Goal: Communication & Community: Answer question/provide support

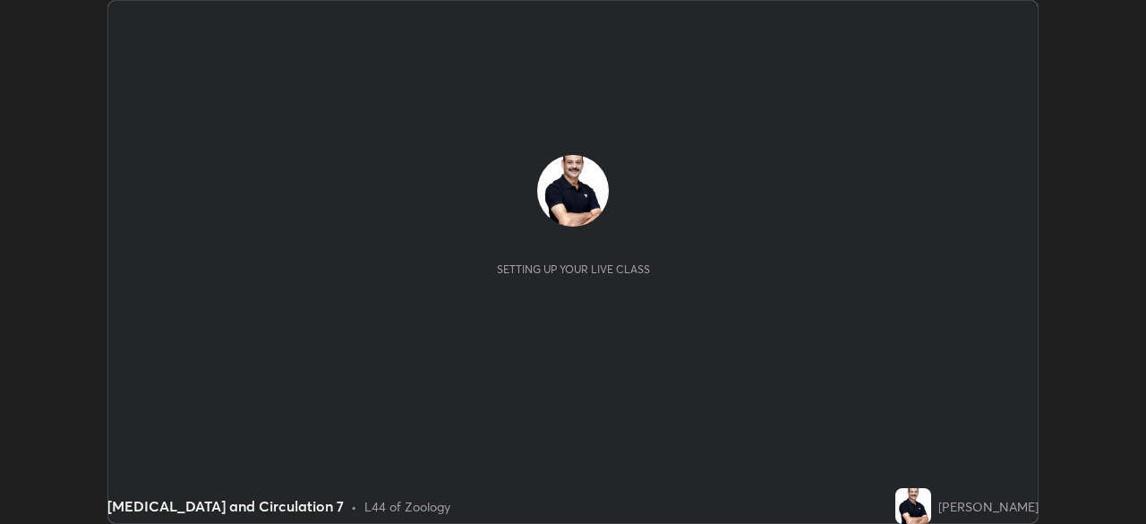
scroll to position [524, 1146]
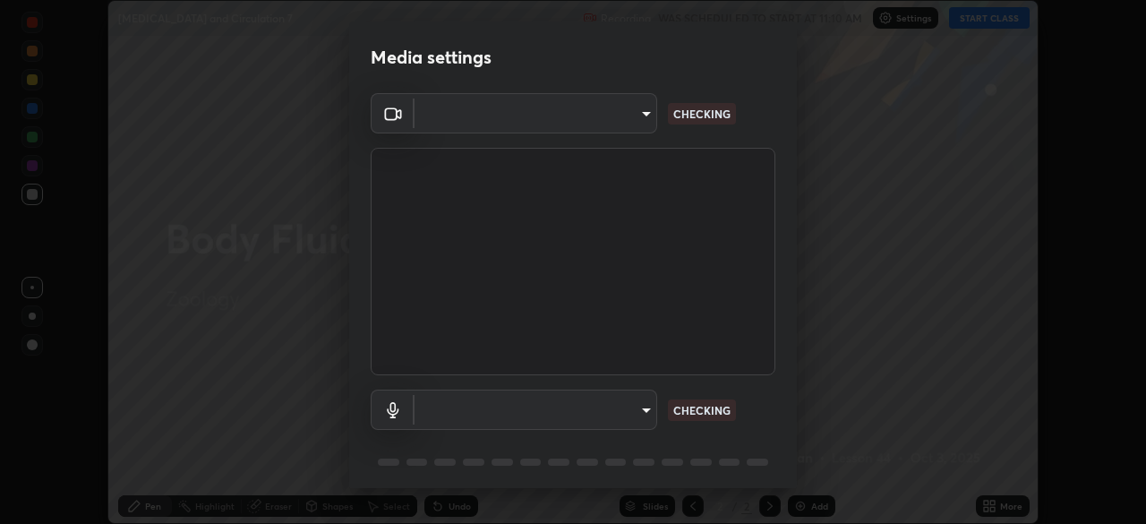
click at [644, 413] on body "Erase all [MEDICAL_DATA] and Circulation 7 Recording WAS SCHEDULED TO START AT …" at bounding box center [573, 262] width 1146 height 524
type input "cf4cade584ede8fb560bca5df173c6e0c2fab346f0fe5c0e134d57ffae5dbcad"
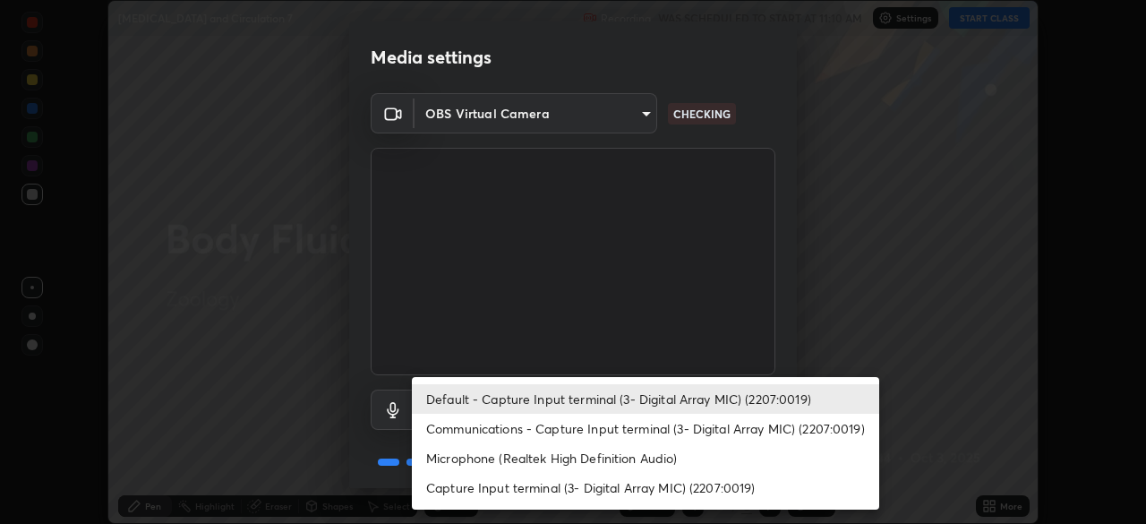
click at [542, 458] on li "Microphone (Realtek High Definition Audio)" at bounding box center [645, 458] width 467 height 30
type input "2c7ce03bf44361b7ba6d686ec062d0a68e8820996cf89e2862210030541b57e2"
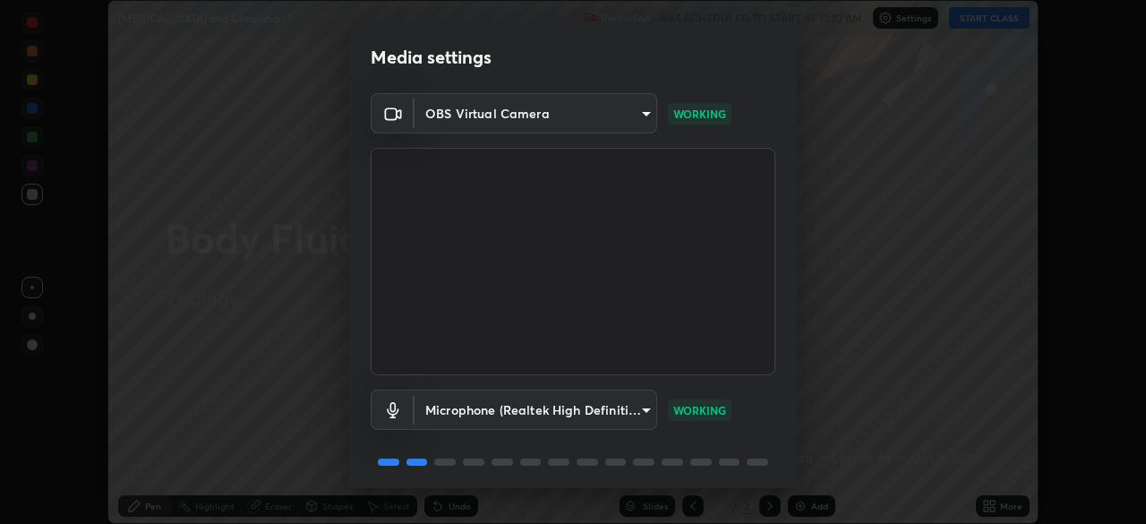
scroll to position [64, 0]
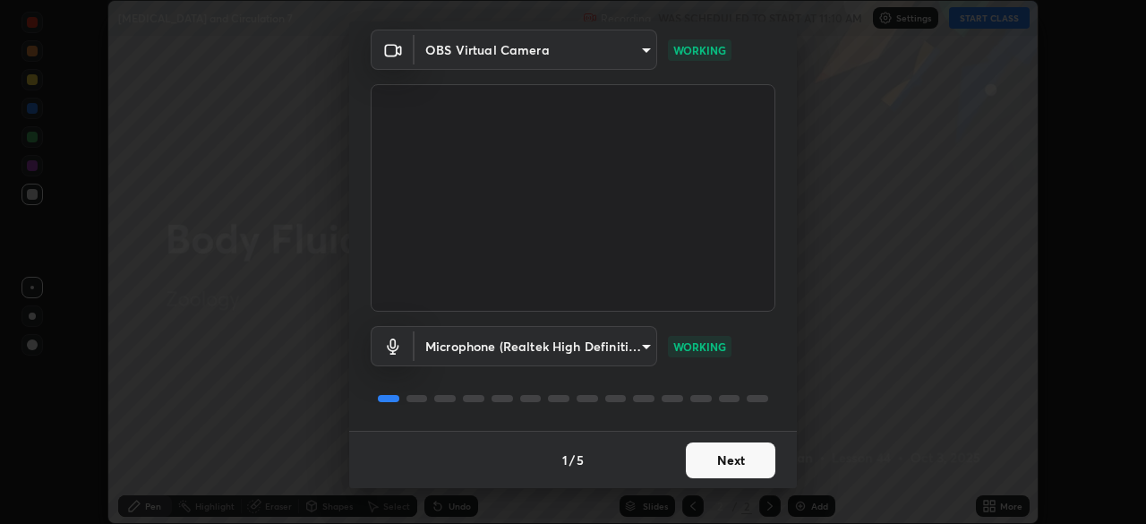
click at [741, 453] on button "Next" at bounding box center [731, 460] width 90 height 36
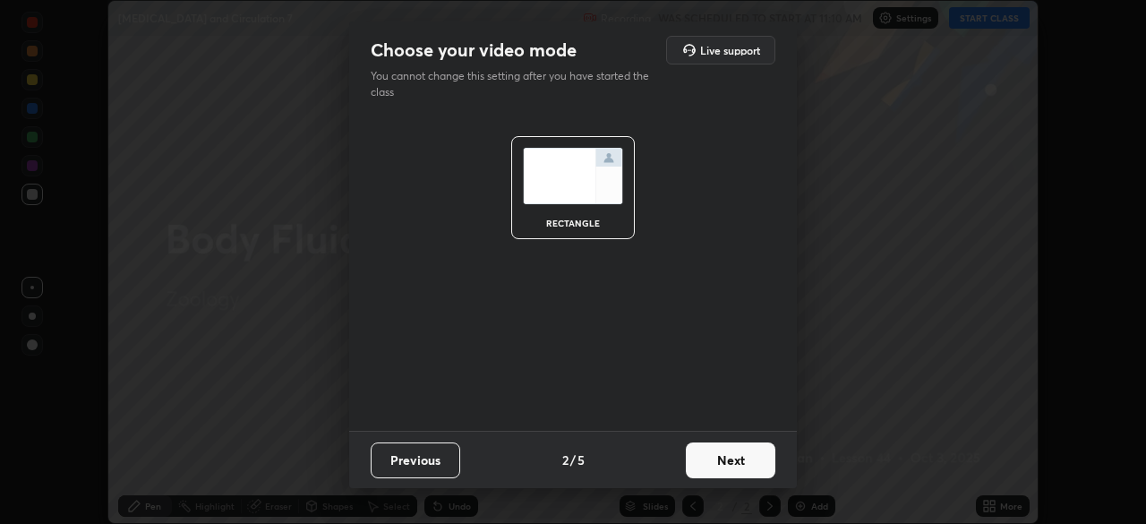
scroll to position [0, 0]
click at [749, 461] on button "Next" at bounding box center [731, 460] width 90 height 36
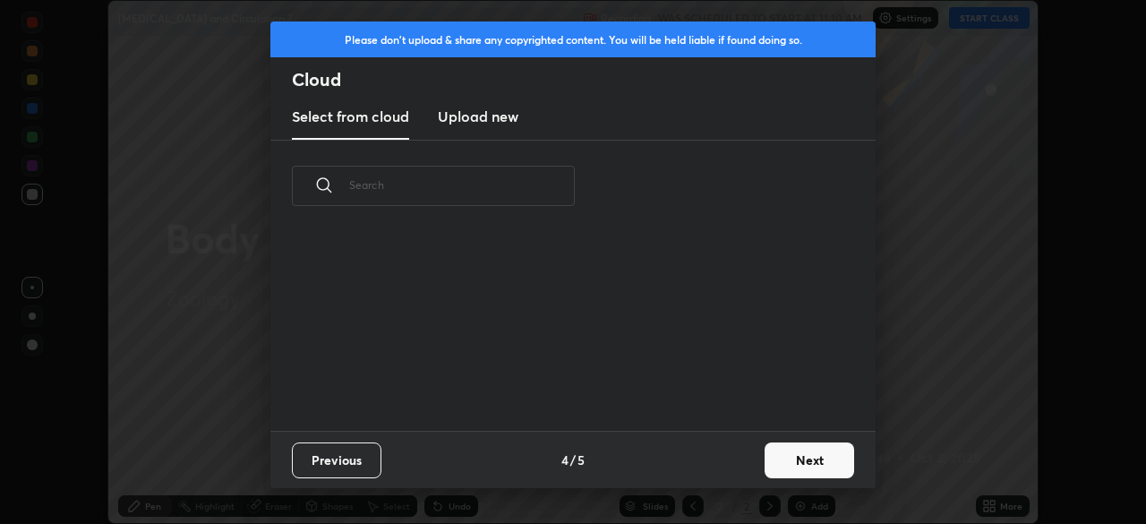
click at [768, 464] on button "Next" at bounding box center [810, 460] width 90 height 36
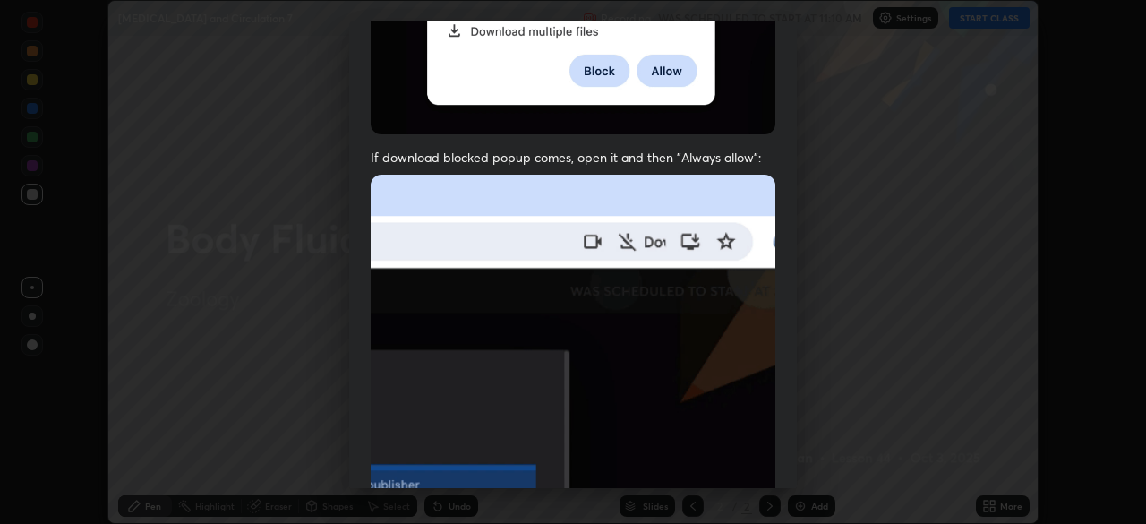
scroll to position [429, 0]
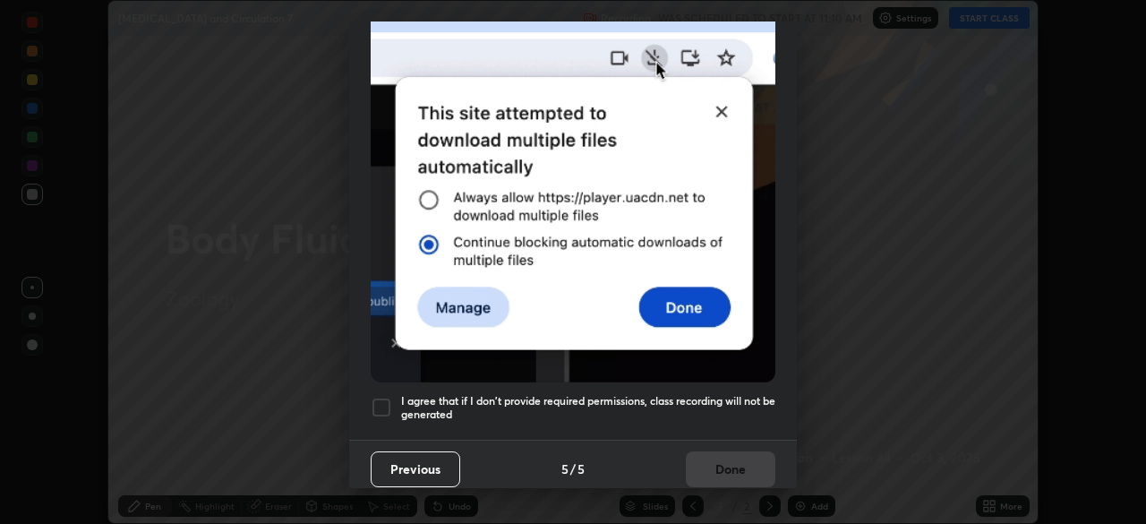
click at [385, 401] on div at bounding box center [381, 407] width 21 height 21
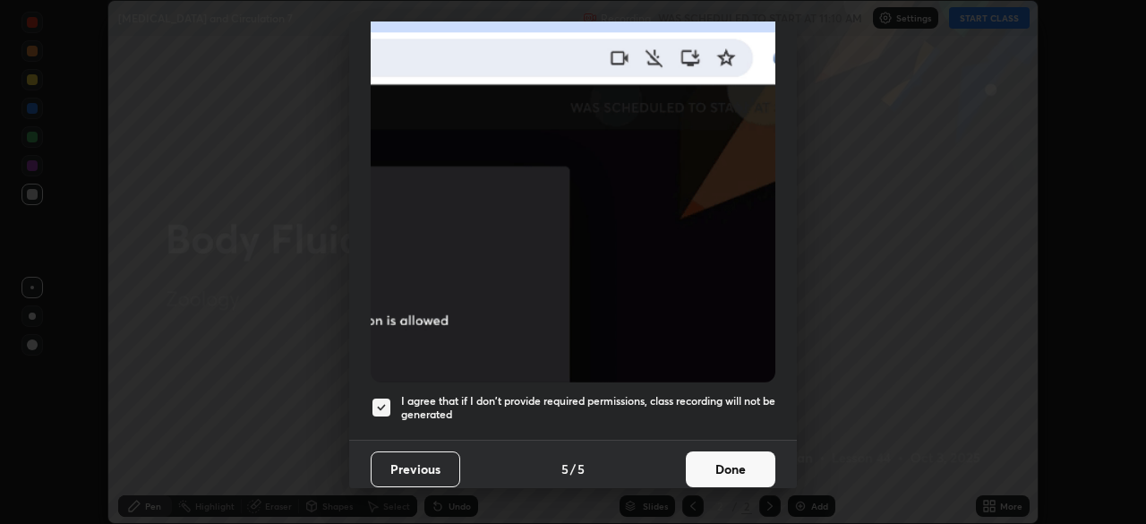
click at [718, 460] on button "Done" at bounding box center [731, 469] width 90 height 36
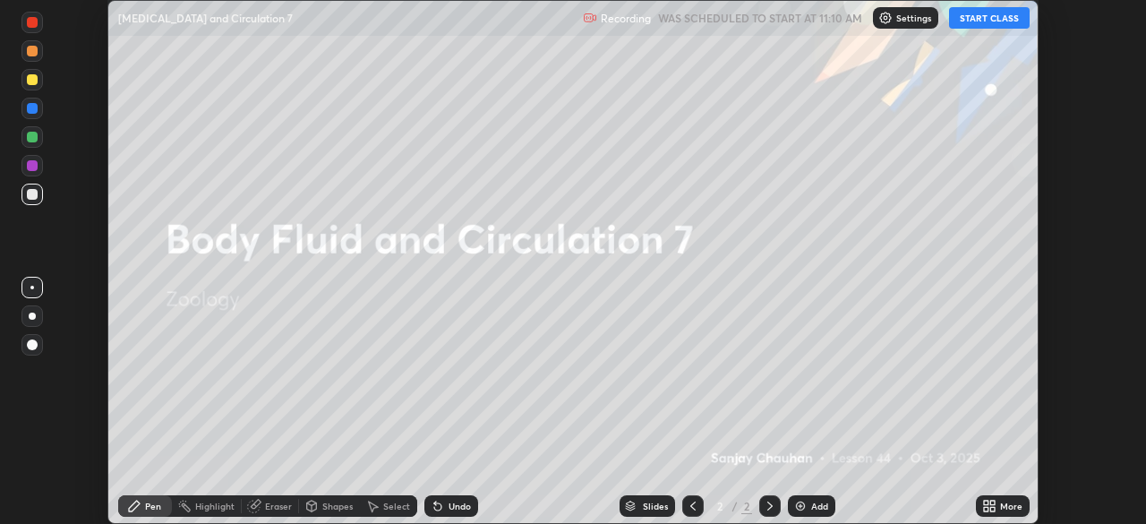
click at [978, 28] on button "START CLASS" at bounding box center [989, 17] width 81 height 21
click at [1003, 495] on div "More" at bounding box center [1003, 505] width 54 height 21
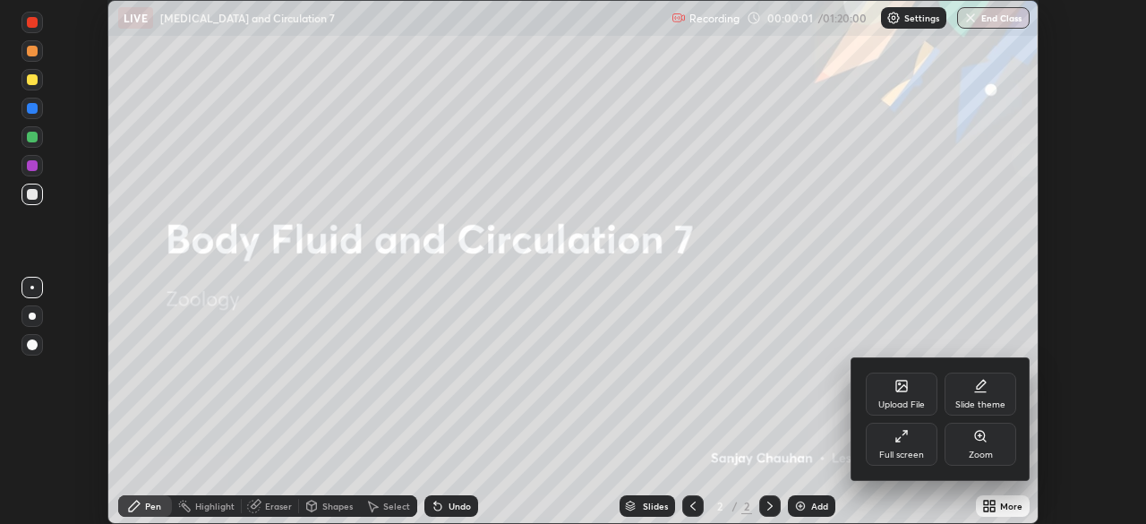
click at [903, 397] on div "Upload File" at bounding box center [902, 393] width 72 height 43
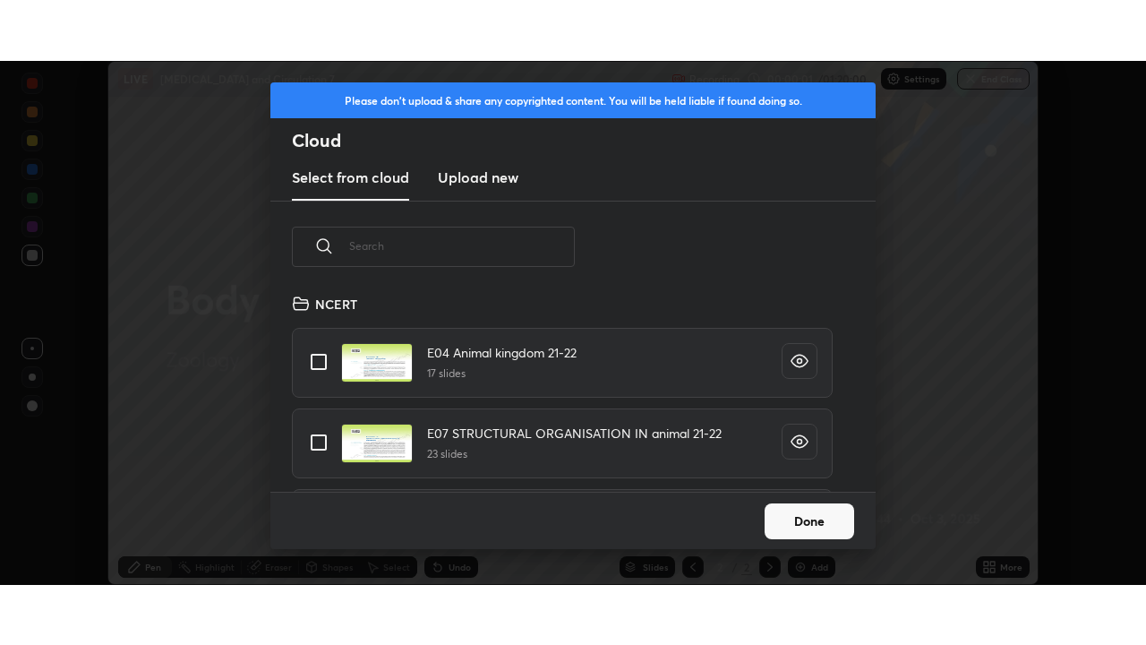
scroll to position [199, 575]
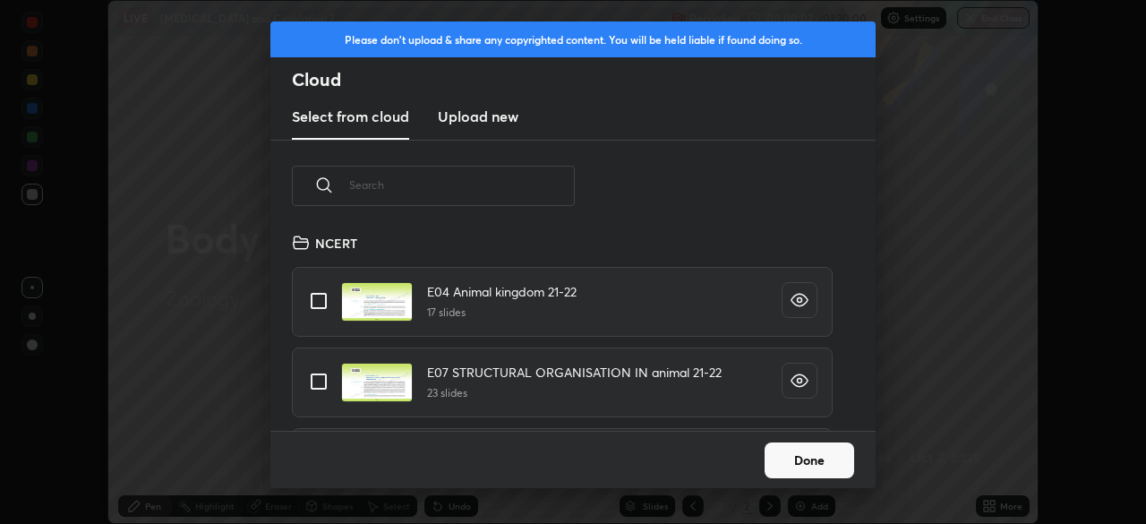
click at [507, 188] on input "text" at bounding box center [462, 185] width 226 height 76
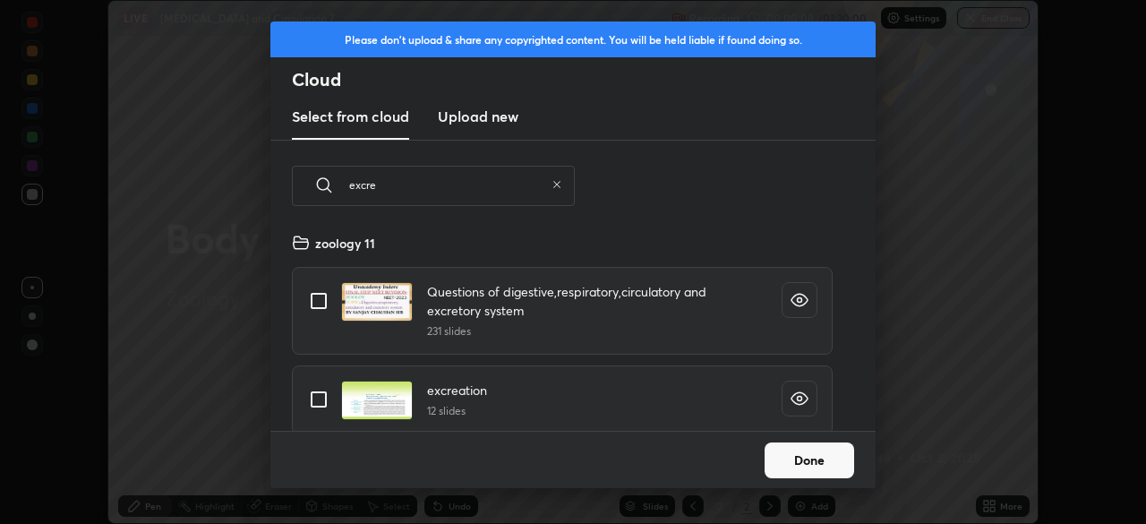
type input "excre"
click at [315, 398] on input "grid" at bounding box center [319, 400] width 38 height 38
checkbox input "true"
click at [793, 465] on button "Done" at bounding box center [810, 460] width 90 height 36
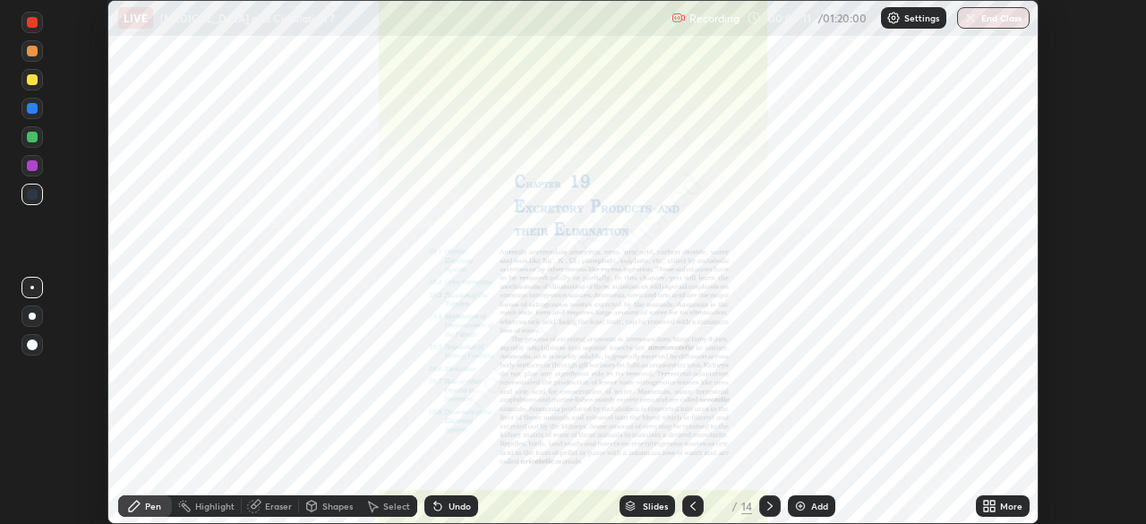
click at [999, 505] on div "More" at bounding box center [1003, 505] width 54 height 21
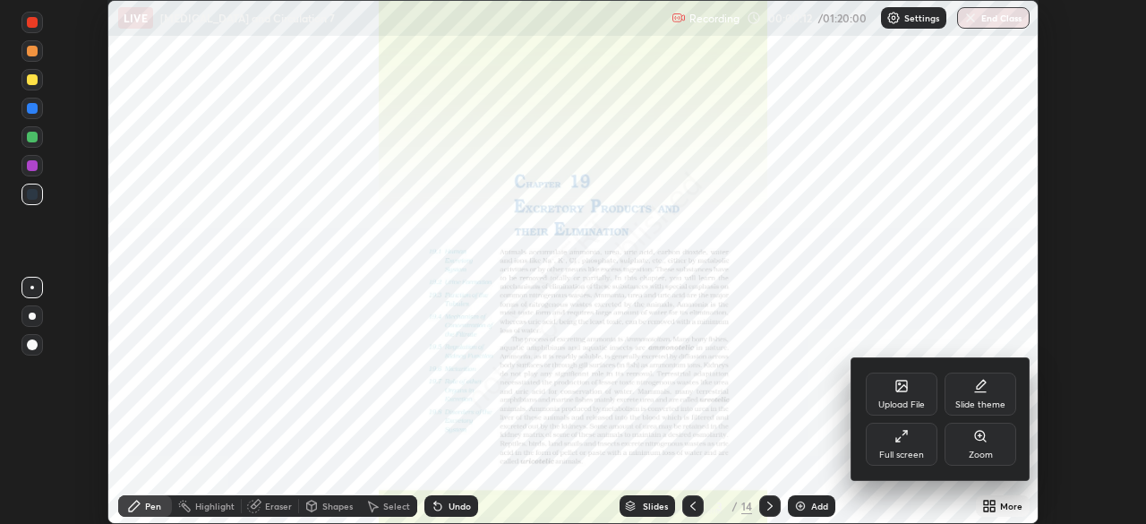
click at [904, 445] on div "Full screen" at bounding box center [902, 444] width 72 height 43
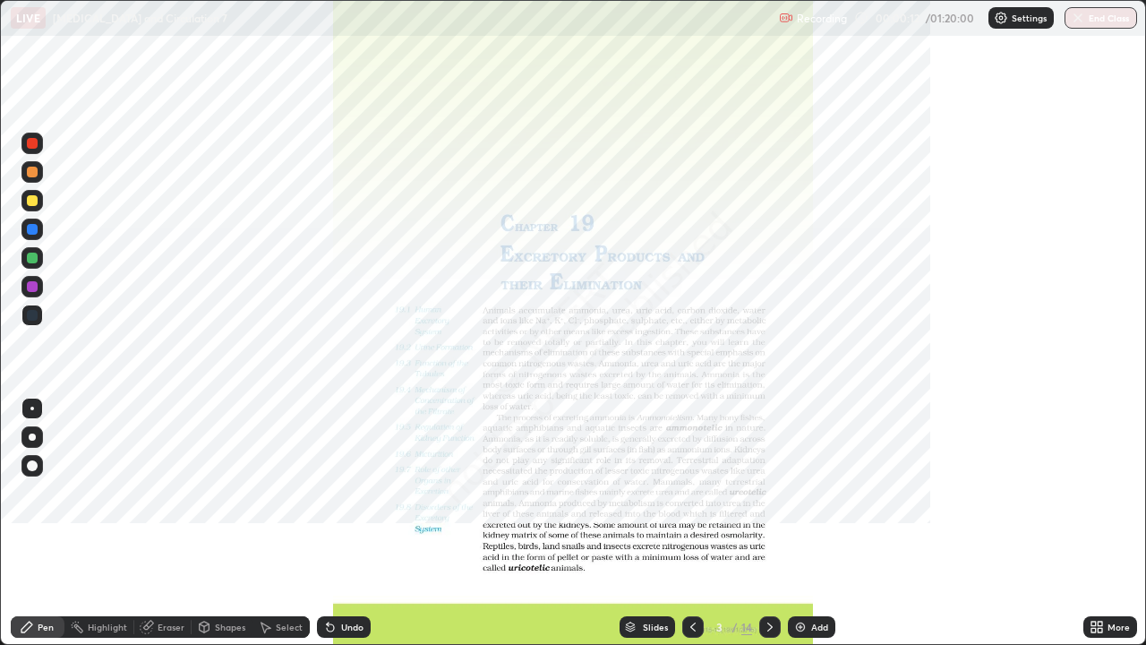
scroll to position [645, 1146]
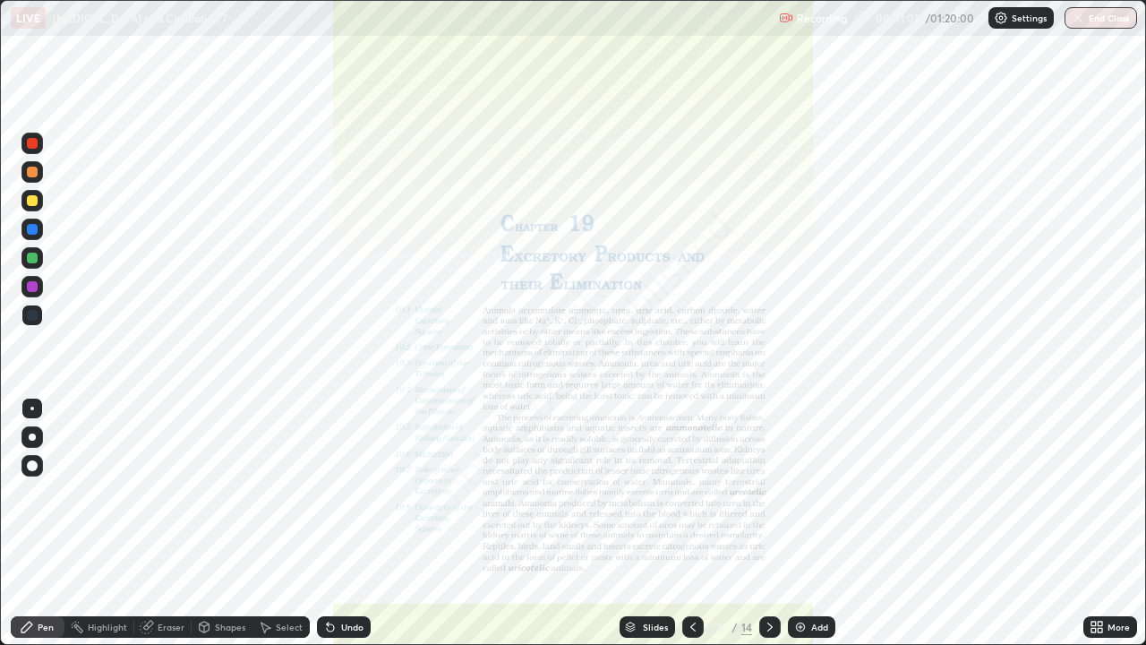
click at [694, 523] on icon at bounding box center [693, 627] width 14 height 14
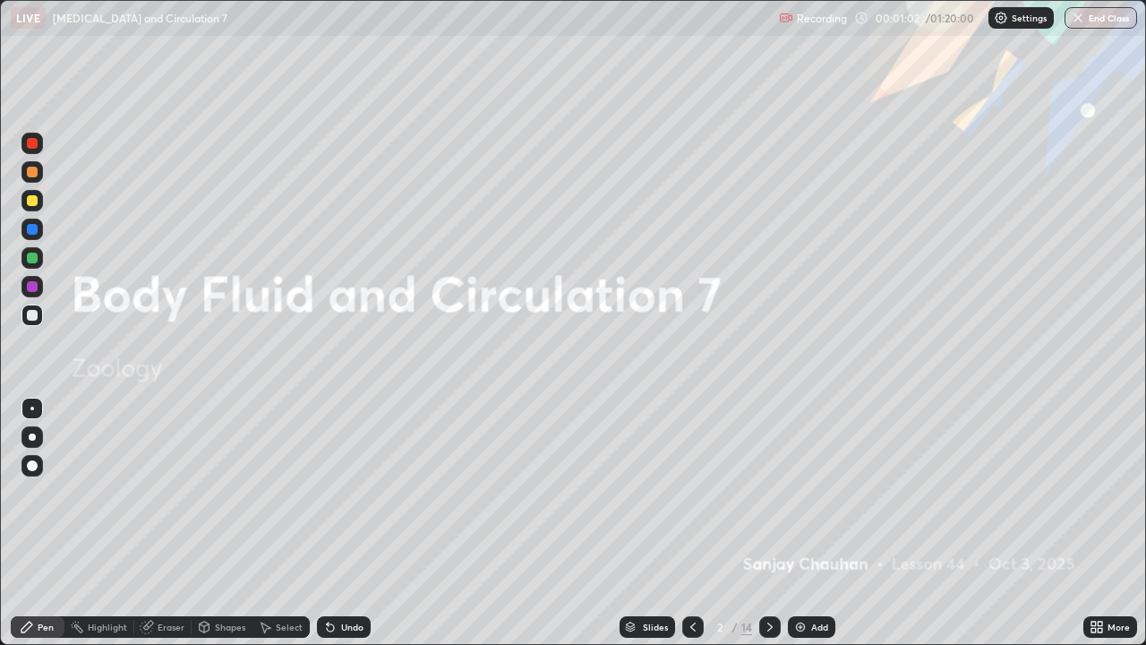
click at [814, 523] on div "Add" at bounding box center [819, 626] width 17 height 9
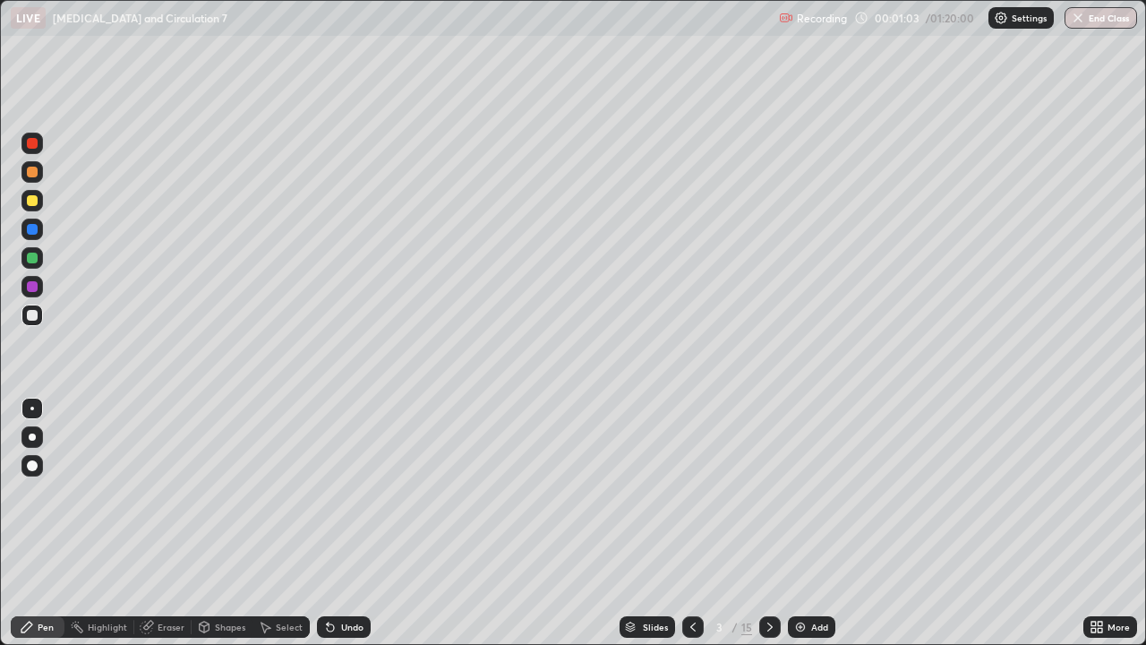
click at [38, 181] on div at bounding box center [31, 171] width 21 height 21
click at [32, 315] on div at bounding box center [32, 315] width 11 height 11
click at [33, 261] on div at bounding box center [32, 257] width 11 height 11
click at [32, 259] on div at bounding box center [32, 257] width 11 height 11
click at [33, 287] on div at bounding box center [32, 286] width 11 height 11
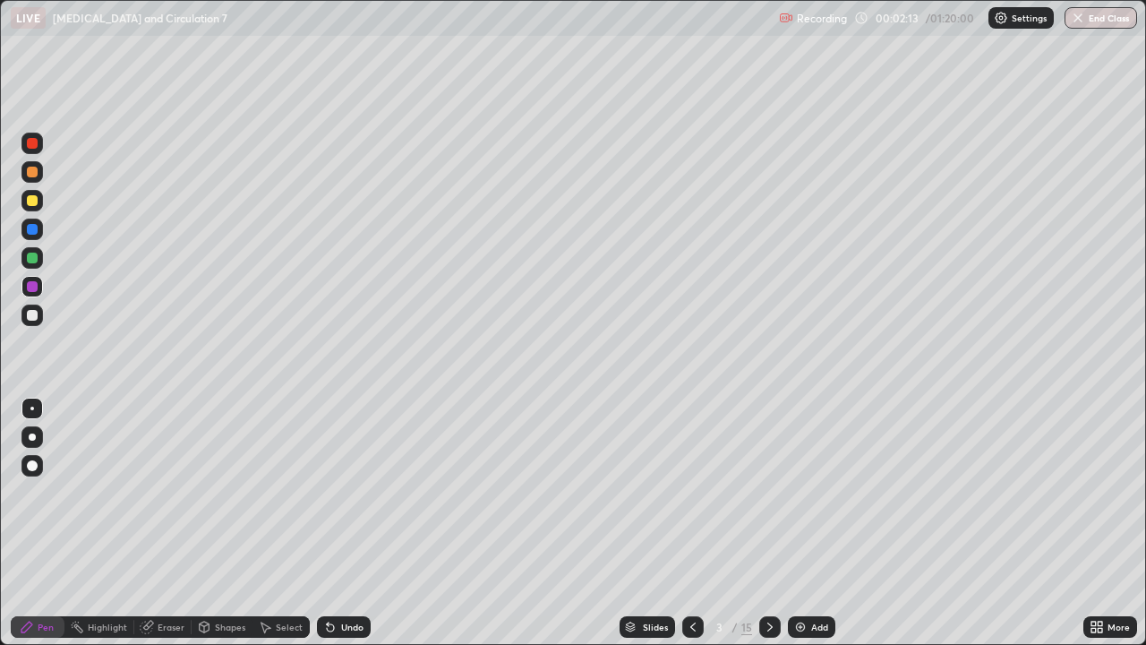
click at [33, 143] on div at bounding box center [32, 143] width 11 height 11
click at [32, 316] on div at bounding box center [32, 315] width 11 height 11
click at [33, 203] on div at bounding box center [32, 200] width 11 height 11
click at [32, 315] on div at bounding box center [32, 315] width 11 height 11
click at [35, 259] on div at bounding box center [32, 257] width 11 height 11
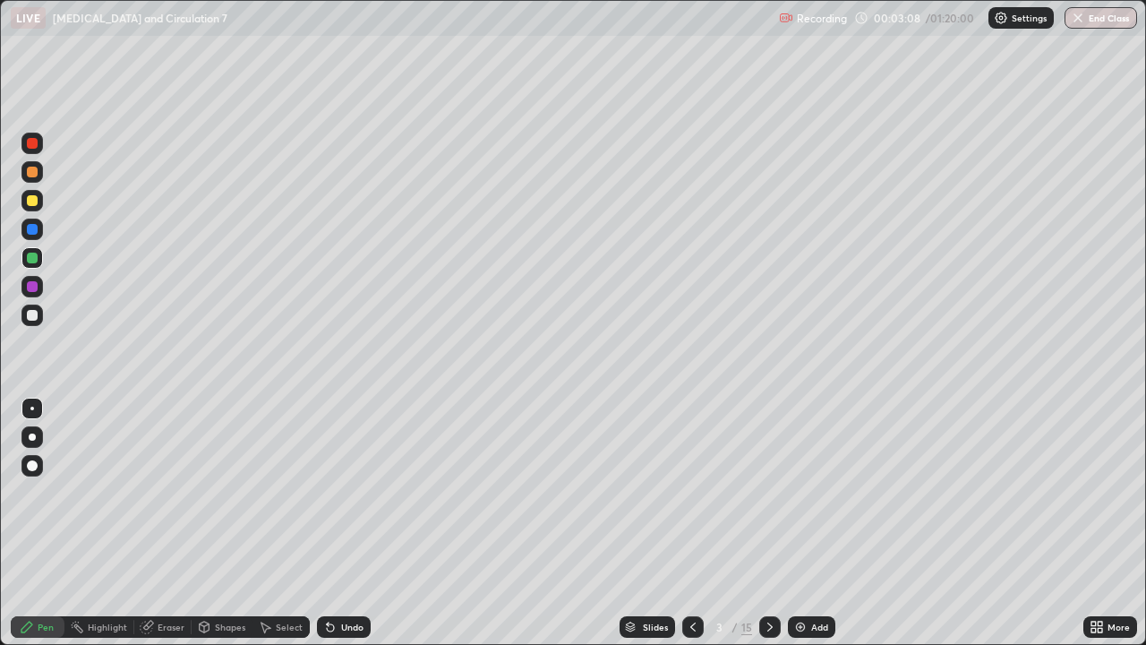
click at [36, 259] on div at bounding box center [32, 257] width 11 height 11
click at [31, 232] on div at bounding box center [32, 229] width 11 height 11
click at [32, 173] on div at bounding box center [32, 172] width 11 height 11
click at [36, 316] on div at bounding box center [32, 315] width 11 height 11
click at [32, 200] on div at bounding box center [32, 200] width 11 height 11
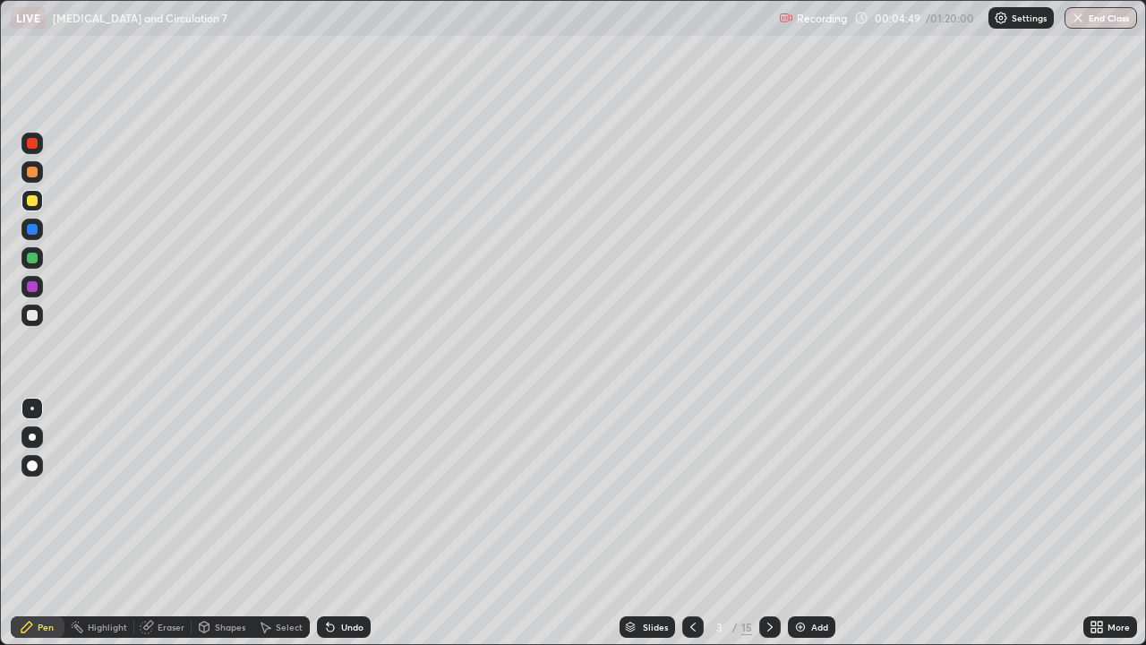
click at [27, 310] on div at bounding box center [31, 314] width 21 height 21
click at [38, 313] on div at bounding box center [31, 314] width 21 height 21
click at [37, 314] on div at bounding box center [32, 315] width 11 height 11
click at [34, 202] on div at bounding box center [32, 200] width 11 height 11
click at [33, 287] on div at bounding box center [32, 286] width 11 height 11
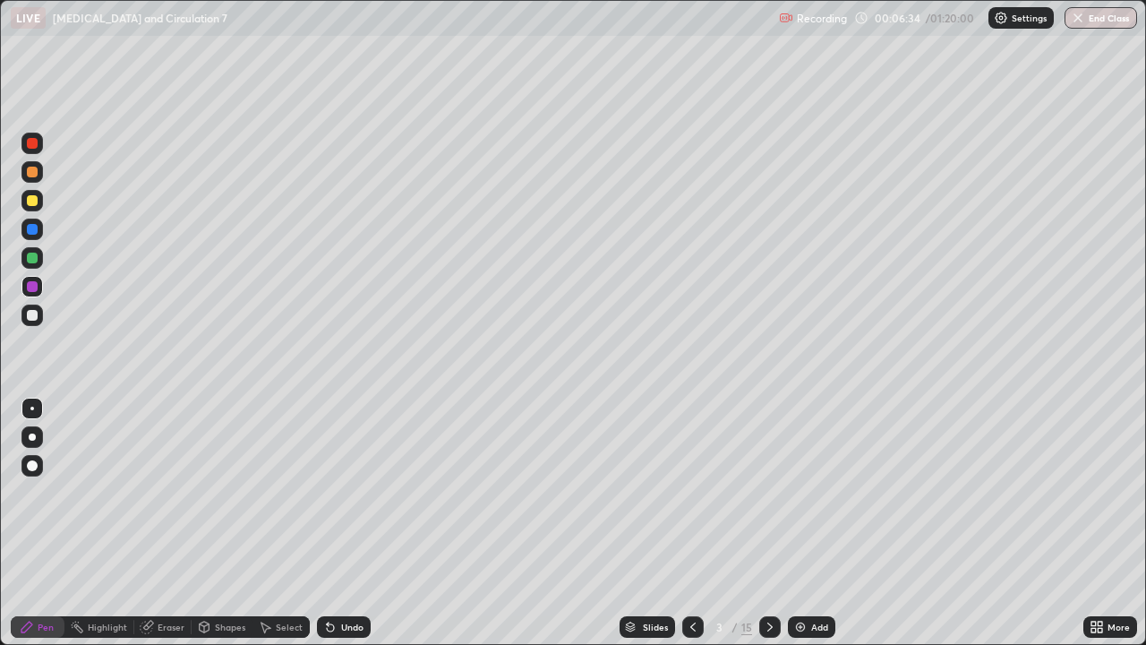
click at [35, 256] on div at bounding box center [32, 257] width 11 height 11
click at [36, 176] on div at bounding box center [31, 171] width 21 height 21
click at [28, 289] on div at bounding box center [32, 286] width 11 height 11
click at [34, 231] on div at bounding box center [32, 229] width 11 height 11
click at [39, 314] on div at bounding box center [31, 314] width 21 height 21
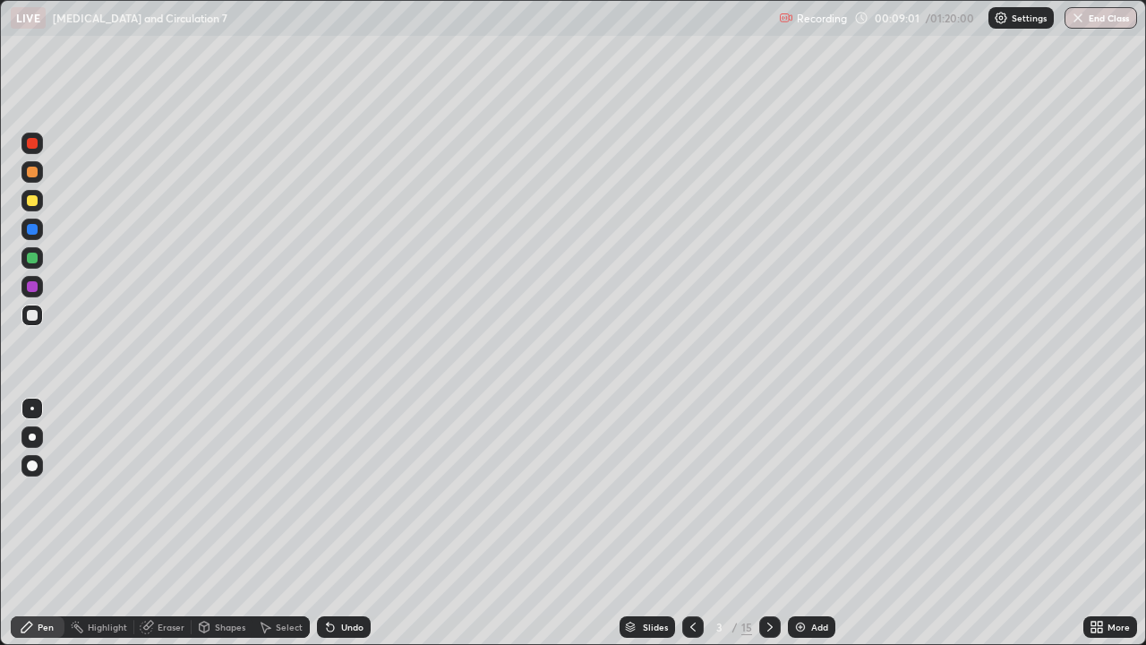
click at [36, 317] on div at bounding box center [32, 315] width 11 height 11
click at [815, 523] on div "Add" at bounding box center [819, 626] width 17 height 9
click at [50, 523] on div "Pen" at bounding box center [46, 626] width 16 height 9
click at [37, 259] on div at bounding box center [32, 257] width 11 height 11
click at [38, 317] on div at bounding box center [31, 314] width 21 height 21
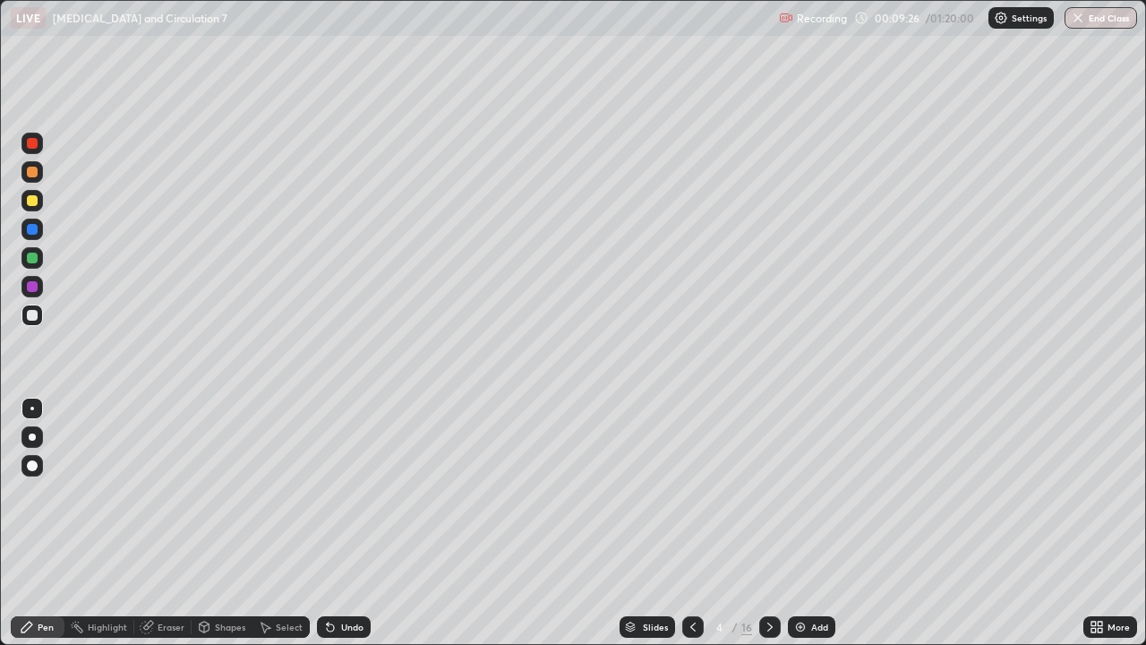
click at [35, 289] on div at bounding box center [32, 286] width 11 height 11
click at [32, 147] on div at bounding box center [32, 143] width 11 height 11
click at [37, 319] on div at bounding box center [31, 314] width 21 height 21
click at [36, 256] on div at bounding box center [32, 257] width 11 height 11
click at [32, 314] on div at bounding box center [32, 315] width 11 height 11
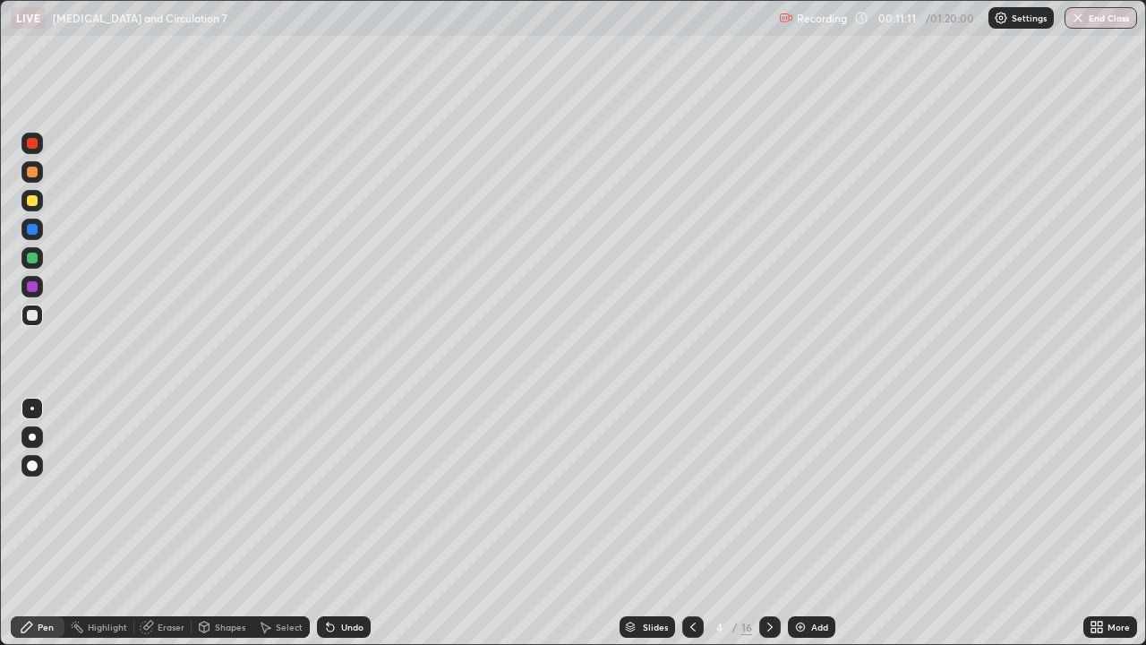
click at [691, 523] on icon at bounding box center [692, 626] width 5 height 9
click at [770, 523] on icon at bounding box center [770, 627] width 14 height 14
click at [766, 523] on icon at bounding box center [770, 627] width 14 height 14
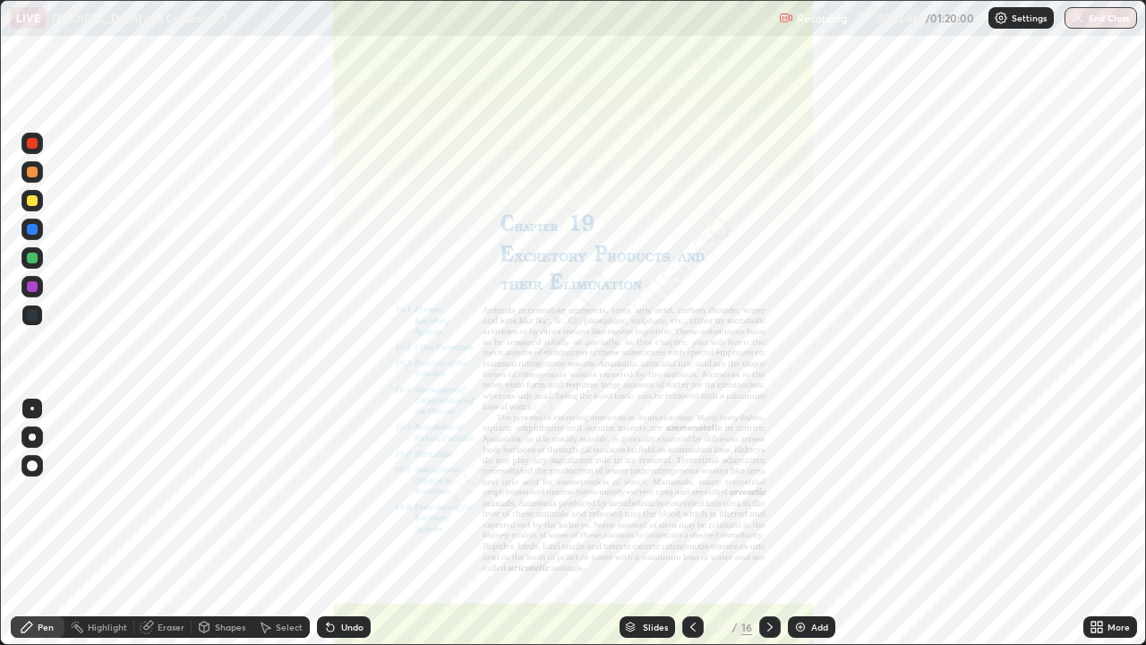
click at [1119, 523] on div "More" at bounding box center [1119, 626] width 22 height 9
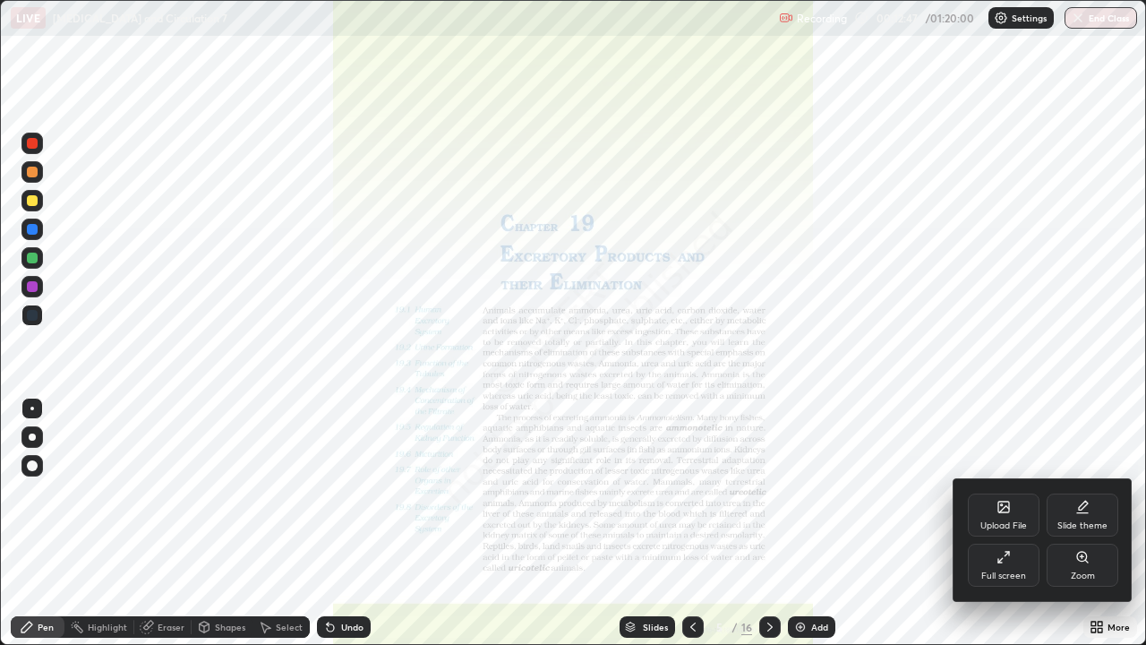
click at [1082, 523] on div "Zoom" at bounding box center [1083, 575] width 24 height 9
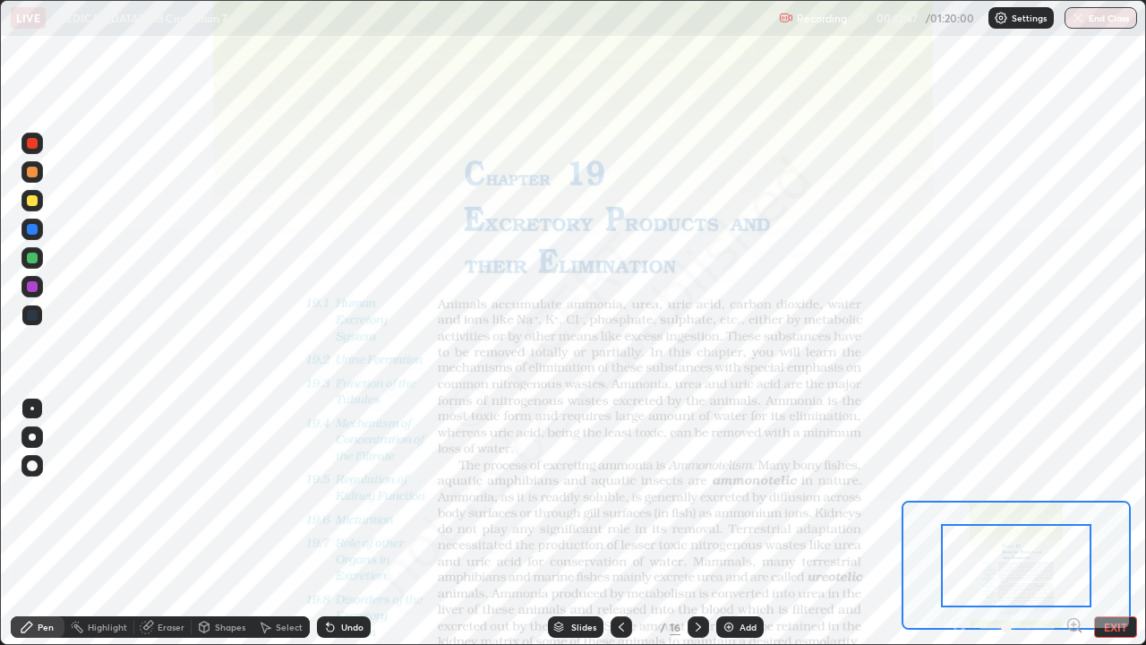
click at [1074, 523] on icon at bounding box center [1074, 624] width 4 height 0
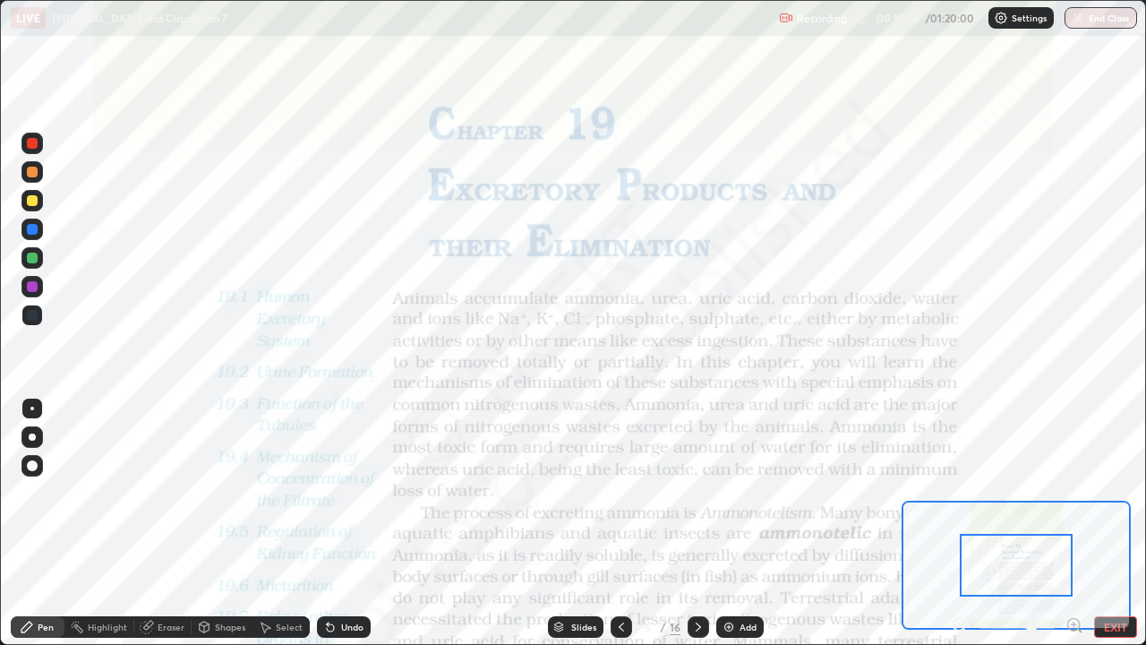
click at [1001, 523] on div at bounding box center [1016, 565] width 113 height 63
click at [1075, 523] on icon at bounding box center [1074, 625] width 18 height 18
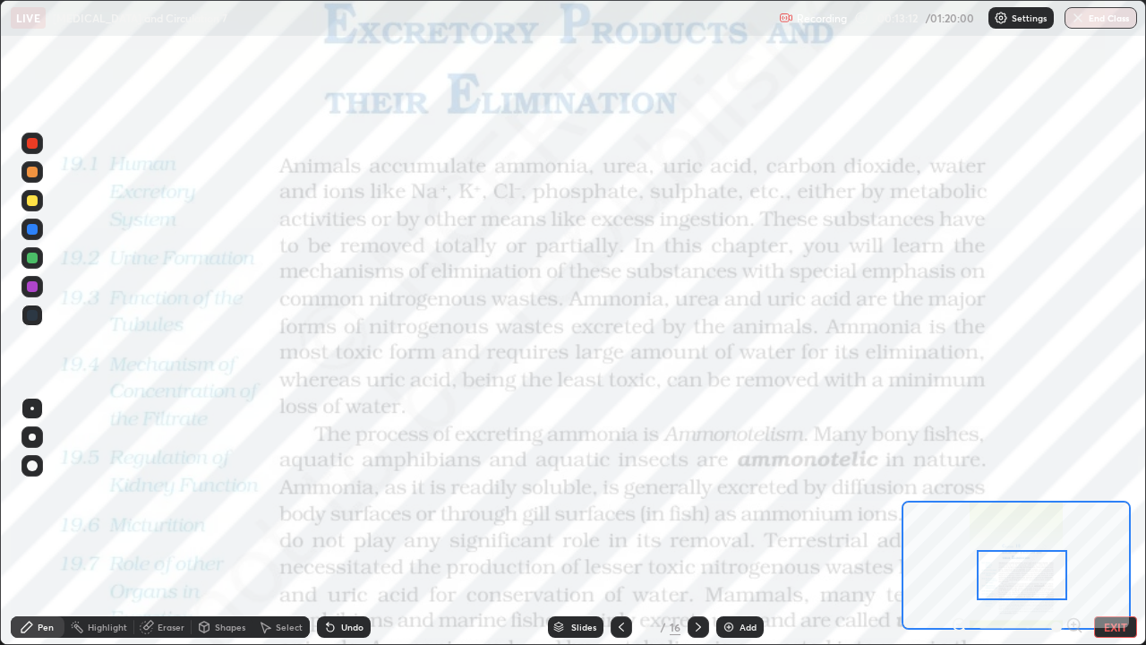
click at [32, 230] on div at bounding box center [32, 229] width 11 height 11
click at [620, 523] on icon at bounding box center [621, 627] width 14 height 14
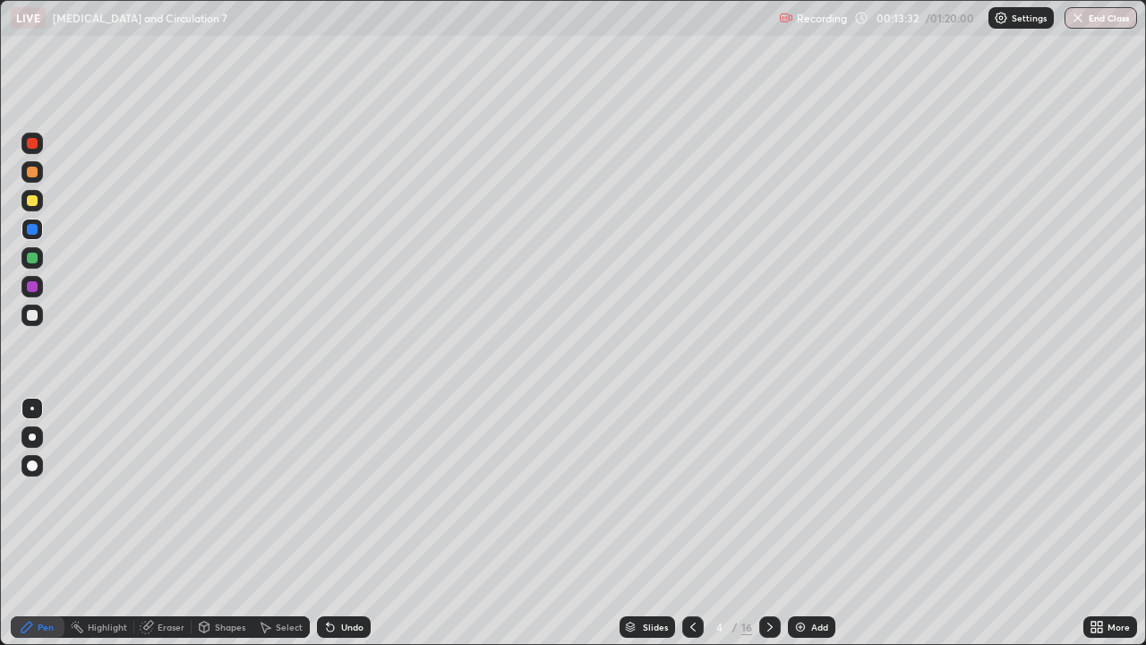
click at [819, 523] on div "Add" at bounding box center [819, 626] width 17 height 9
click at [34, 231] on div at bounding box center [32, 229] width 11 height 11
click at [32, 200] on div at bounding box center [32, 200] width 11 height 11
click at [34, 288] on div at bounding box center [32, 286] width 11 height 11
click at [28, 317] on div at bounding box center [32, 315] width 11 height 11
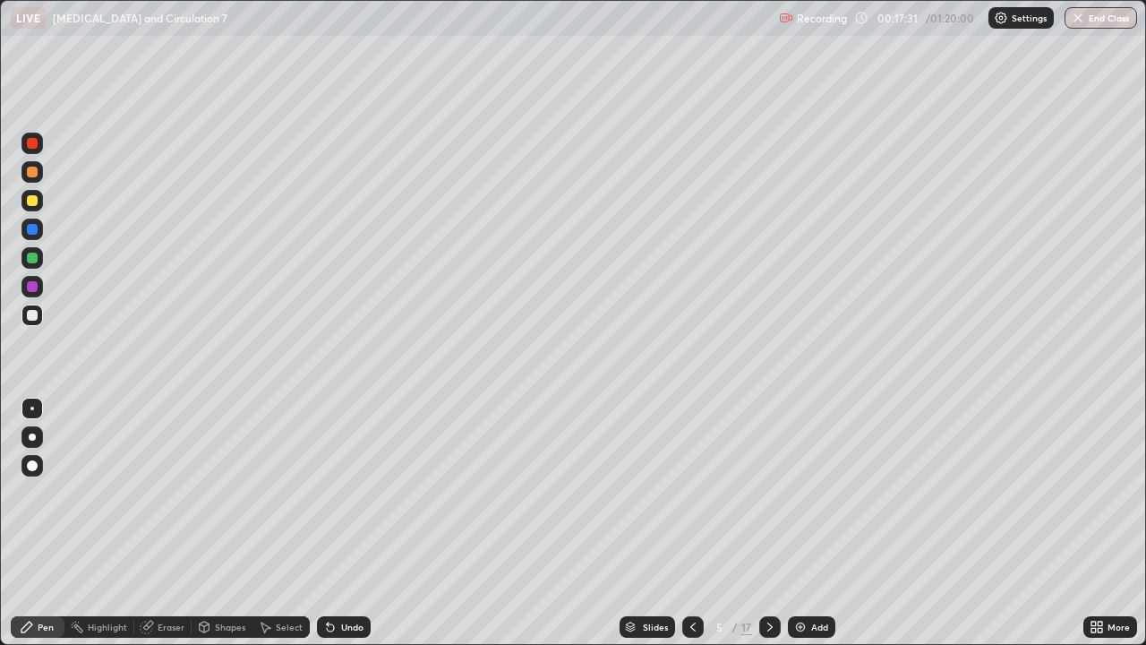
click at [768, 523] on icon at bounding box center [770, 627] width 14 height 14
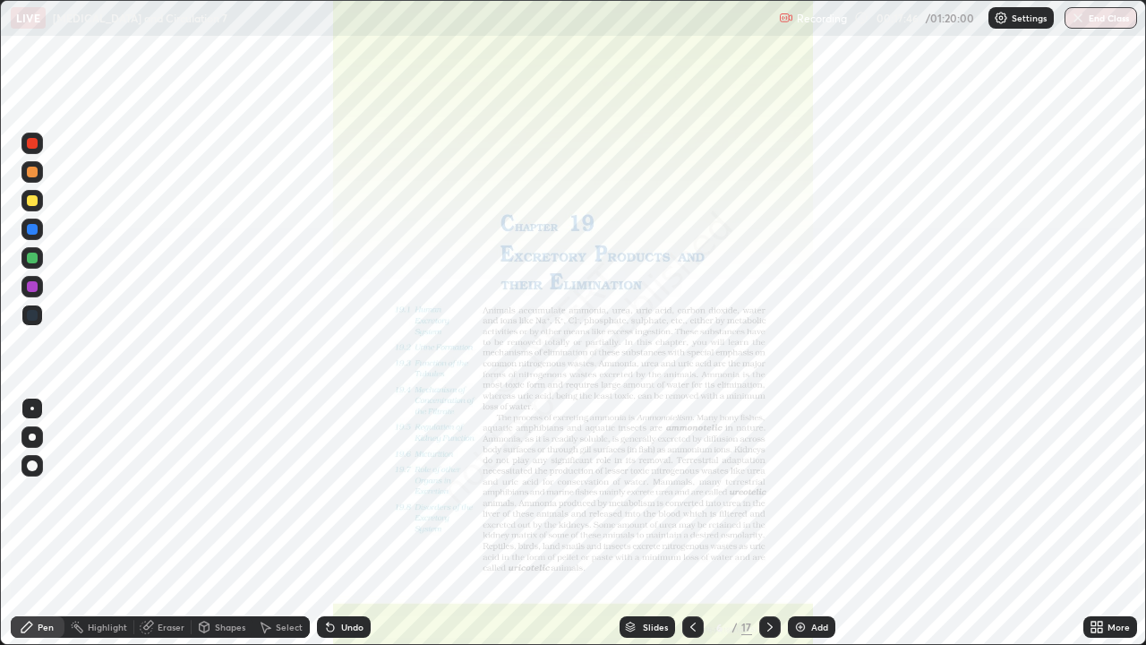
click at [691, 523] on icon at bounding box center [693, 627] width 14 height 14
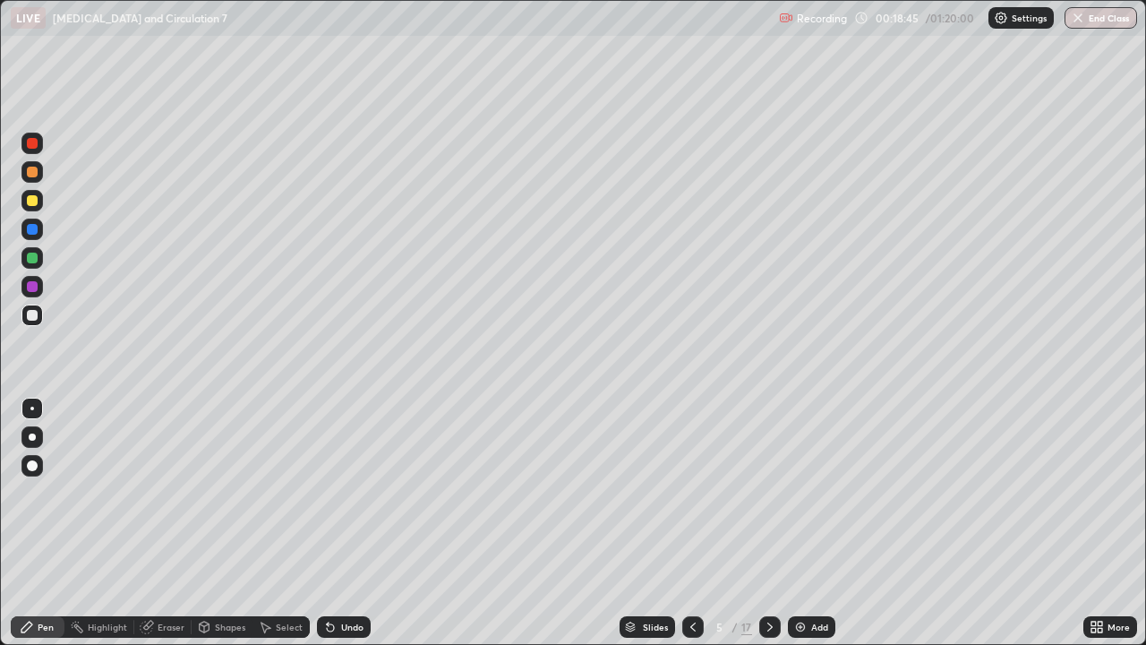
click at [31, 314] on div at bounding box center [32, 315] width 11 height 11
click at [30, 318] on div at bounding box center [32, 315] width 11 height 11
click at [39, 202] on div at bounding box center [31, 200] width 21 height 21
click at [34, 319] on div at bounding box center [32, 315] width 11 height 11
click at [33, 261] on div at bounding box center [32, 257] width 11 height 11
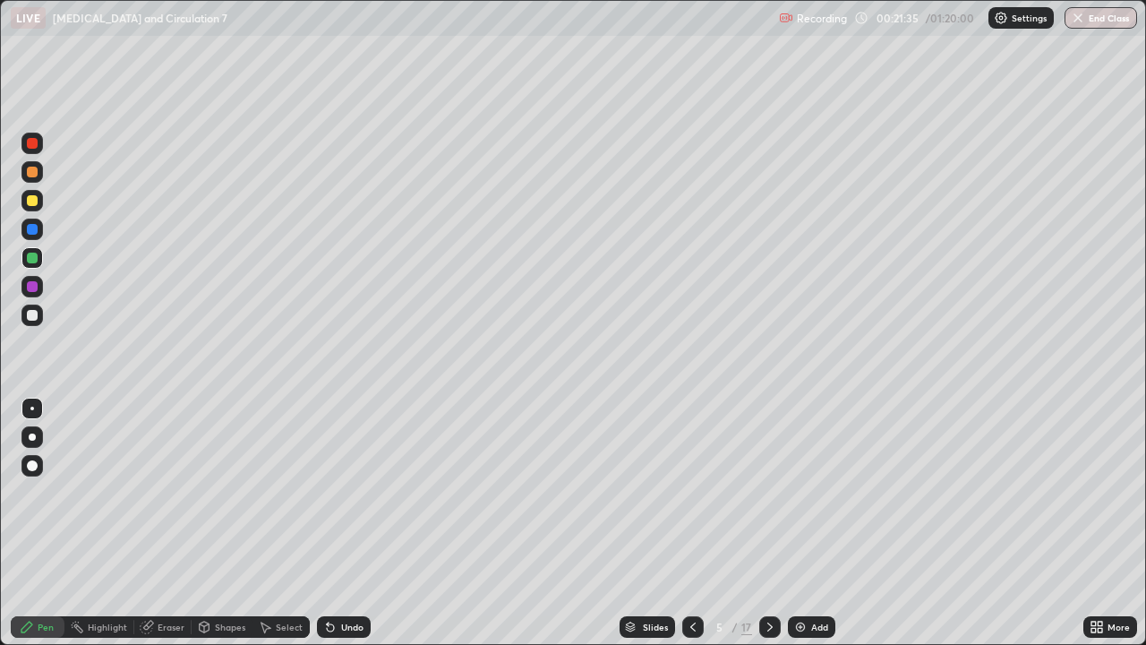
click at [768, 523] on icon at bounding box center [770, 627] width 14 height 14
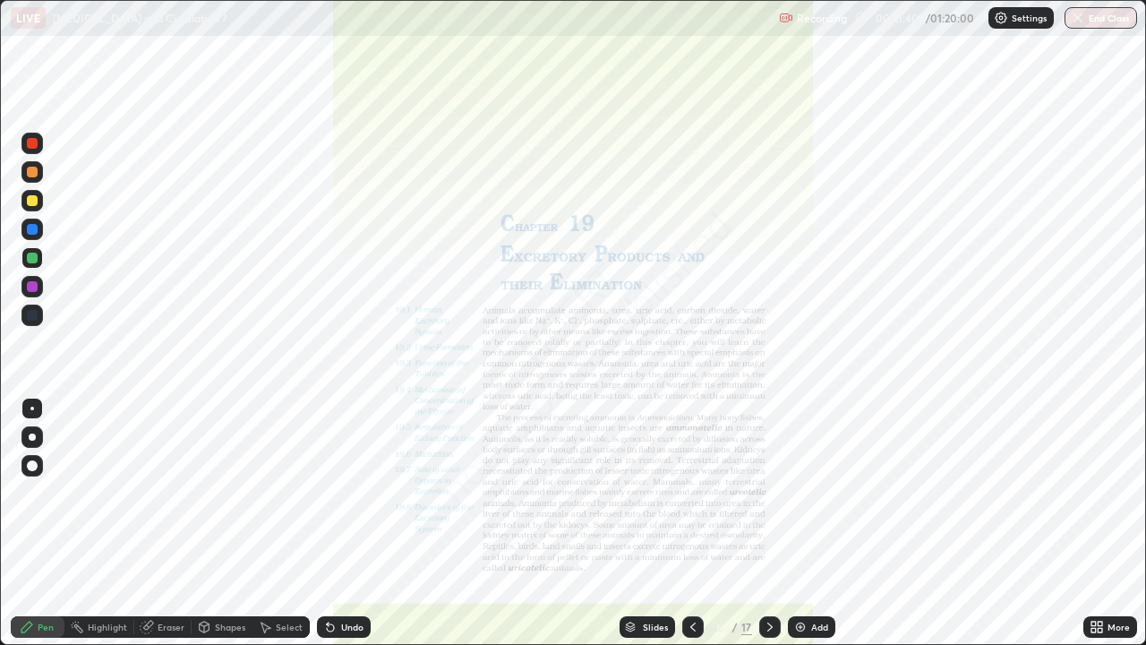
click at [1120, 523] on div "More" at bounding box center [1119, 626] width 22 height 9
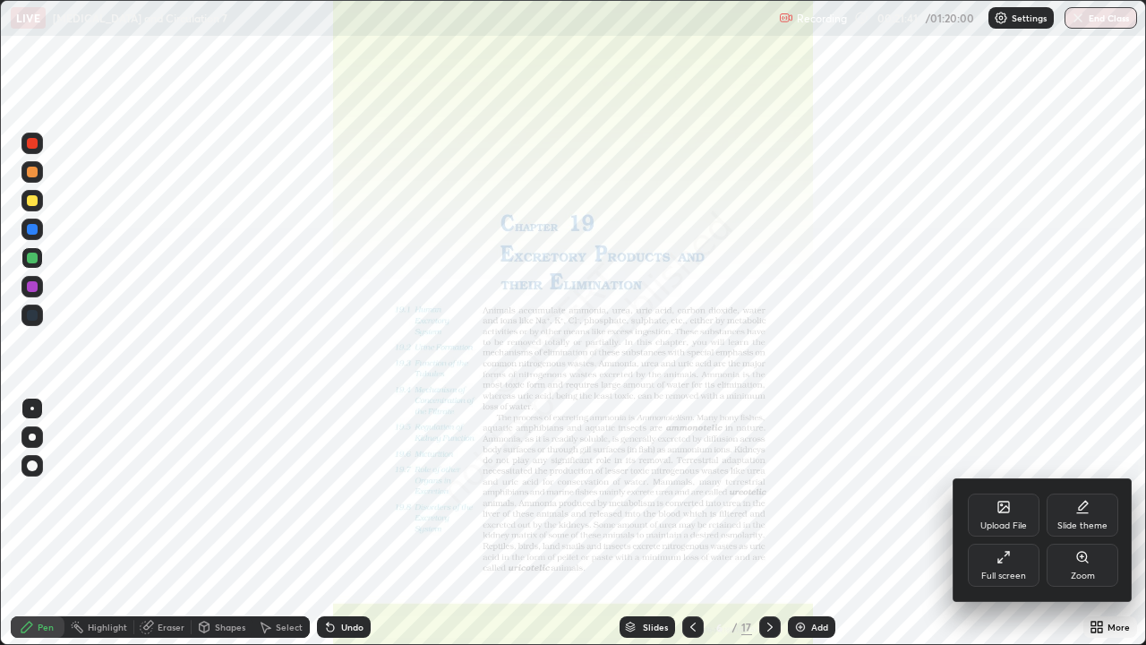
click at [1089, 523] on div "Zoom" at bounding box center [1083, 575] width 24 height 9
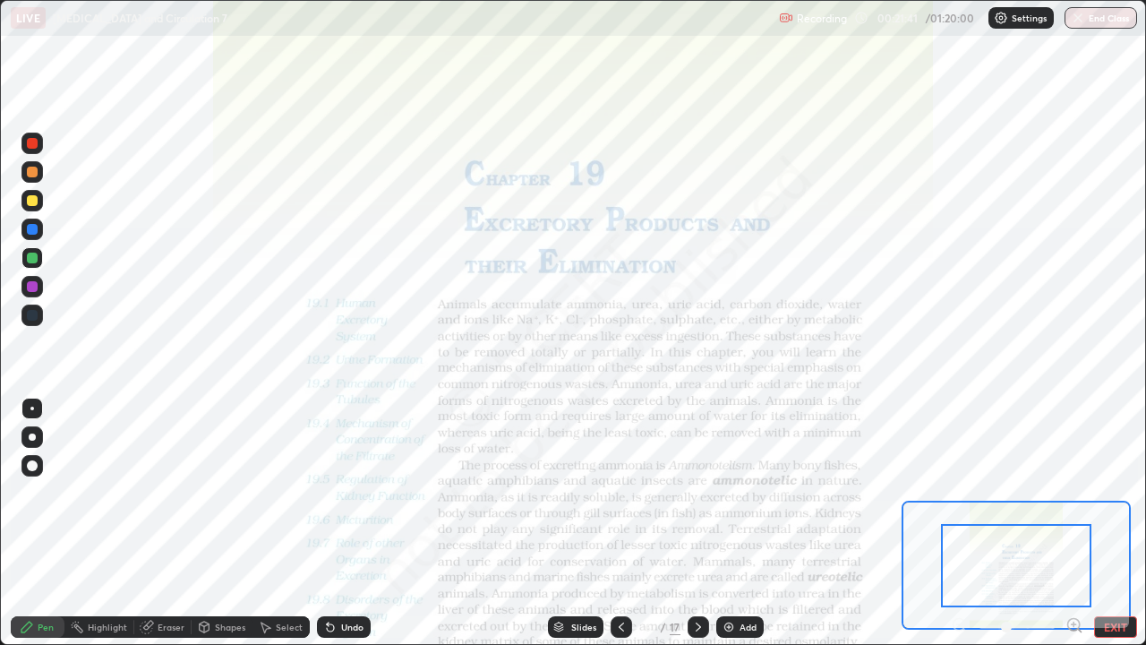
click at [1074, 523] on icon at bounding box center [1074, 624] width 4 height 0
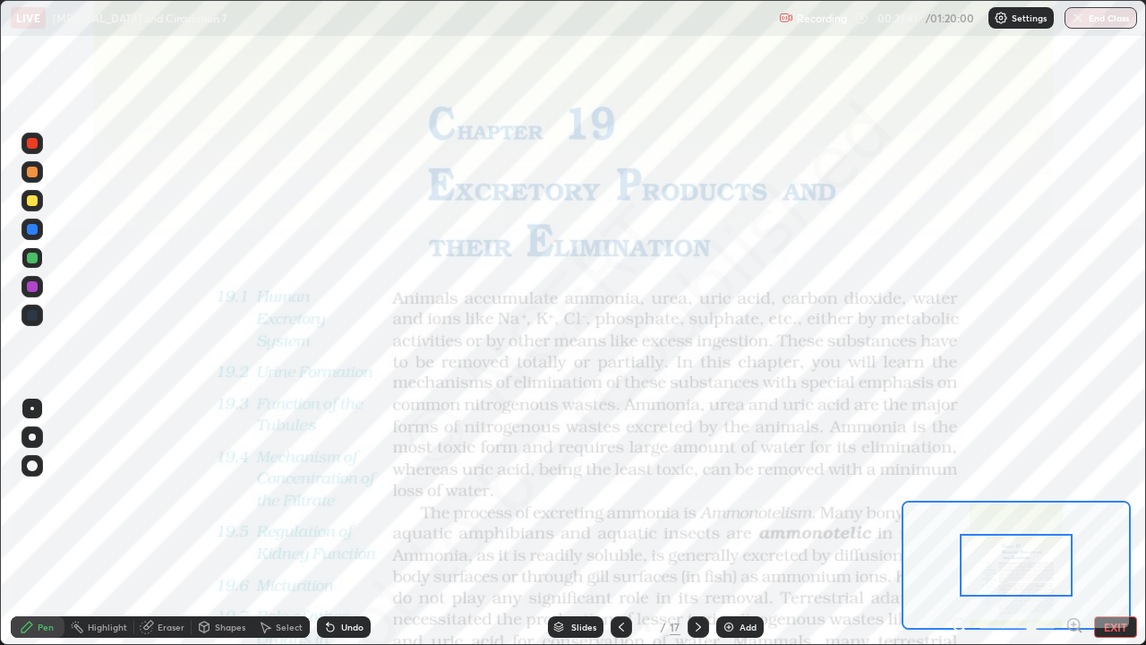
click at [1074, 523] on icon at bounding box center [1074, 624] width 4 height 0
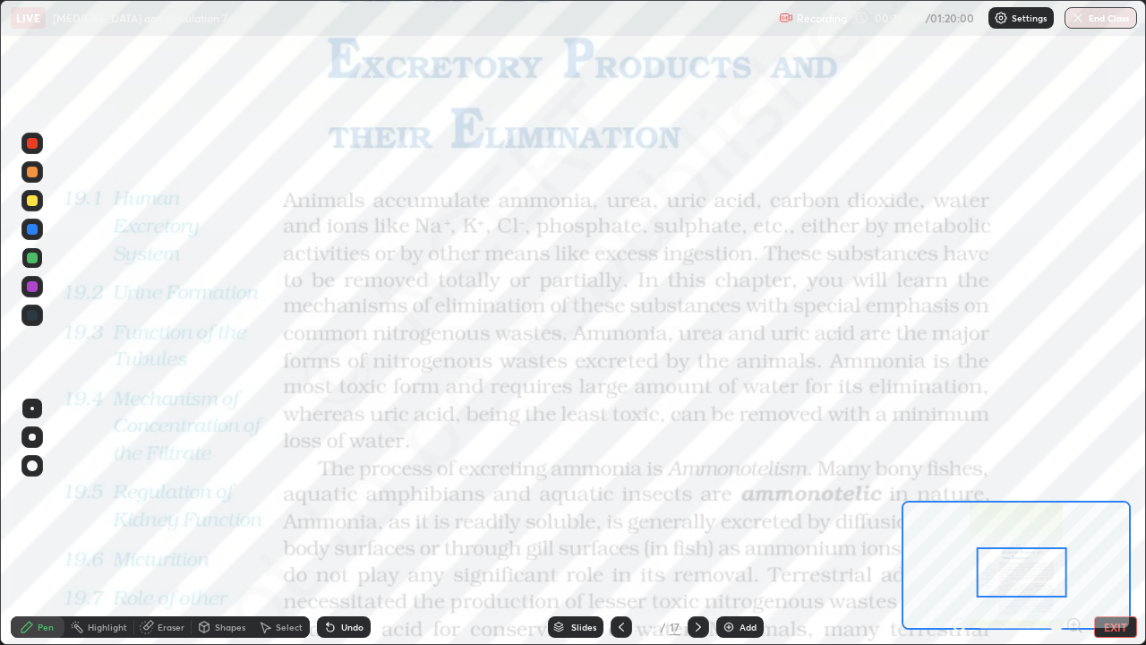
click at [32, 314] on div at bounding box center [32, 315] width 11 height 11
click at [38, 239] on div at bounding box center [31, 228] width 21 height 21
click at [170, 523] on div "Eraser" at bounding box center [162, 626] width 57 height 21
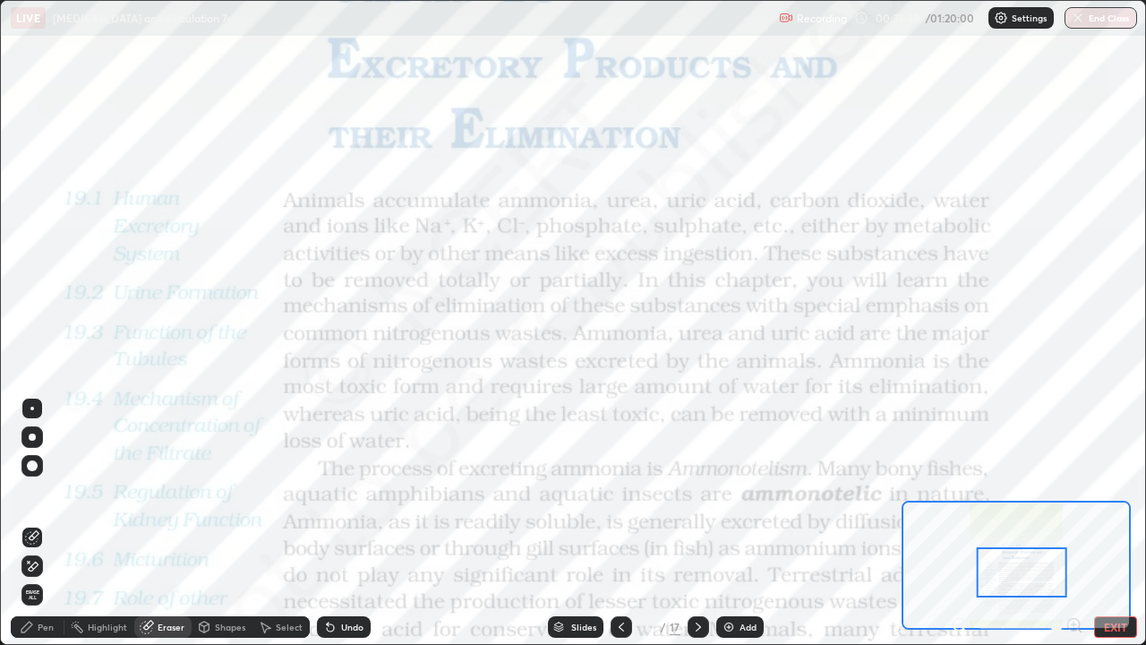
click at [30, 523] on span "Erase all" at bounding box center [32, 594] width 20 height 11
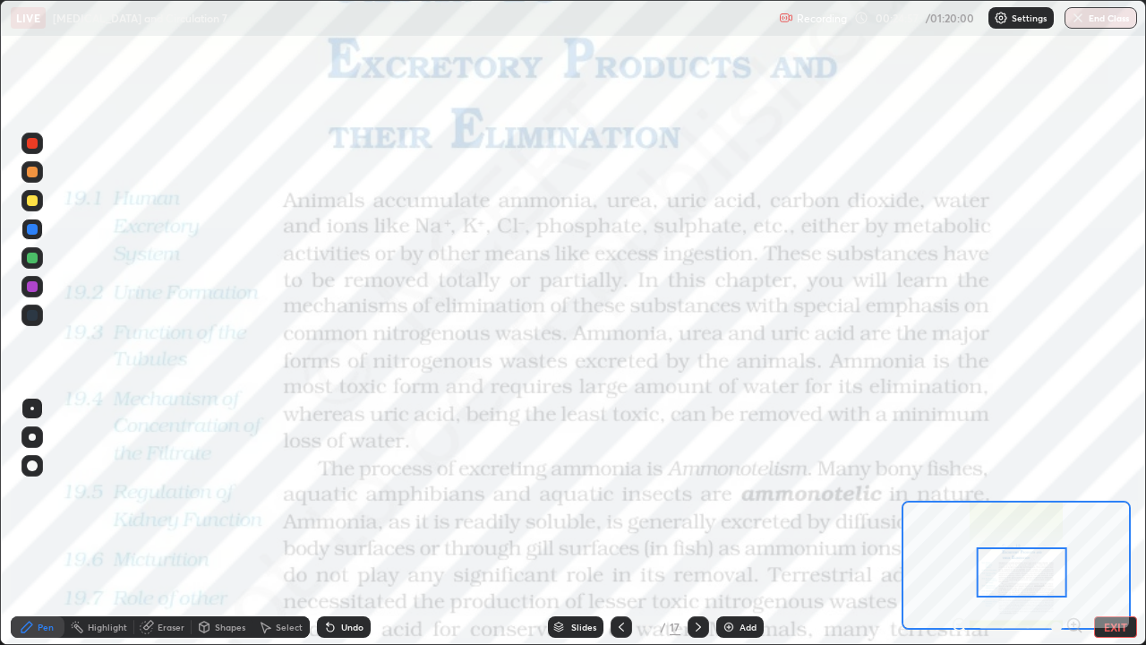
click at [36, 315] on div at bounding box center [32, 315] width 11 height 11
click at [174, 523] on div "Eraser" at bounding box center [171, 626] width 27 height 9
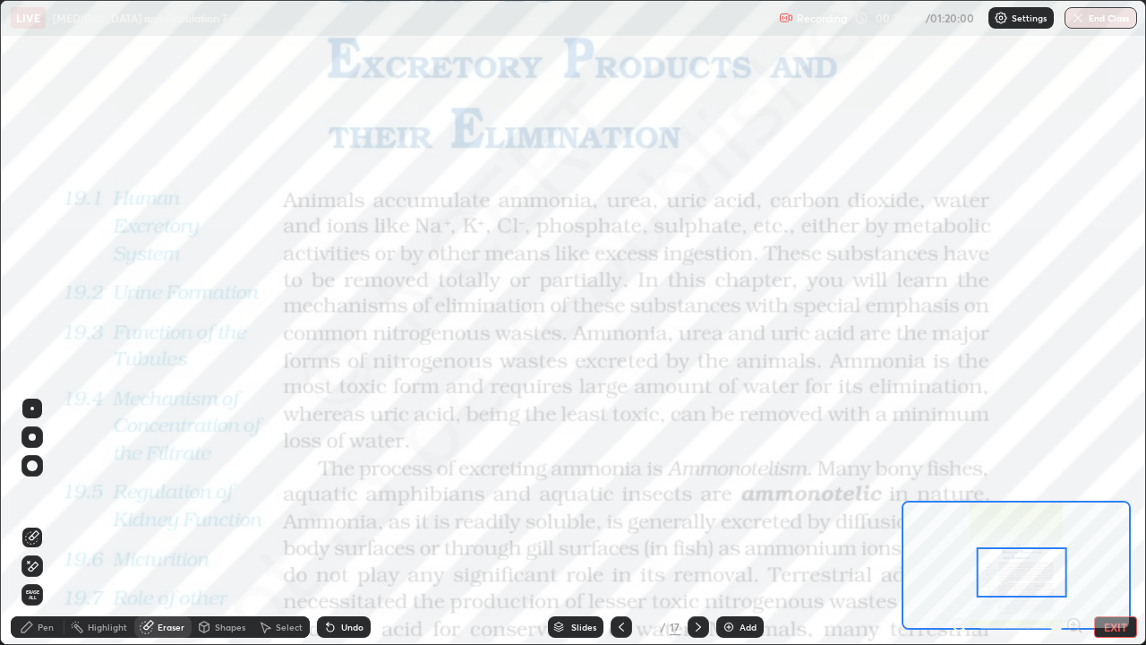
click at [32, 523] on span "Erase all" at bounding box center [32, 594] width 20 height 11
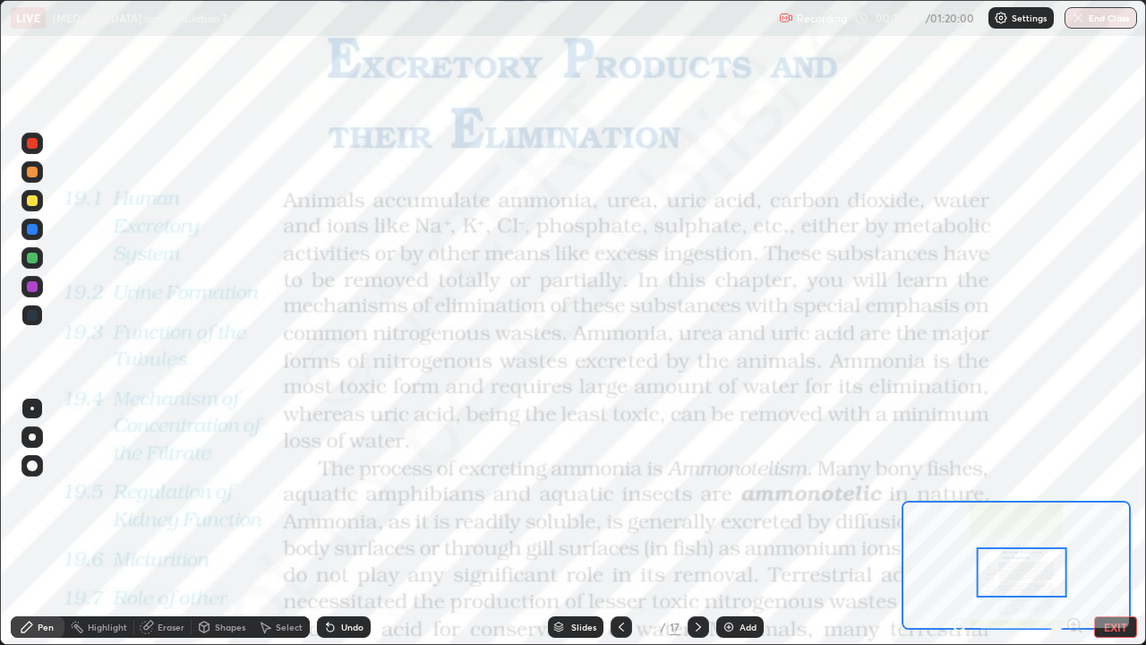
click at [31, 310] on div at bounding box center [32, 315] width 11 height 11
click at [31, 289] on div at bounding box center [32, 286] width 11 height 11
click at [36, 227] on div at bounding box center [32, 229] width 11 height 11
click at [167, 523] on div "Eraser" at bounding box center [162, 626] width 57 height 21
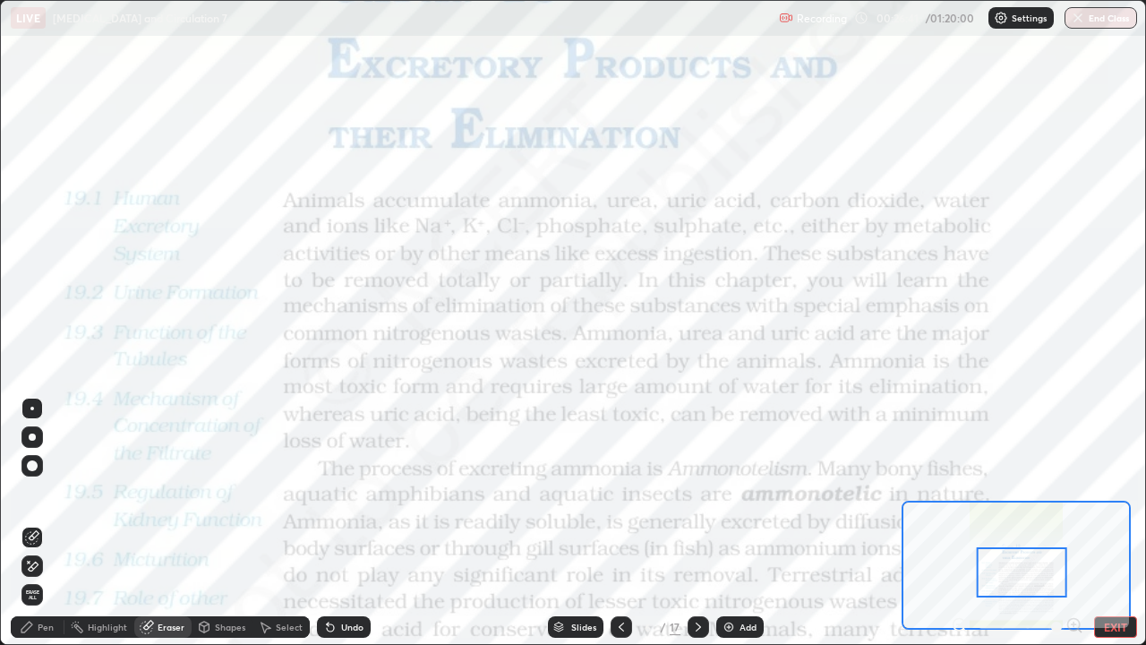
click at [32, 523] on span "Erase all" at bounding box center [32, 594] width 20 height 11
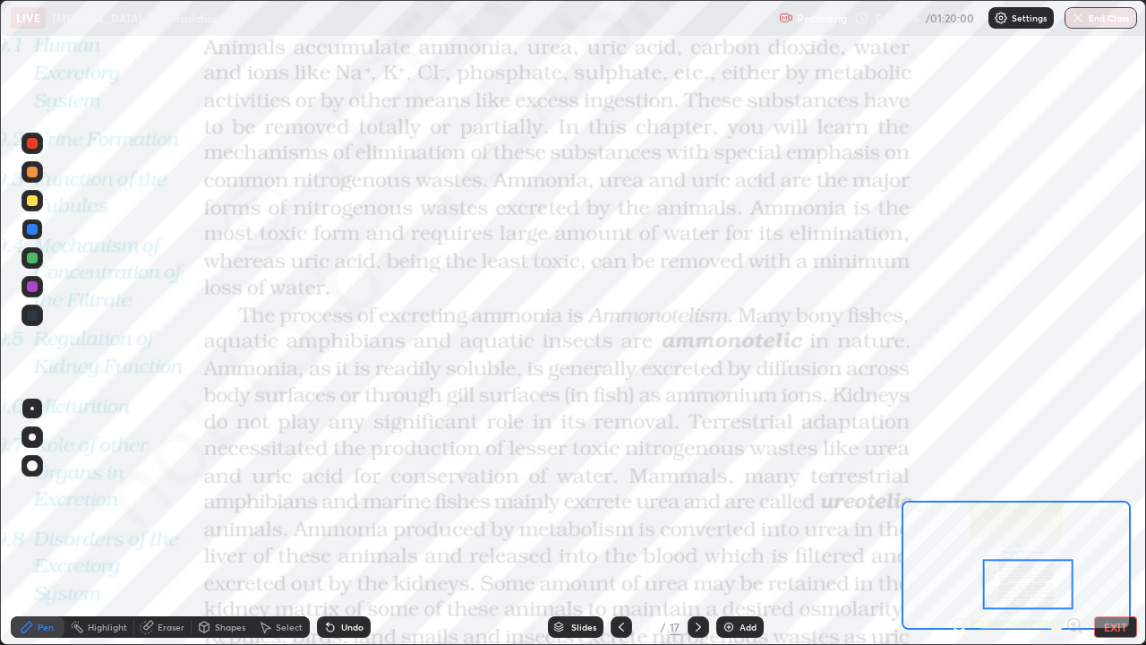
click at [166, 523] on div "Eraser" at bounding box center [171, 626] width 27 height 9
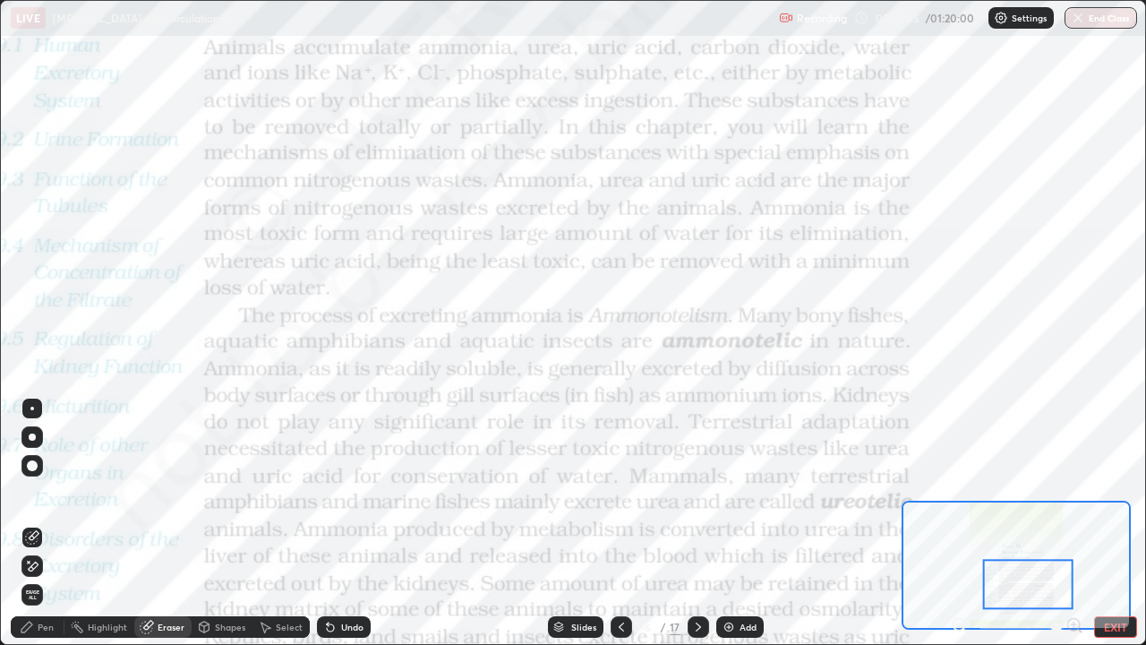
click at [40, 523] on span "Erase all" at bounding box center [32, 594] width 20 height 11
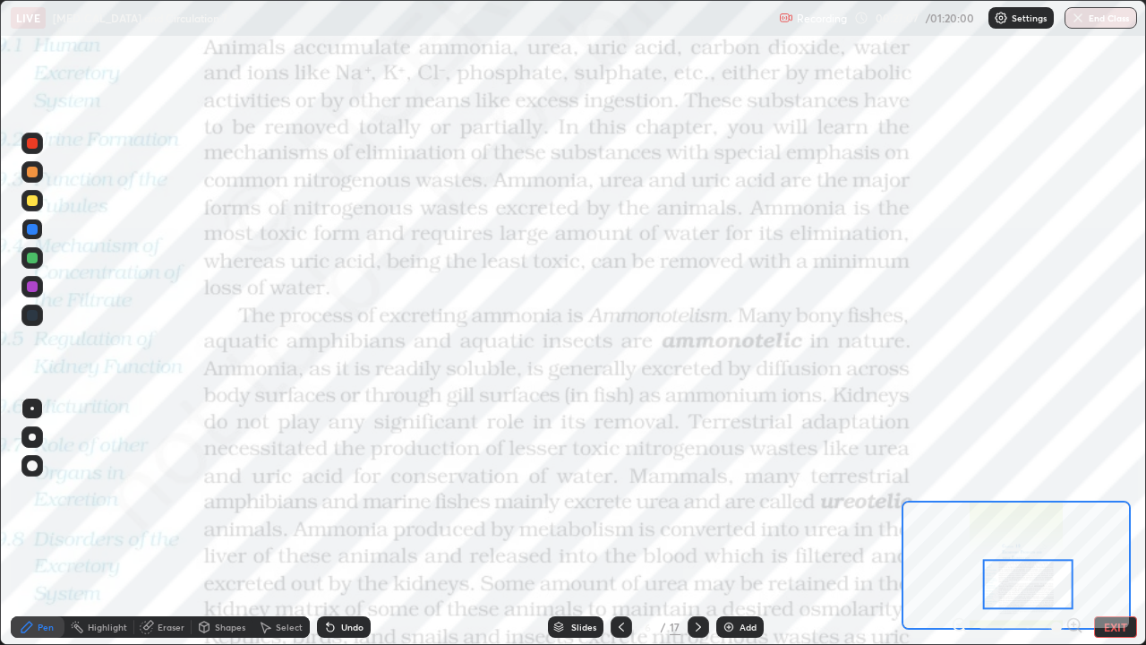
click at [621, 523] on icon at bounding box center [621, 627] width 14 height 14
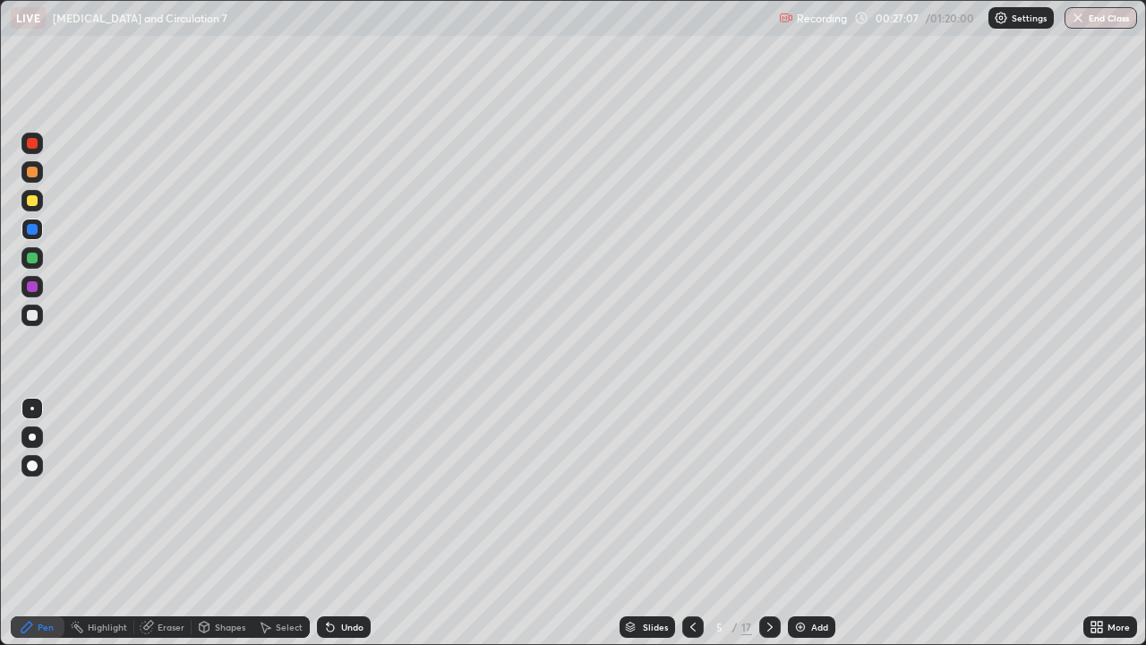
click at [814, 523] on div "Add" at bounding box center [819, 626] width 17 height 9
click at [35, 173] on div at bounding box center [32, 172] width 11 height 11
click at [33, 311] on div at bounding box center [32, 315] width 11 height 11
click at [36, 202] on div at bounding box center [32, 200] width 11 height 11
click at [36, 257] on div at bounding box center [32, 257] width 11 height 11
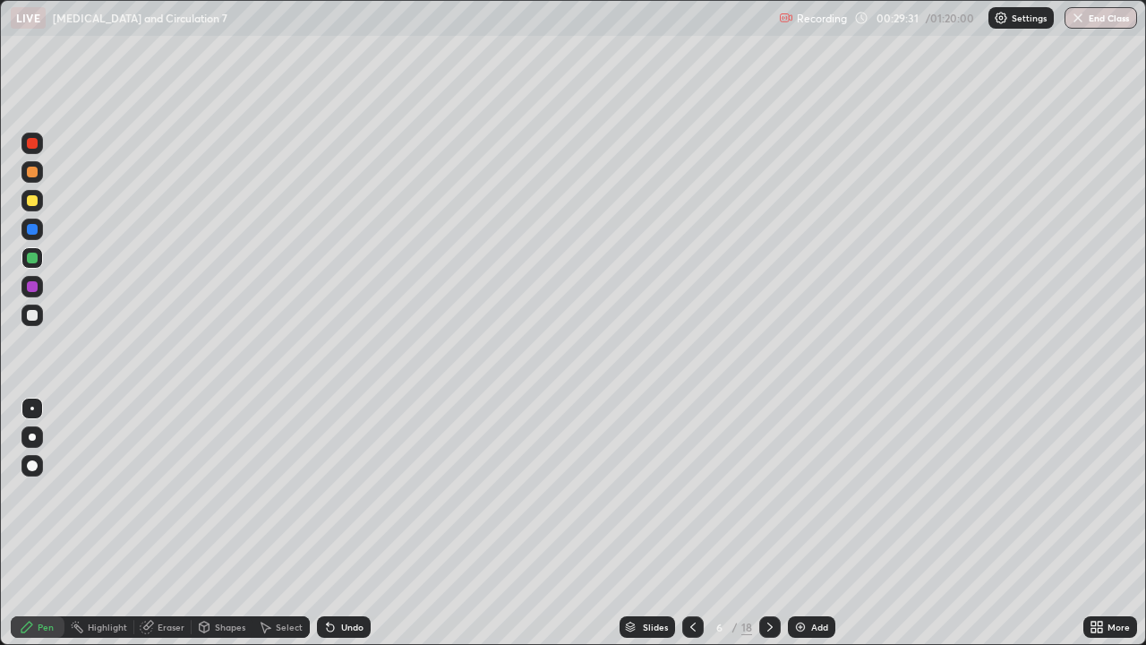
click at [30, 312] on div at bounding box center [32, 315] width 11 height 11
click at [173, 523] on div "Eraser" at bounding box center [171, 626] width 27 height 9
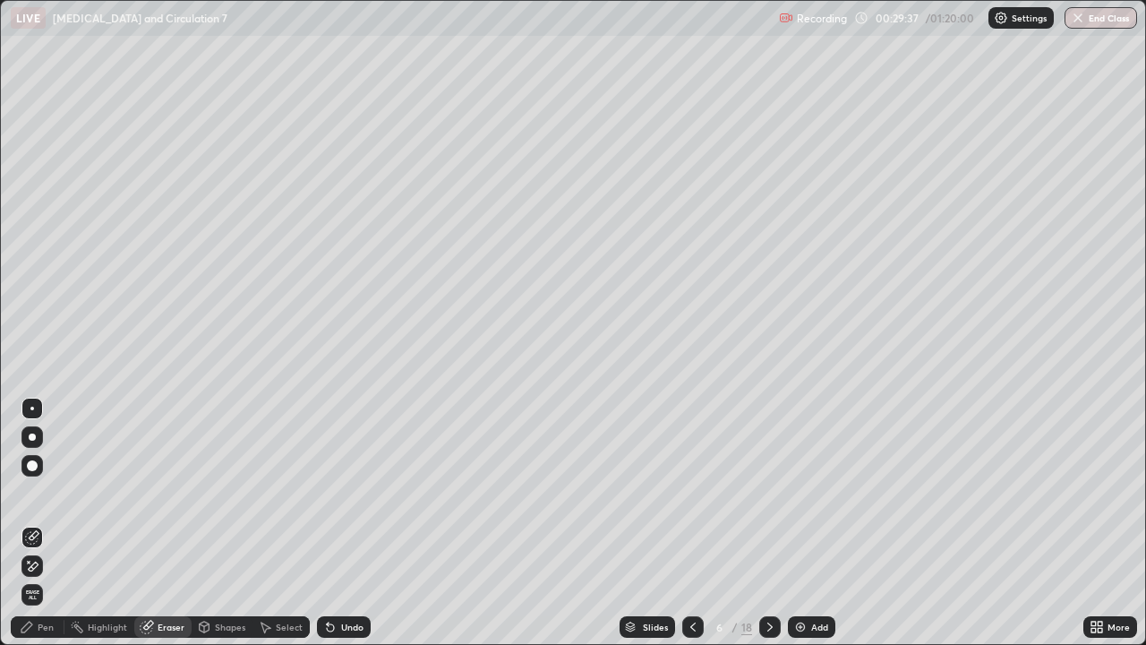
click at [47, 523] on div "Pen" at bounding box center [46, 626] width 16 height 9
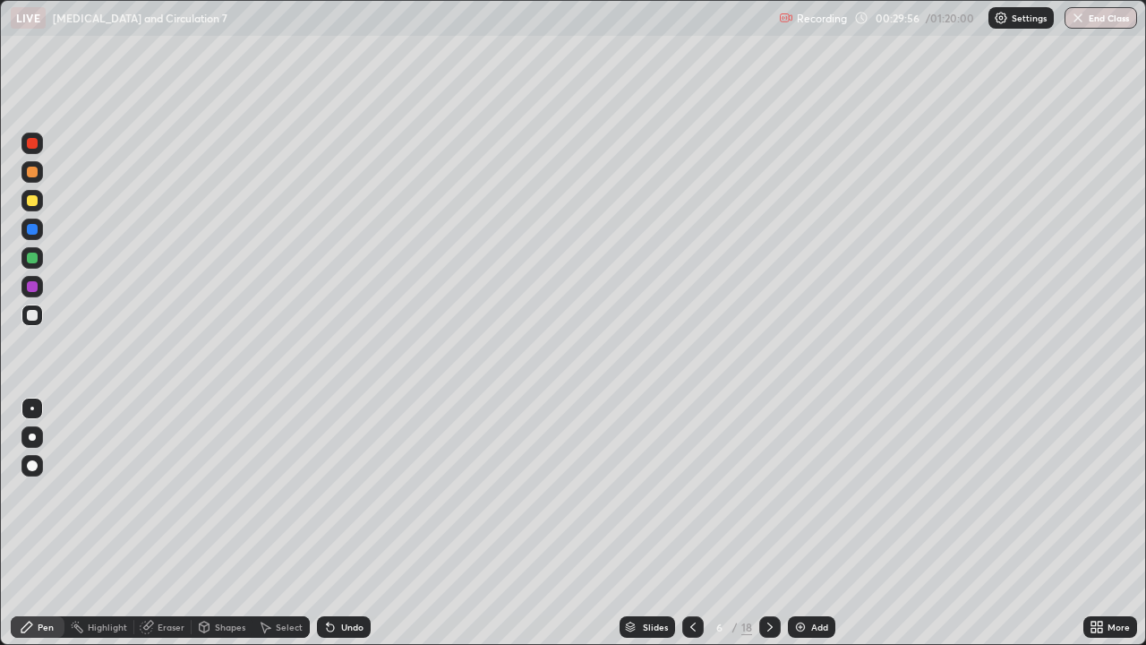
click at [33, 316] on div at bounding box center [32, 315] width 11 height 11
click at [30, 204] on div at bounding box center [32, 200] width 11 height 11
click at [30, 318] on div at bounding box center [32, 315] width 11 height 11
click at [36, 314] on div at bounding box center [32, 315] width 11 height 11
click at [178, 523] on div "Eraser" at bounding box center [171, 626] width 27 height 9
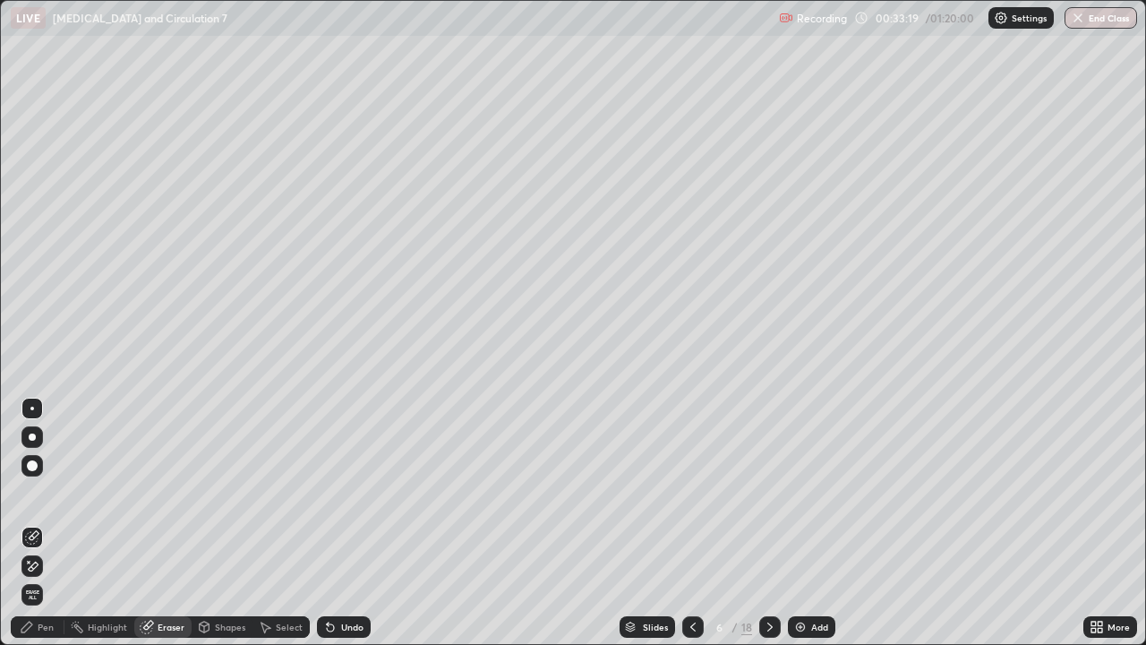
click at [47, 523] on div "Pen" at bounding box center [46, 626] width 16 height 9
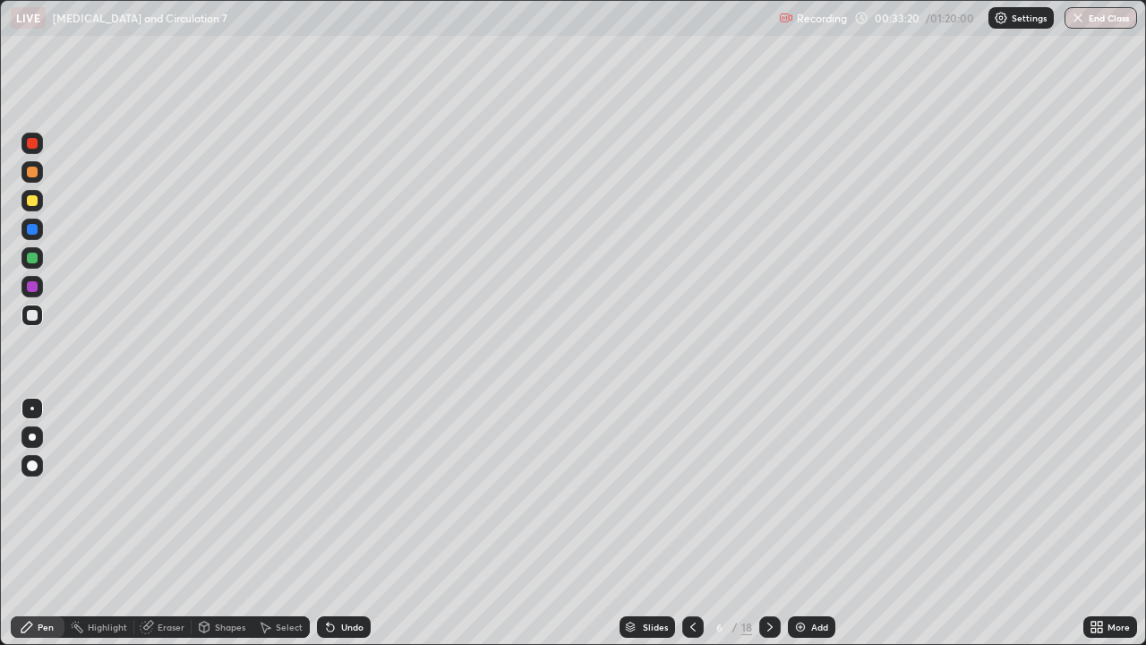
click at [32, 205] on div at bounding box center [32, 200] width 11 height 11
click at [30, 312] on div at bounding box center [32, 315] width 11 height 11
click at [33, 205] on div at bounding box center [32, 200] width 11 height 11
click at [31, 315] on div at bounding box center [32, 315] width 11 height 11
click at [34, 199] on div at bounding box center [32, 200] width 11 height 11
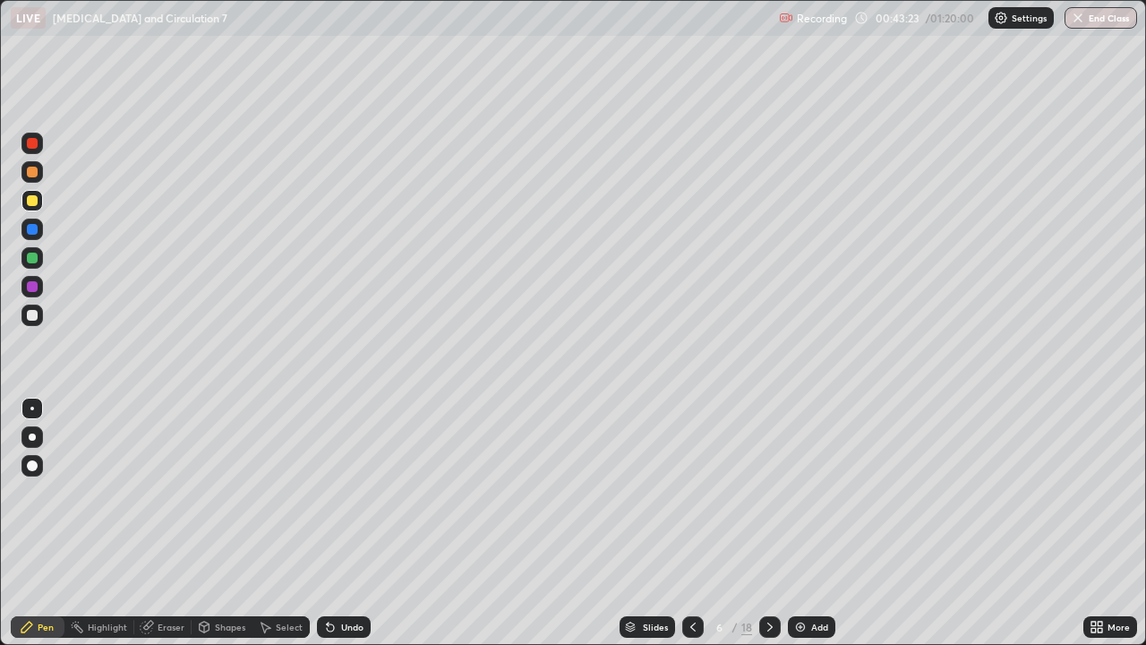
click at [769, 523] on icon at bounding box center [769, 626] width 5 height 9
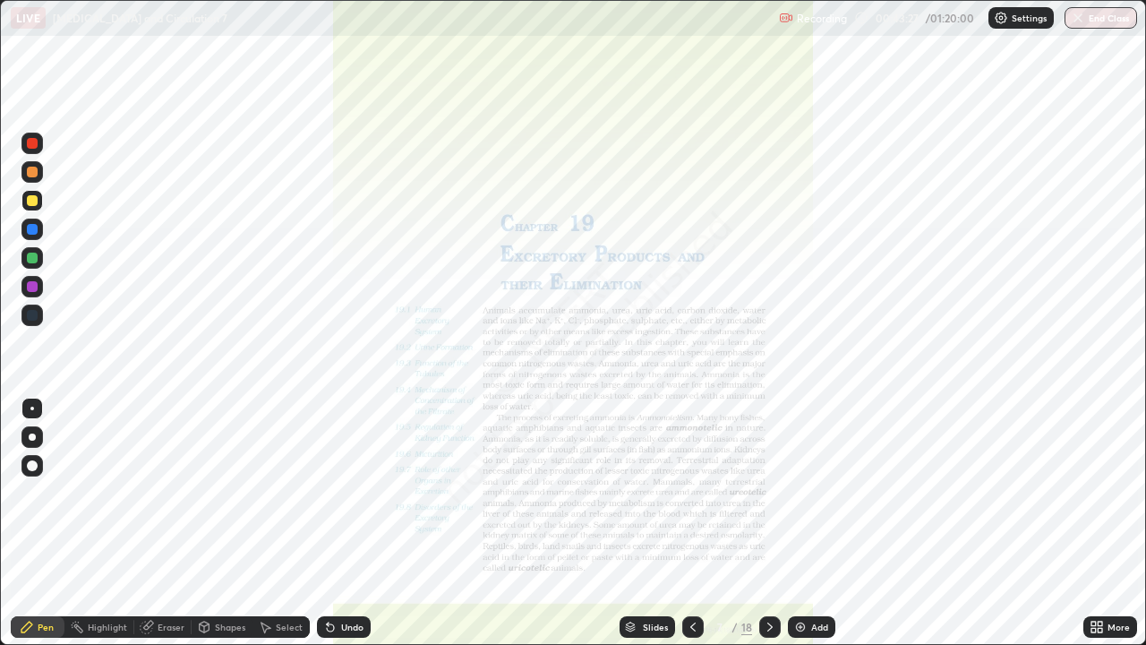
click at [768, 523] on icon at bounding box center [770, 627] width 14 height 14
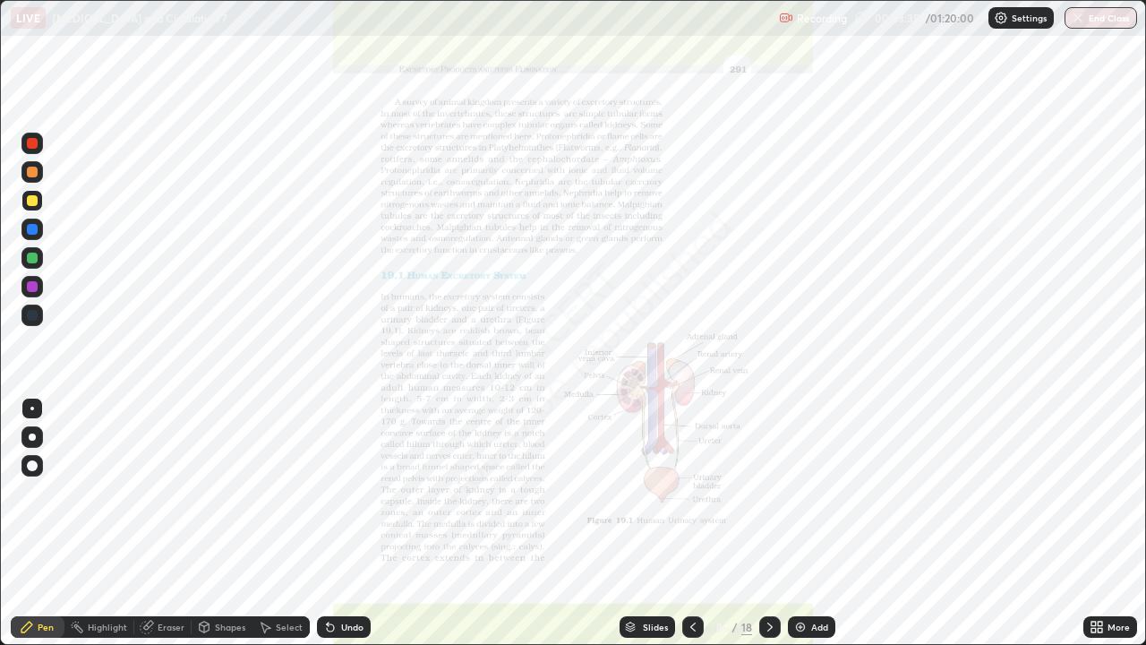
click at [1116, 523] on div "More" at bounding box center [1119, 626] width 22 height 9
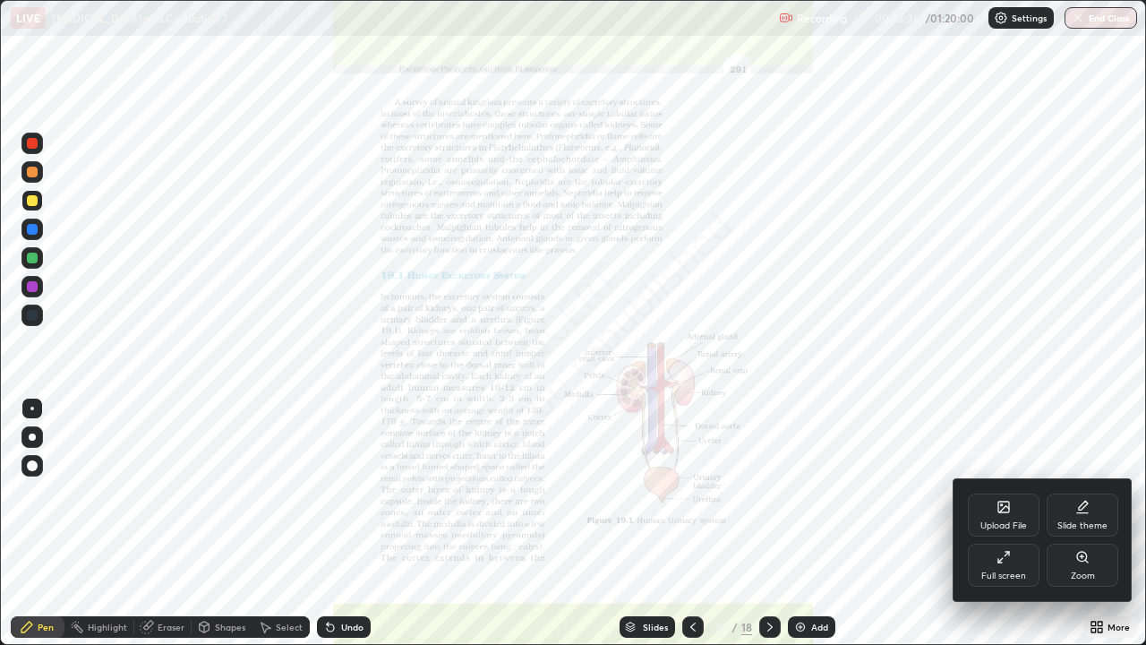
click at [1085, 523] on div "Zoom" at bounding box center [1083, 575] width 24 height 9
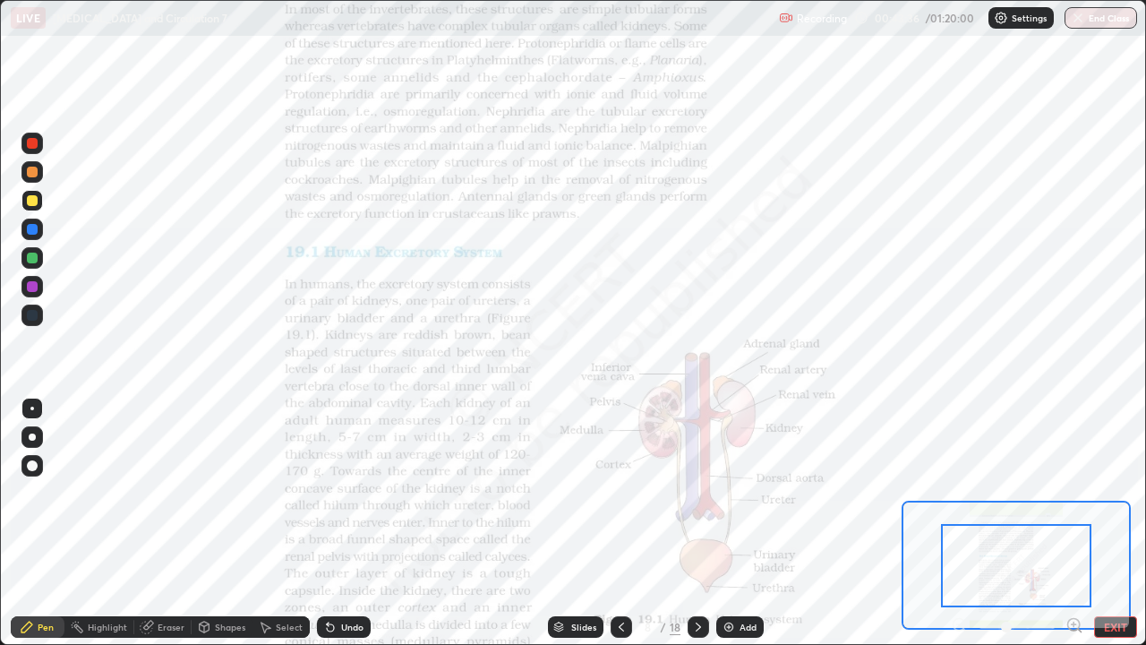
click at [1072, 523] on icon at bounding box center [1074, 625] width 18 height 18
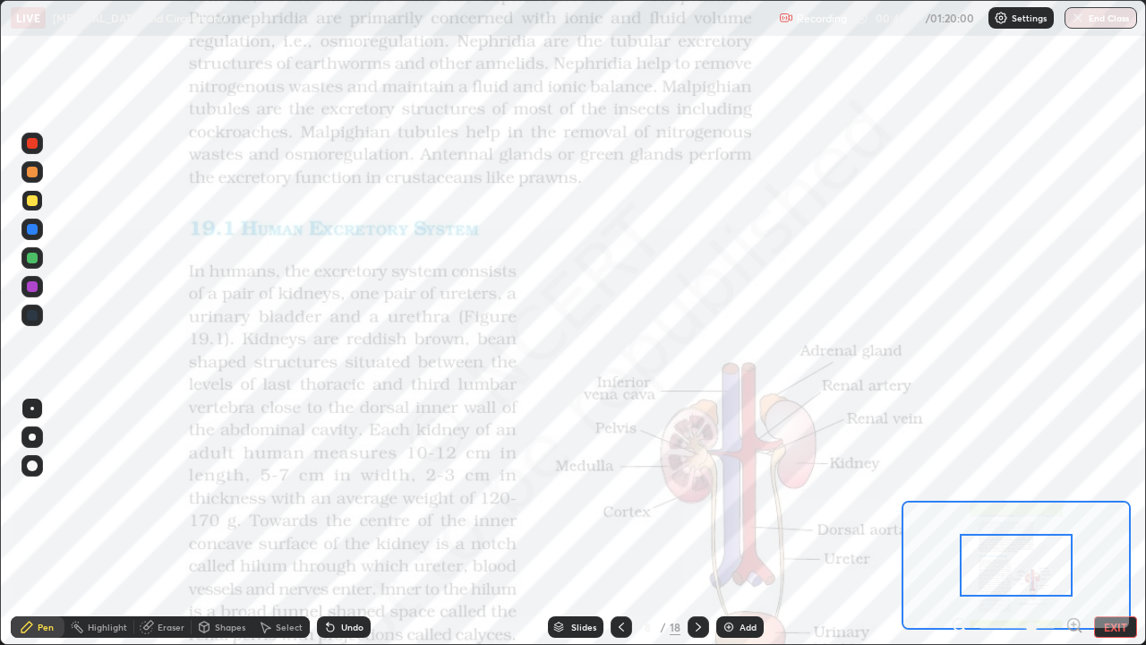
click at [1074, 523] on icon at bounding box center [1074, 625] width 18 height 18
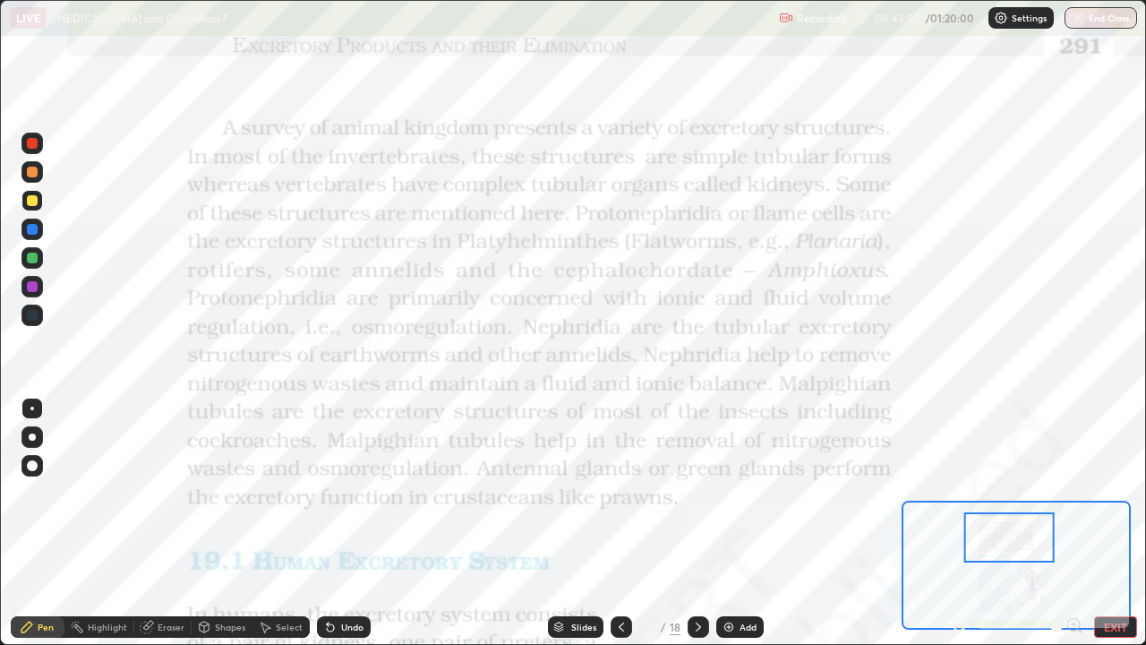
click at [175, 523] on div "Eraser" at bounding box center [171, 626] width 27 height 9
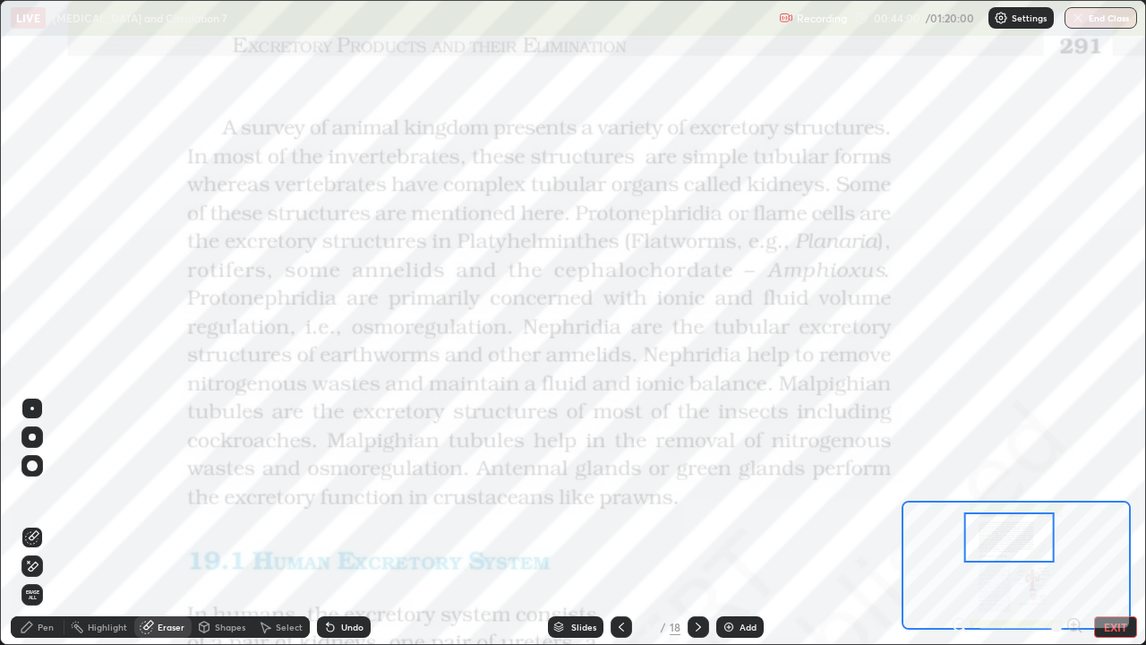
click at [32, 523] on span "Erase all" at bounding box center [32, 594] width 20 height 11
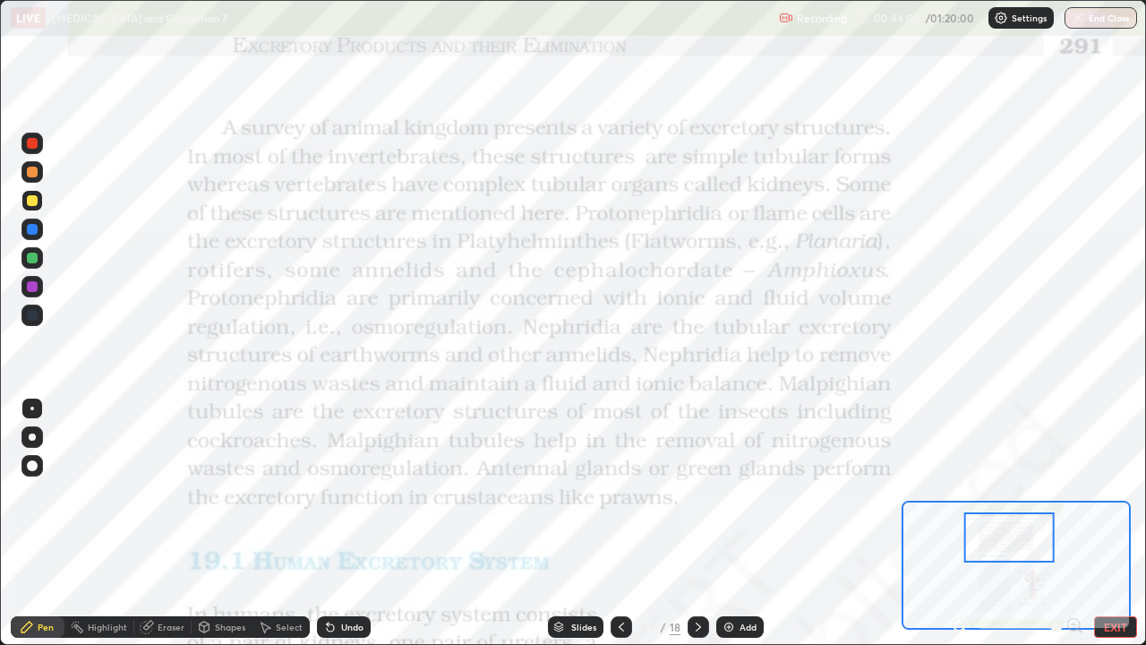
click at [44, 523] on div "Pen" at bounding box center [46, 626] width 16 height 9
click at [32, 223] on div at bounding box center [31, 228] width 21 height 21
click at [162, 523] on div "Eraser" at bounding box center [171, 626] width 27 height 9
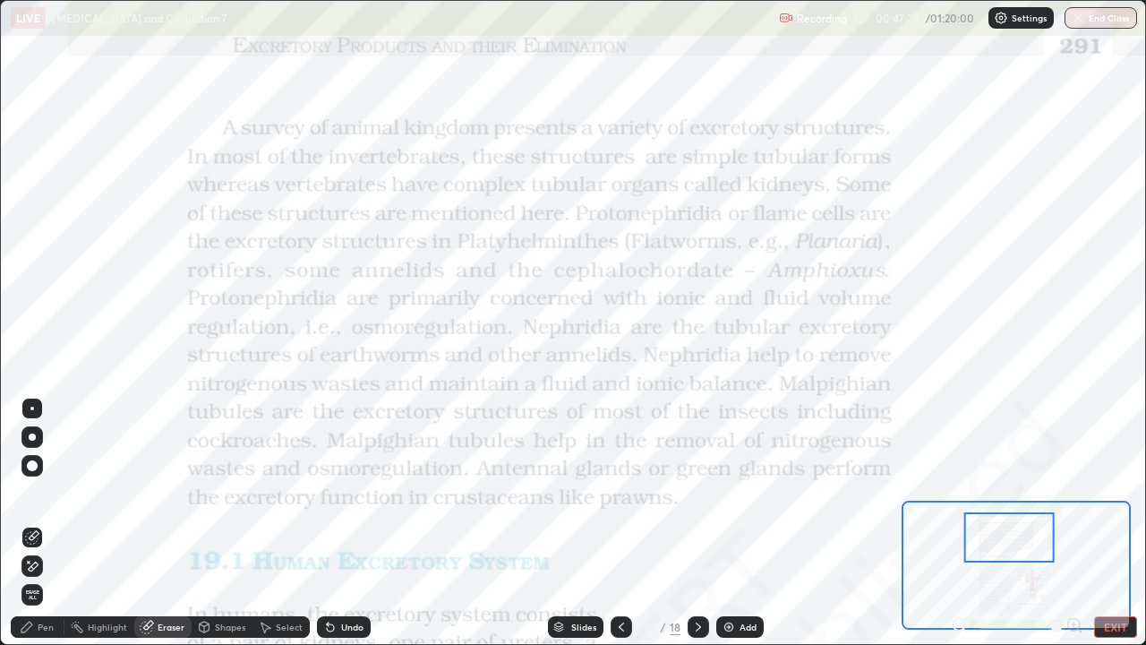
click at [34, 523] on span "Erase all" at bounding box center [32, 594] width 20 height 11
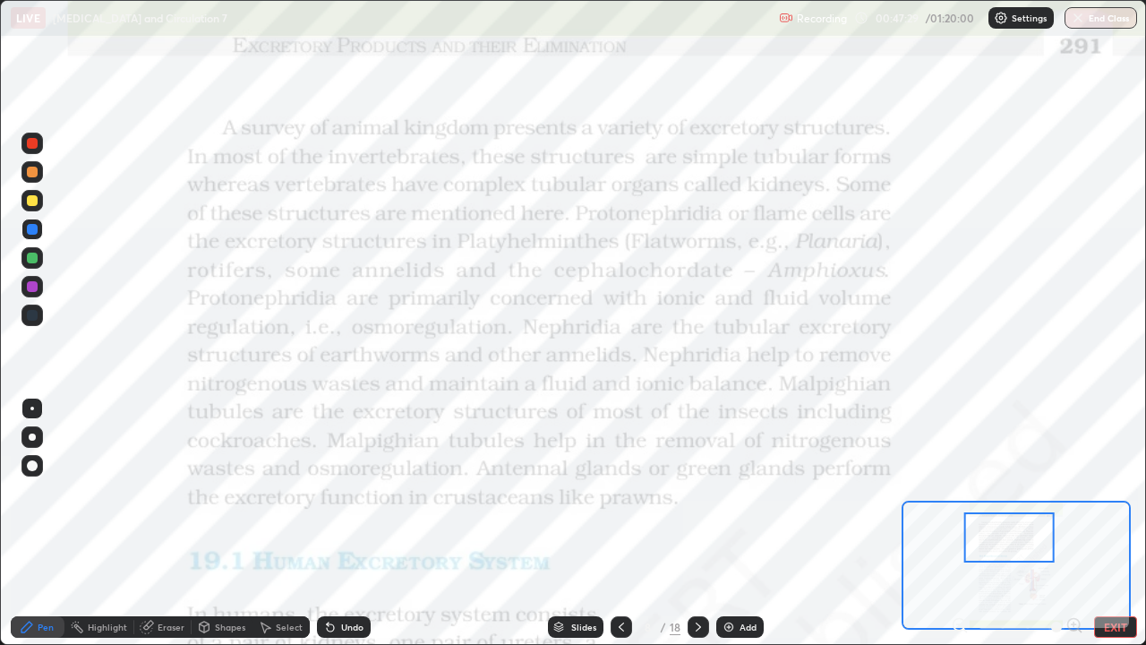
click at [29, 146] on div at bounding box center [32, 143] width 11 height 11
click at [168, 523] on div "Eraser" at bounding box center [171, 626] width 27 height 9
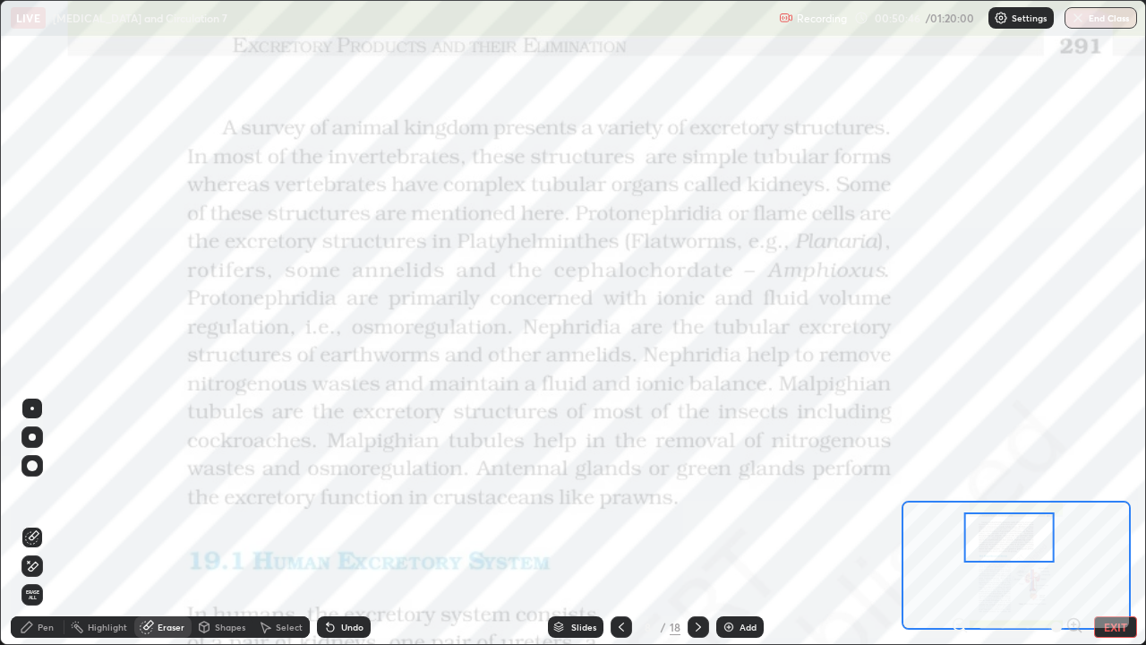
click at [32, 523] on span "Erase all" at bounding box center [32, 594] width 20 height 11
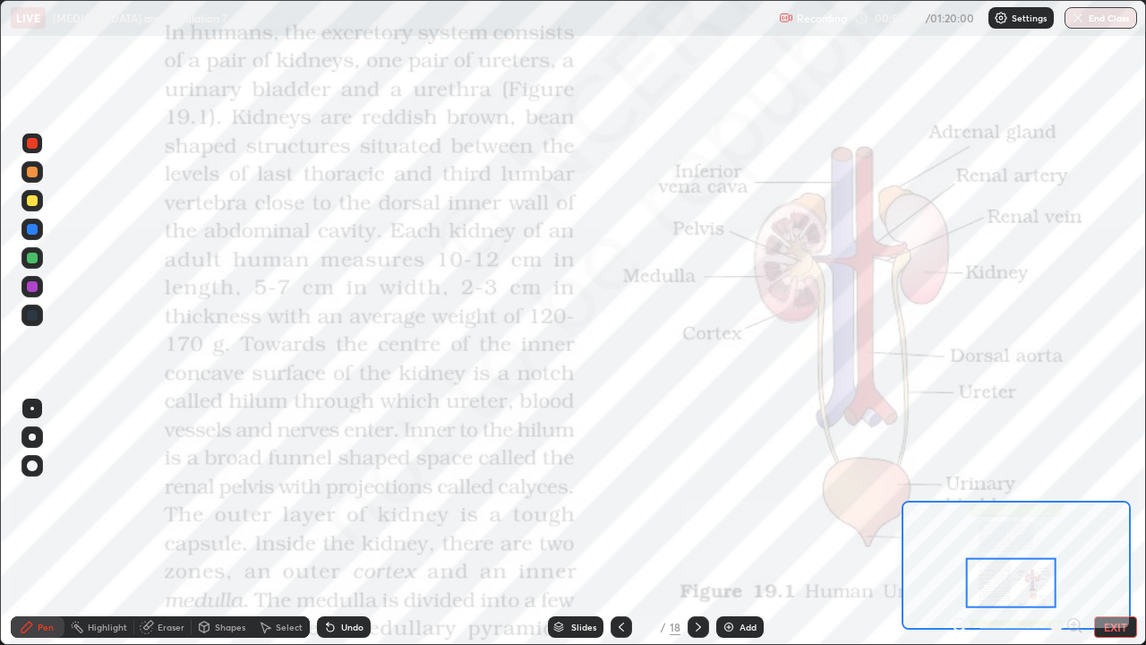
click at [170, 523] on div "Eraser" at bounding box center [171, 626] width 27 height 9
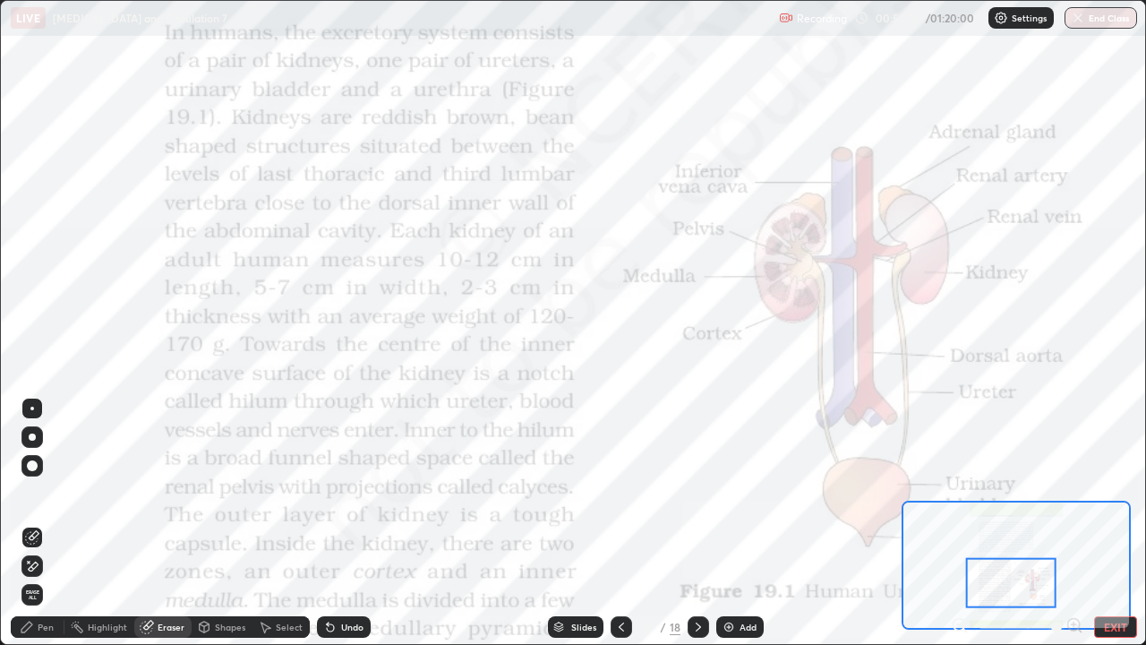
click at [32, 523] on span "Erase all" at bounding box center [32, 594] width 20 height 11
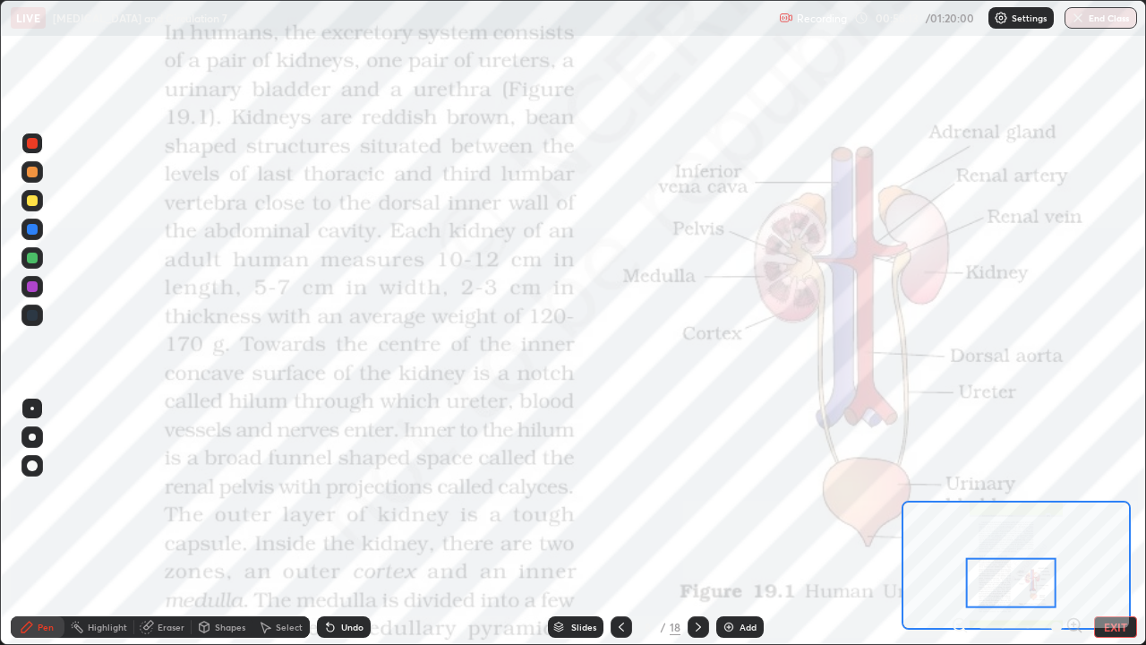
click at [175, 523] on div "Eraser" at bounding box center [171, 626] width 27 height 9
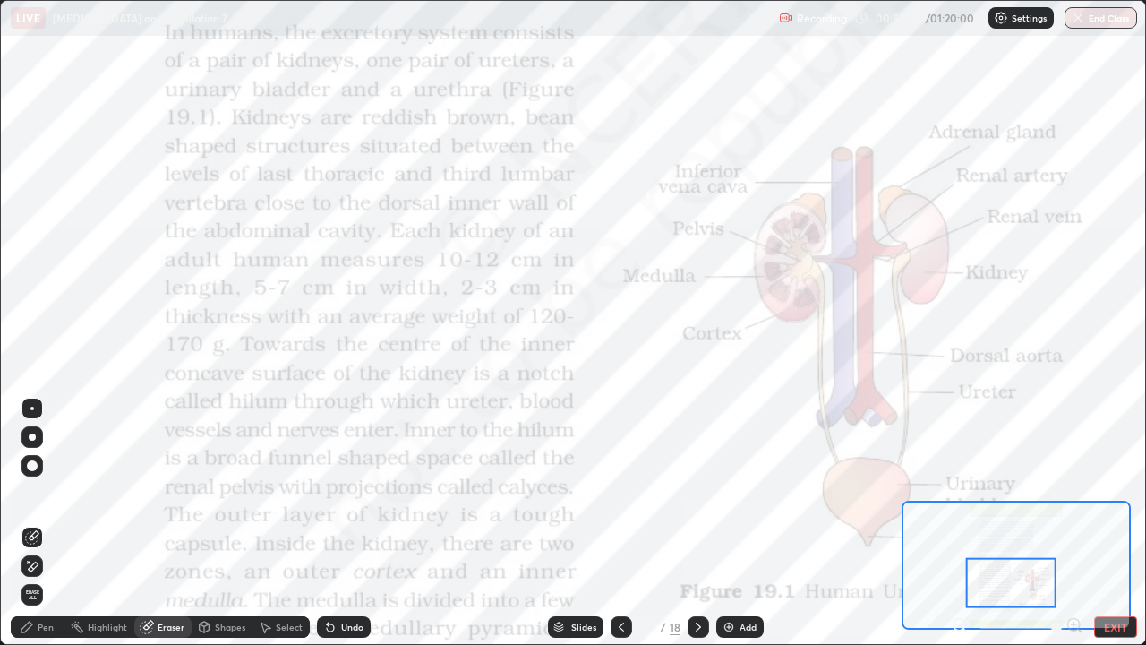
click at [32, 523] on span "Erase all" at bounding box center [32, 594] width 20 height 11
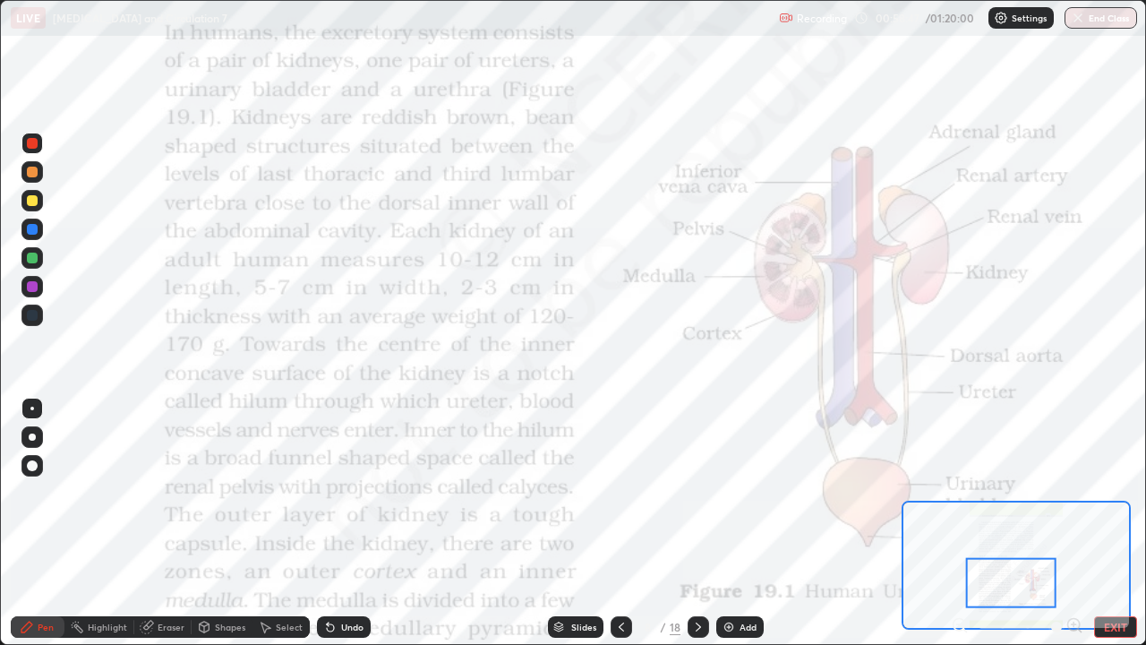
click at [36, 230] on div at bounding box center [32, 229] width 11 height 11
click at [170, 523] on div "Eraser" at bounding box center [162, 626] width 57 height 21
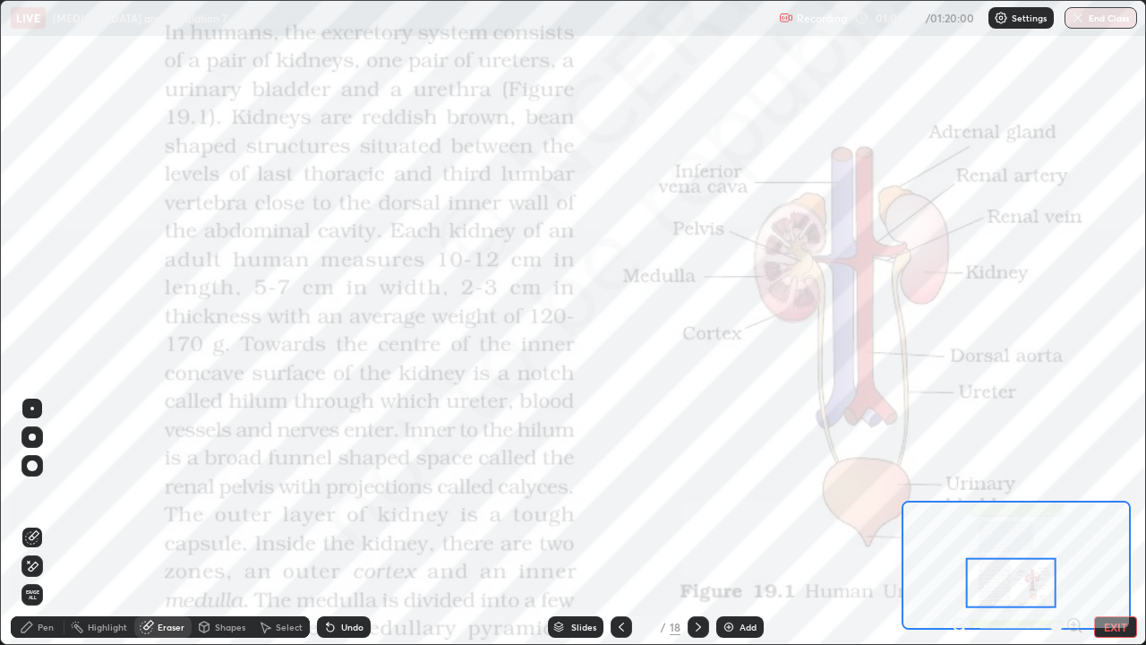
click at [31, 523] on span "Erase all" at bounding box center [32, 594] width 20 height 11
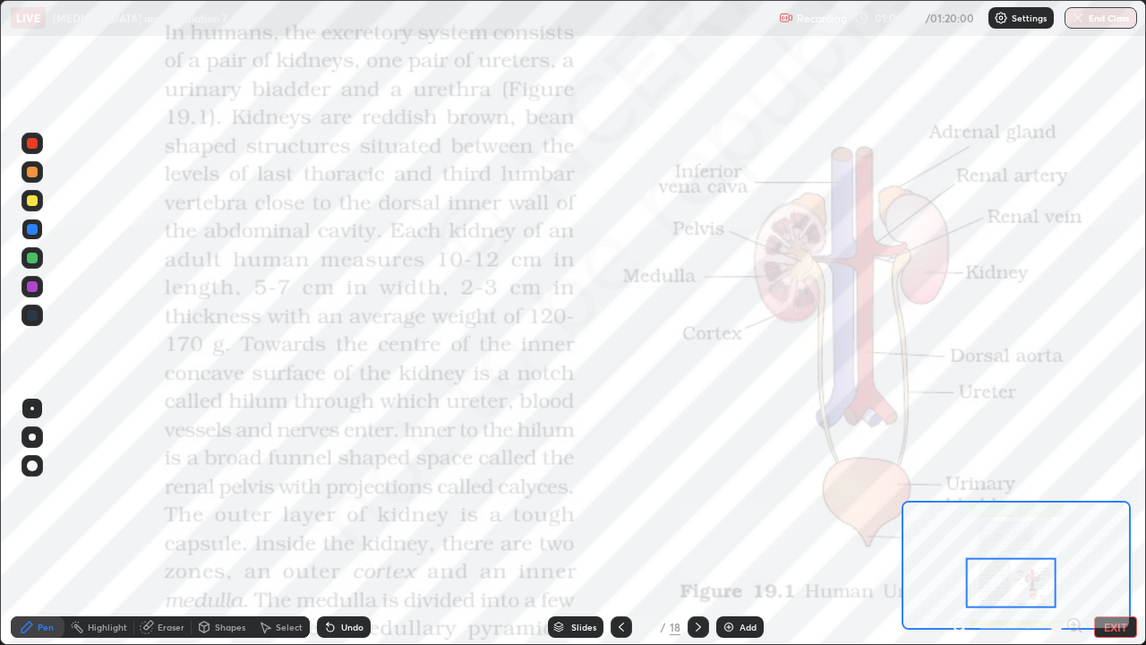
click at [34, 233] on div at bounding box center [32, 229] width 11 height 11
click at [31, 233] on div at bounding box center [32, 229] width 11 height 11
click at [166, 523] on div "Eraser" at bounding box center [171, 626] width 27 height 9
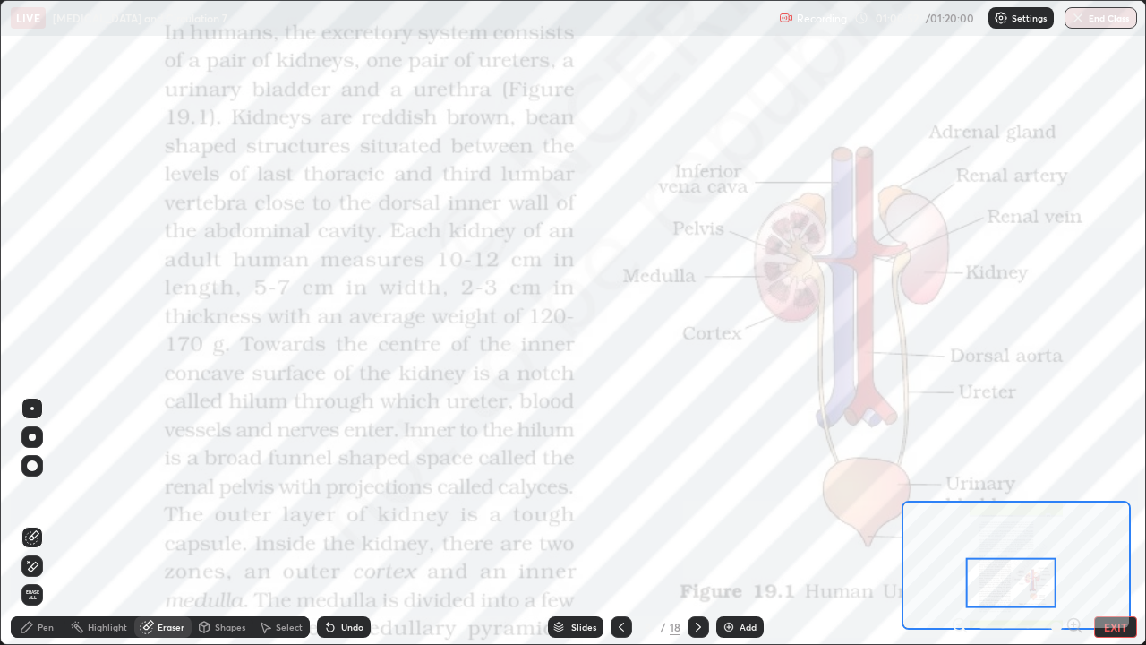
click at [30, 523] on span "Erase all" at bounding box center [32, 594] width 20 height 11
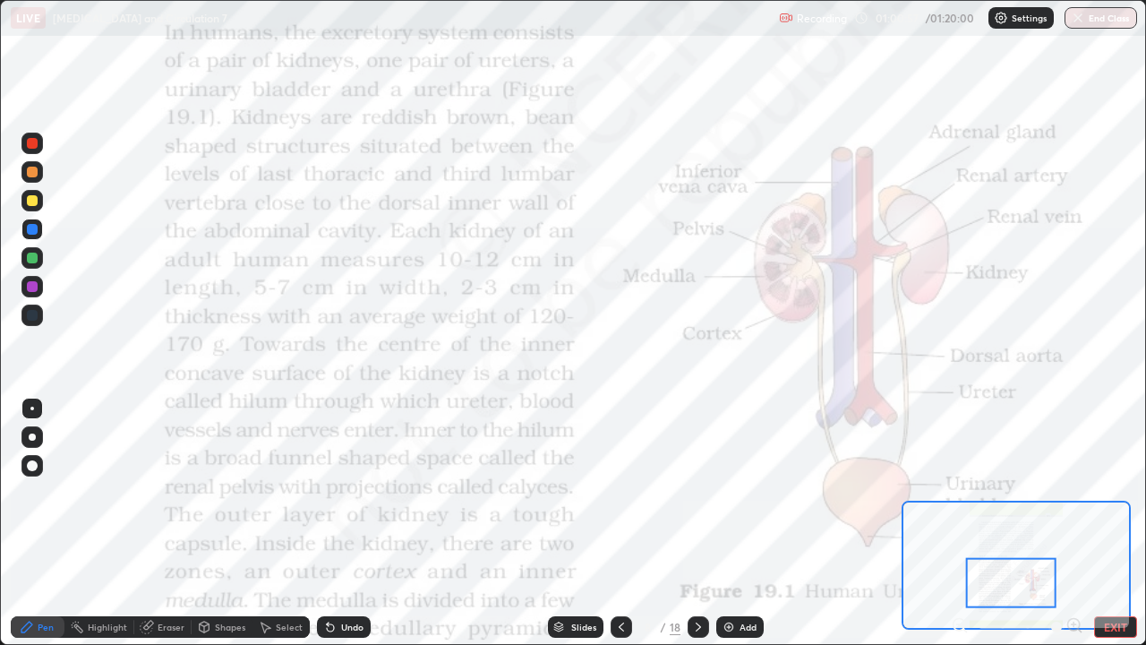
click at [697, 523] on icon at bounding box center [698, 627] width 14 height 14
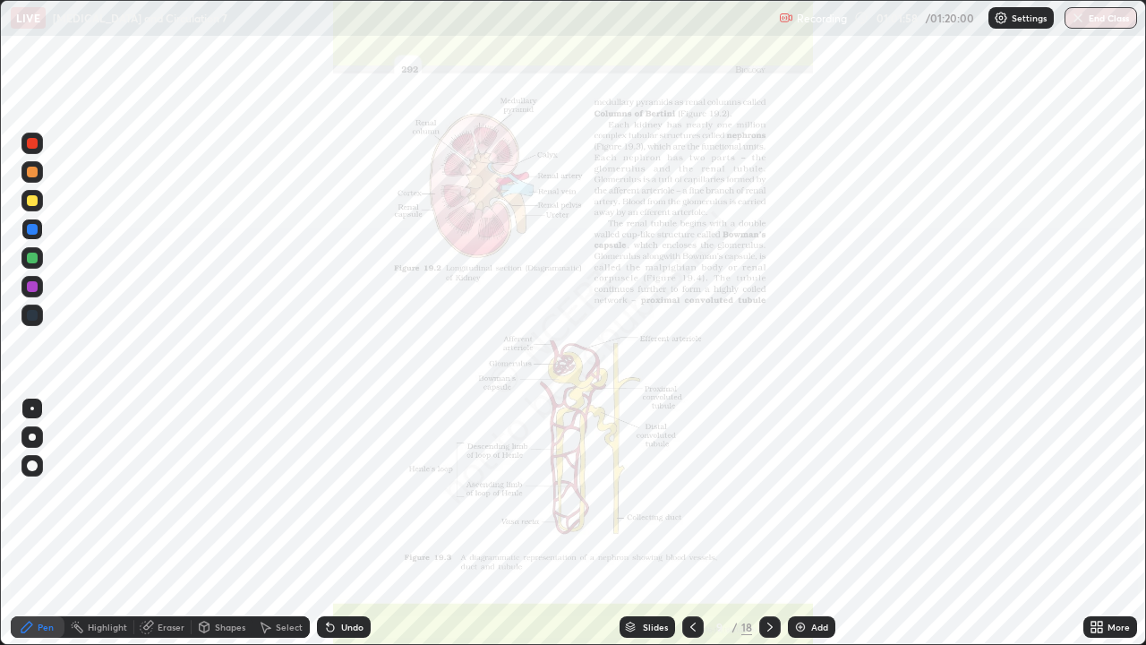
click at [171, 523] on div "Eraser" at bounding box center [162, 626] width 57 height 21
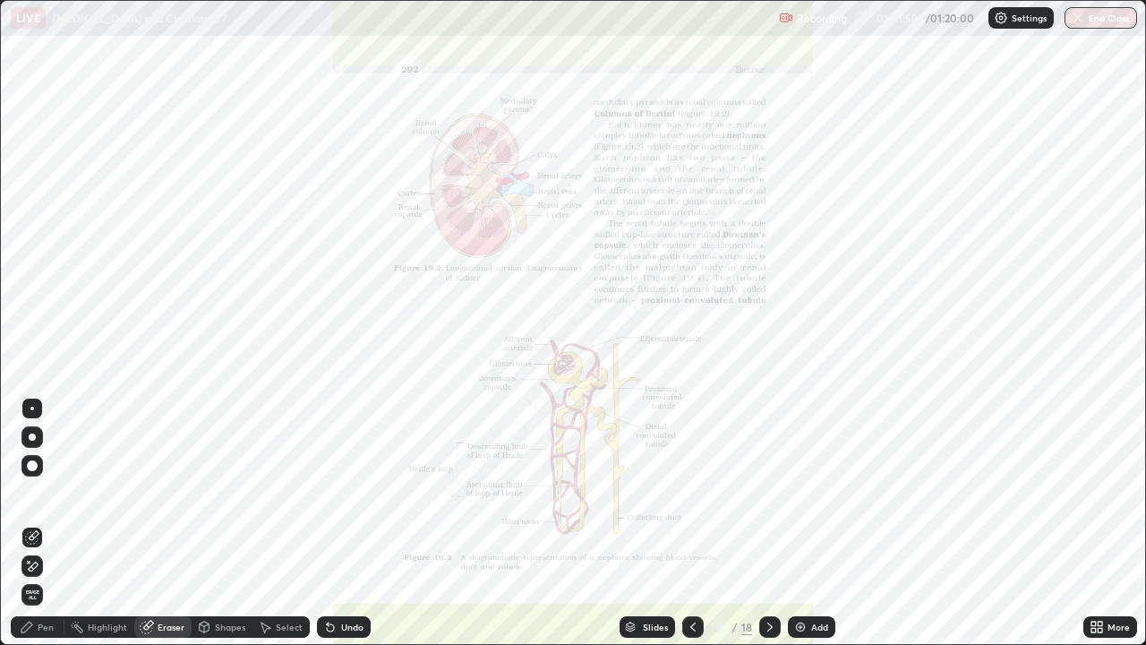
click at [33, 523] on div "Erase all" at bounding box center [31, 594] width 21 height 21
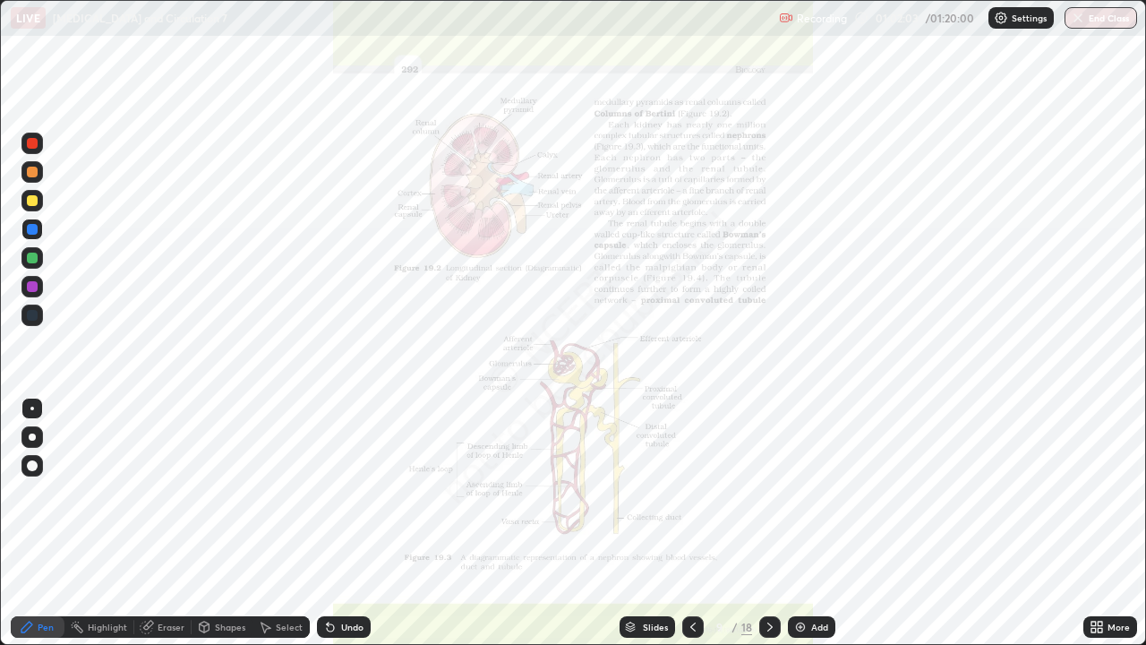
click at [690, 523] on icon at bounding box center [693, 627] width 14 height 14
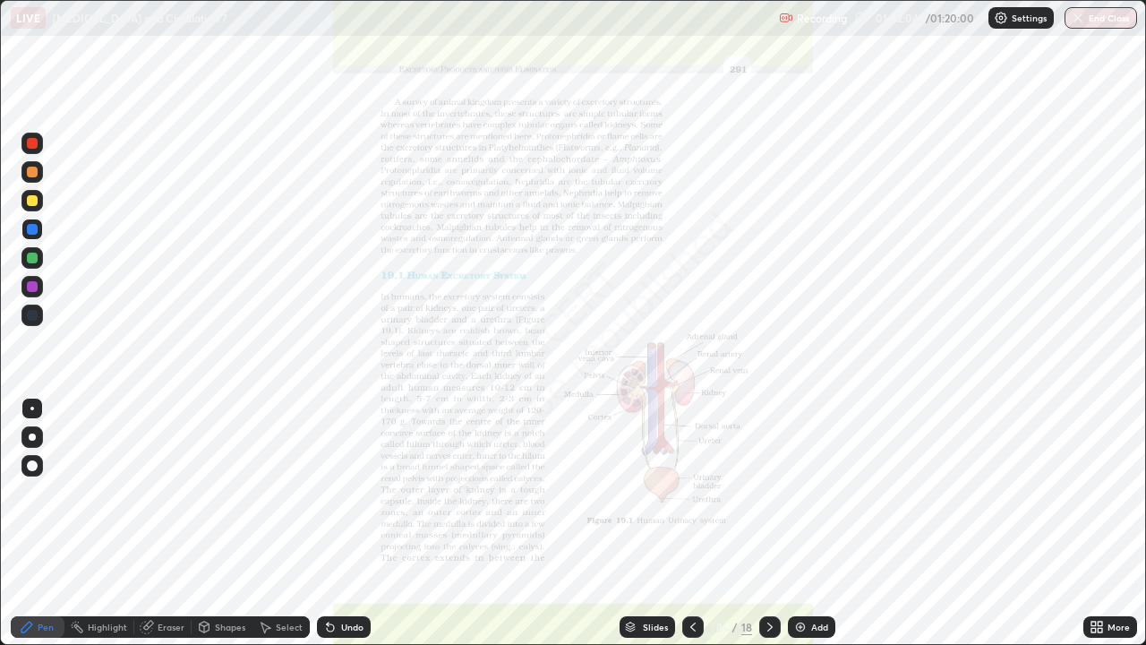
click at [1115, 523] on div "More" at bounding box center [1110, 626] width 54 height 21
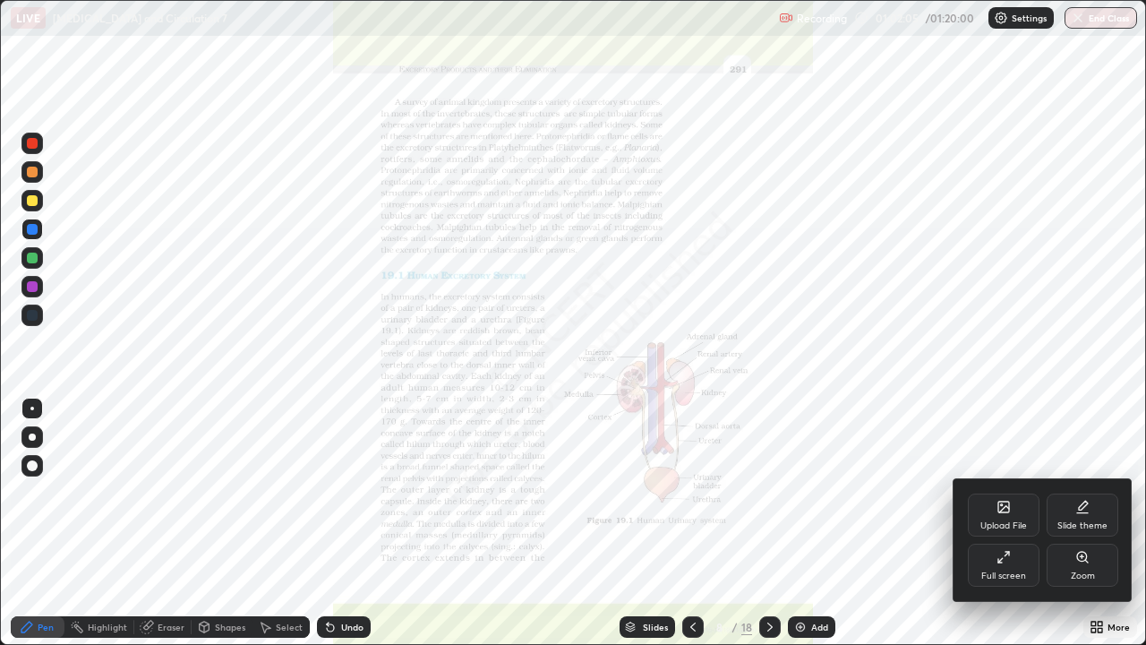
click at [1087, 523] on div "Zoom" at bounding box center [1083, 575] width 24 height 9
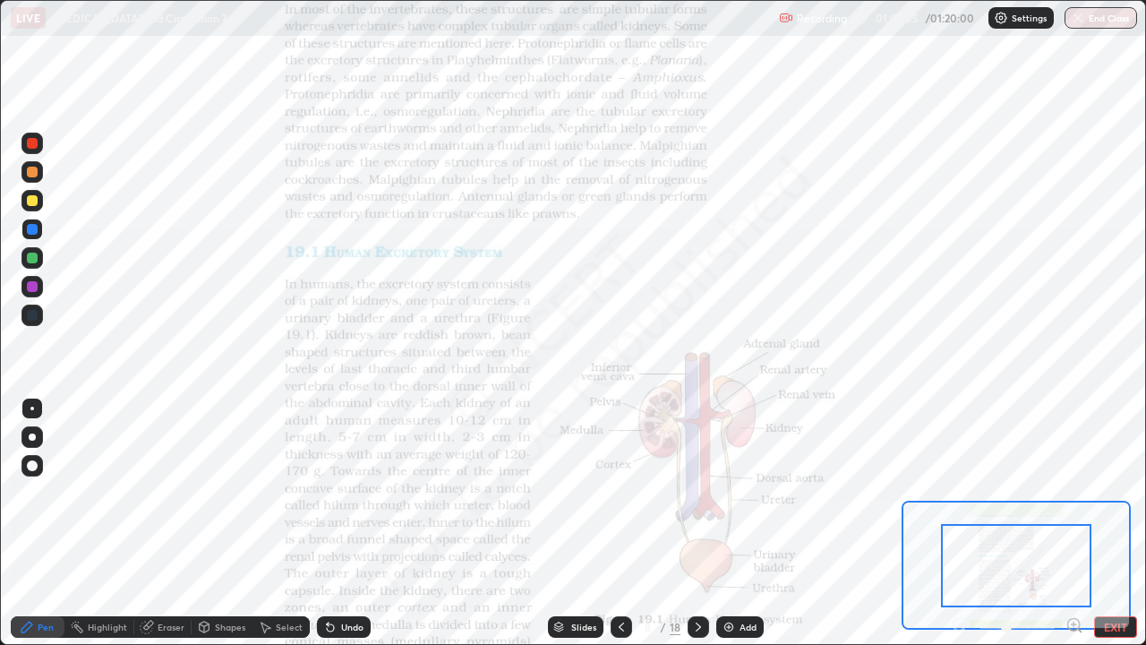
click at [1078, 523] on icon at bounding box center [1080, 631] width 4 height 4
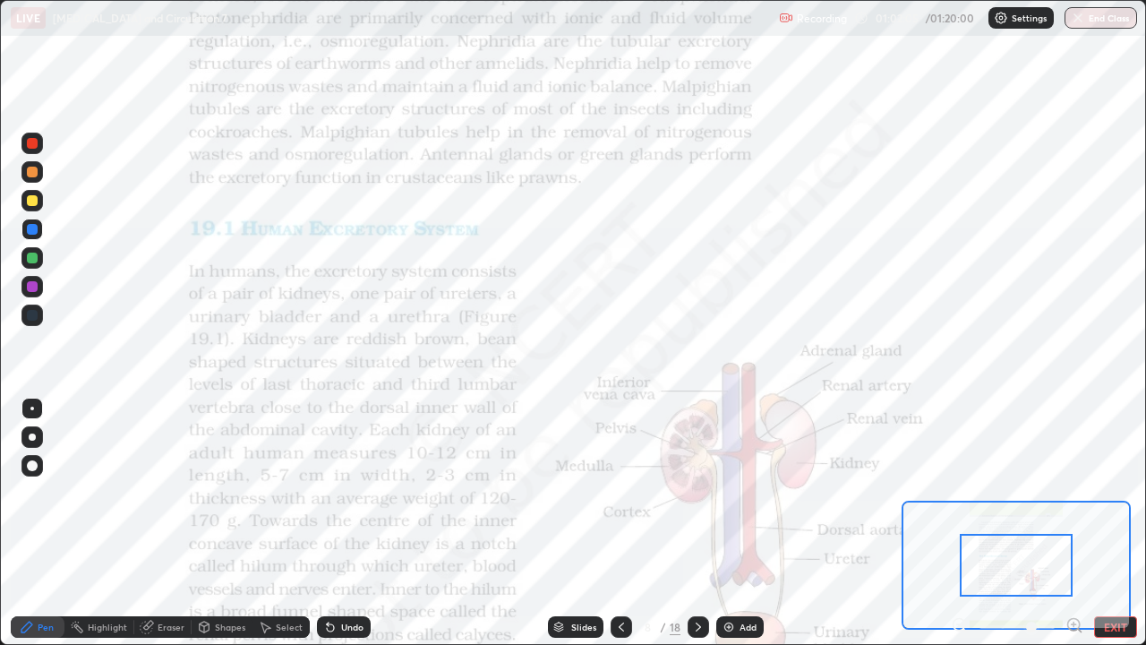
click at [1079, 523] on icon at bounding box center [1080, 631] width 4 height 4
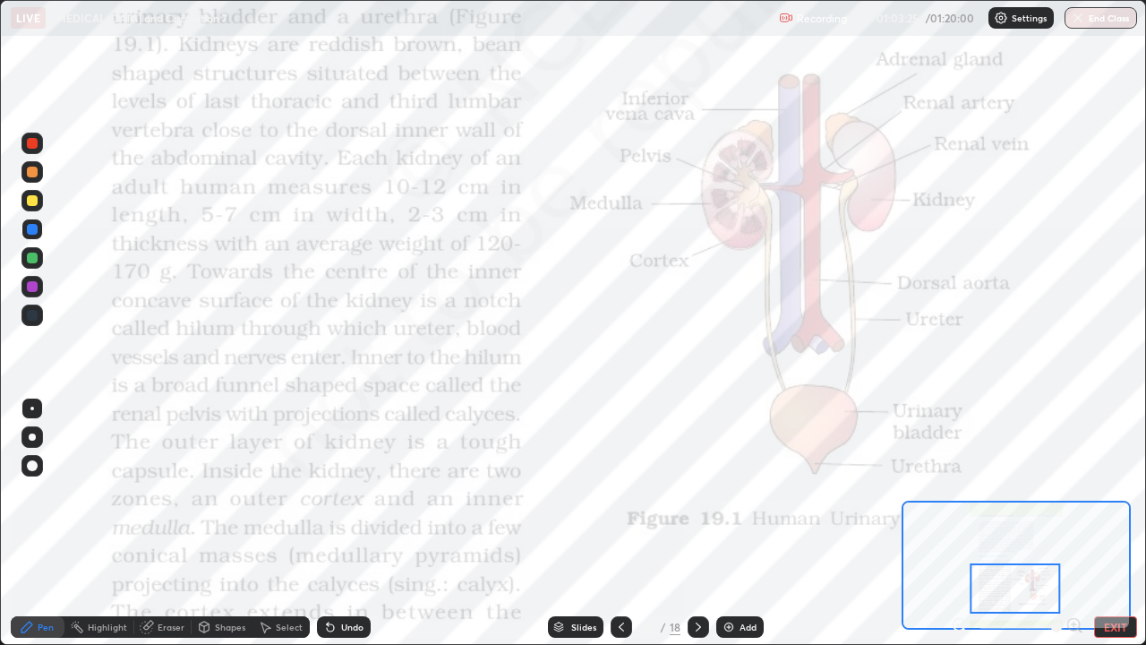
click at [33, 315] on div at bounding box center [32, 315] width 11 height 11
click at [36, 287] on div at bounding box center [32, 286] width 11 height 11
click at [33, 315] on div at bounding box center [32, 315] width 11 height 11
click at [36, 261] on div at bounding box center [32, 257] width 11 height 11
click at [33, 315] on div at bounding box center [32, 315] width 11 height 11
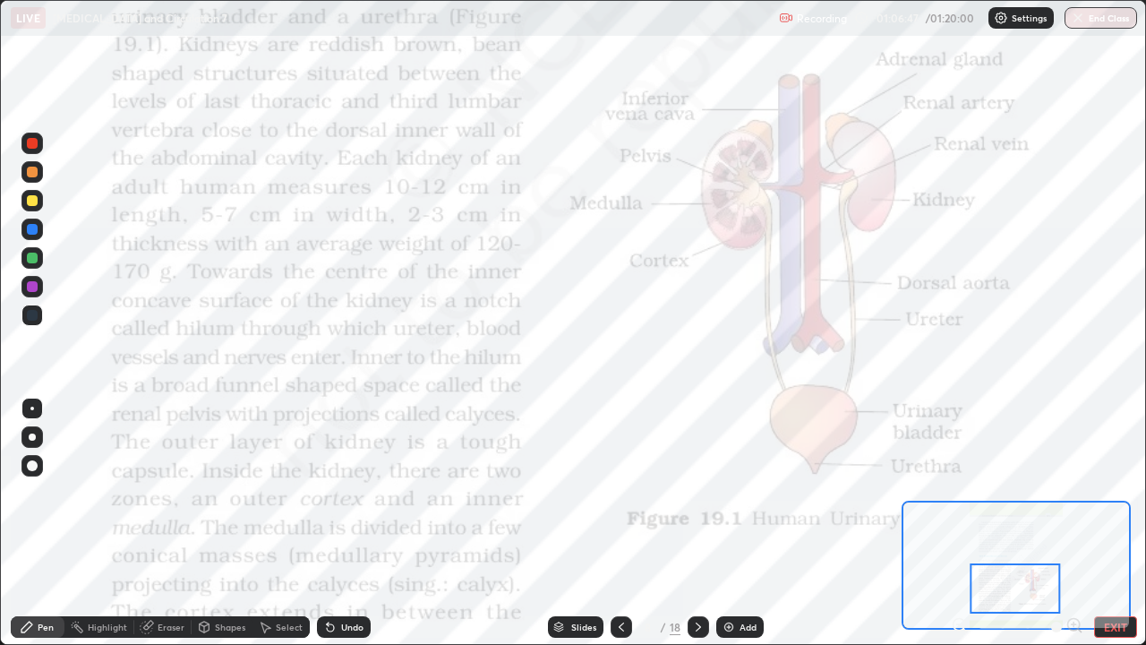
click at [172, 523] on div "Eraser" at bounding box center [171, 626] width 27 height 9
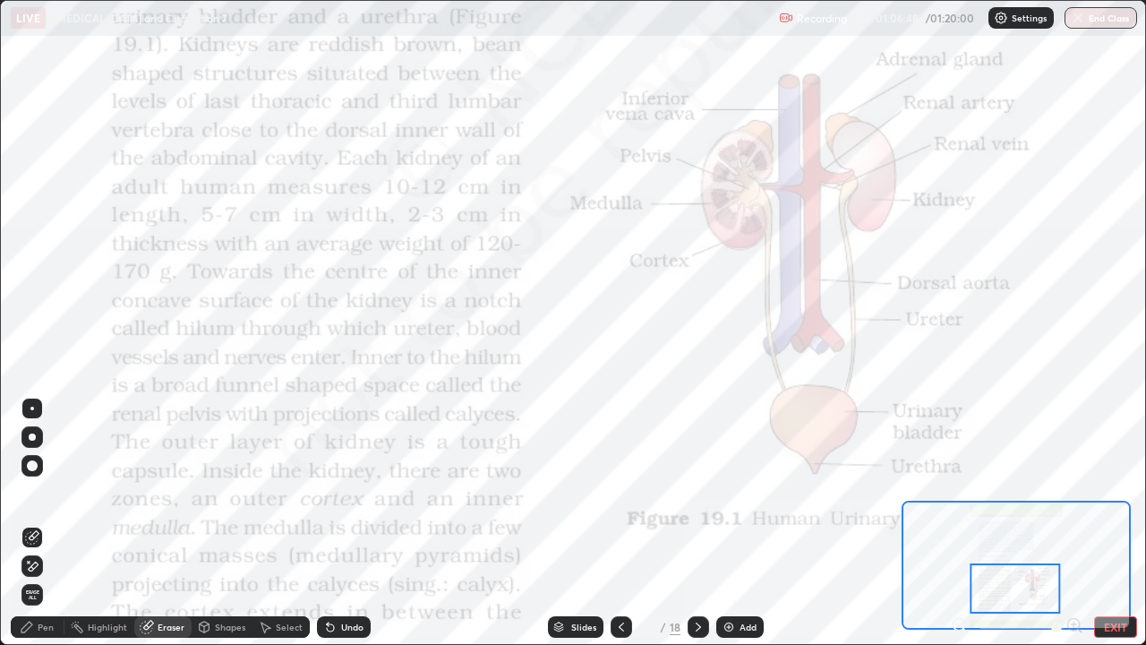
click at [33, 523] on span "Erase all" at bounding box center [32, 594] width 20 height 11
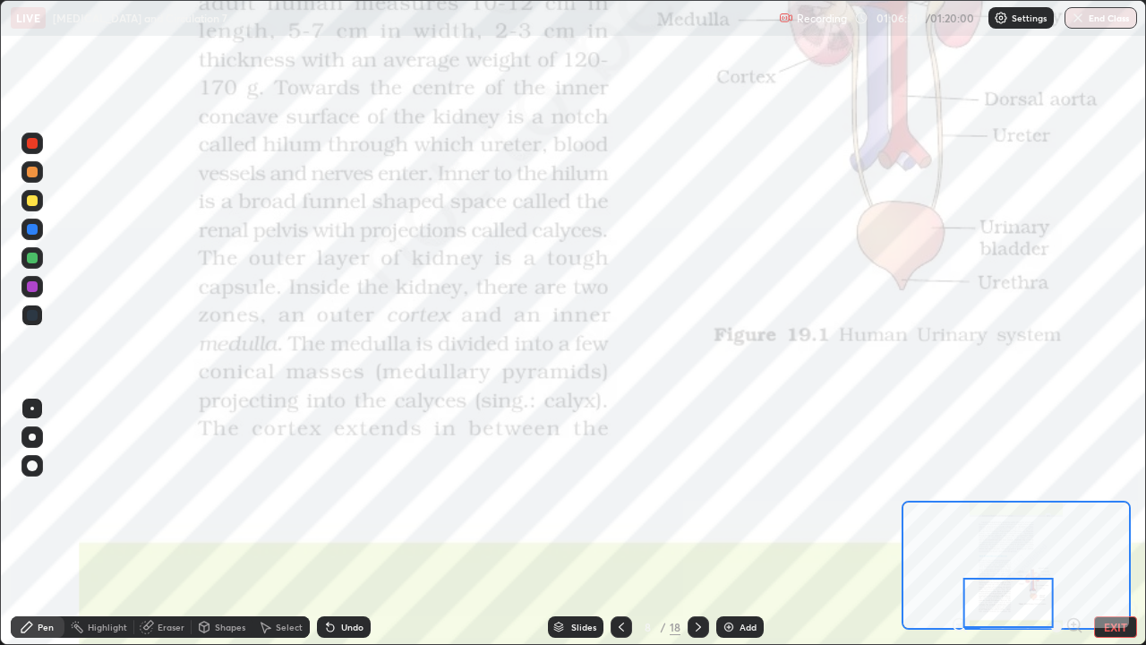
click at [697, 523] on icon at bounding box center [698, 627] width 14 height 14
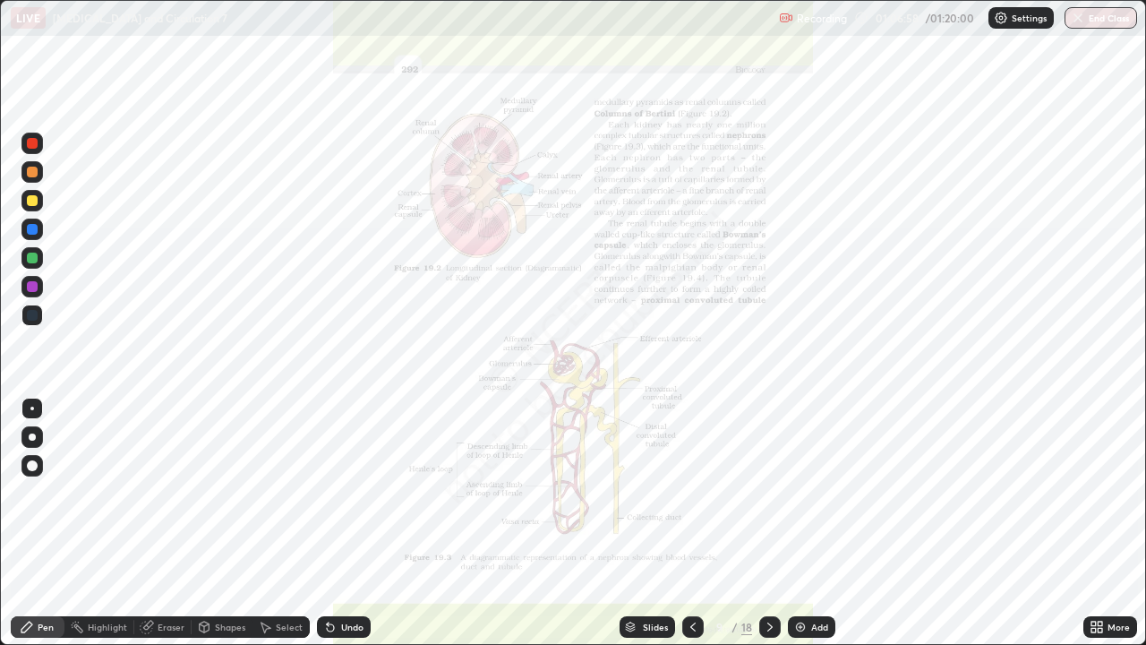
click at [167, 523] on div "Eraser" at bounding box center [171, 626] width 27 height 9
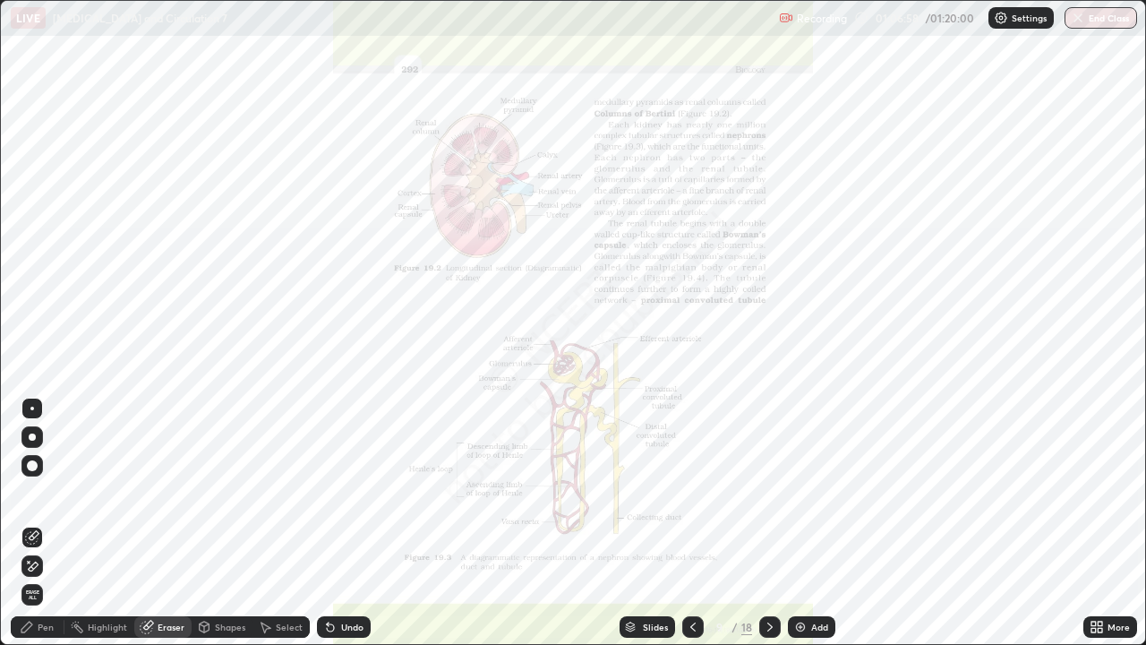
click at [41, 523] on span "Erase all" at bounding box center [32, 594] width 20 height 11
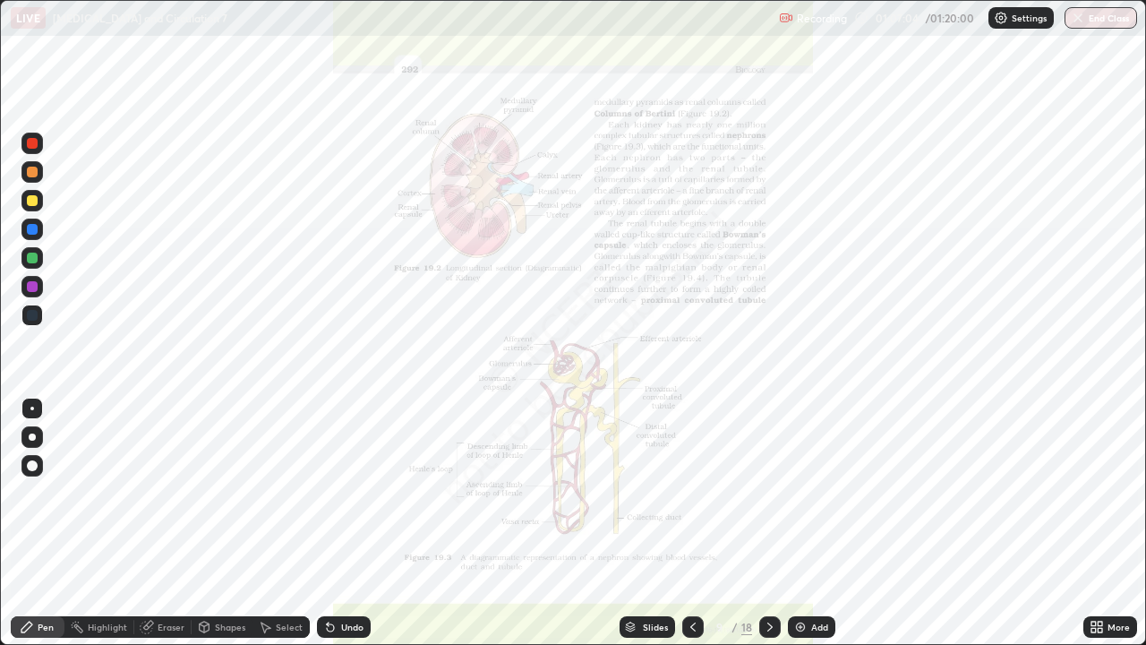
click at [170, 523] on div "Eraser" at bounding box center [171, 626] width 27 height 9
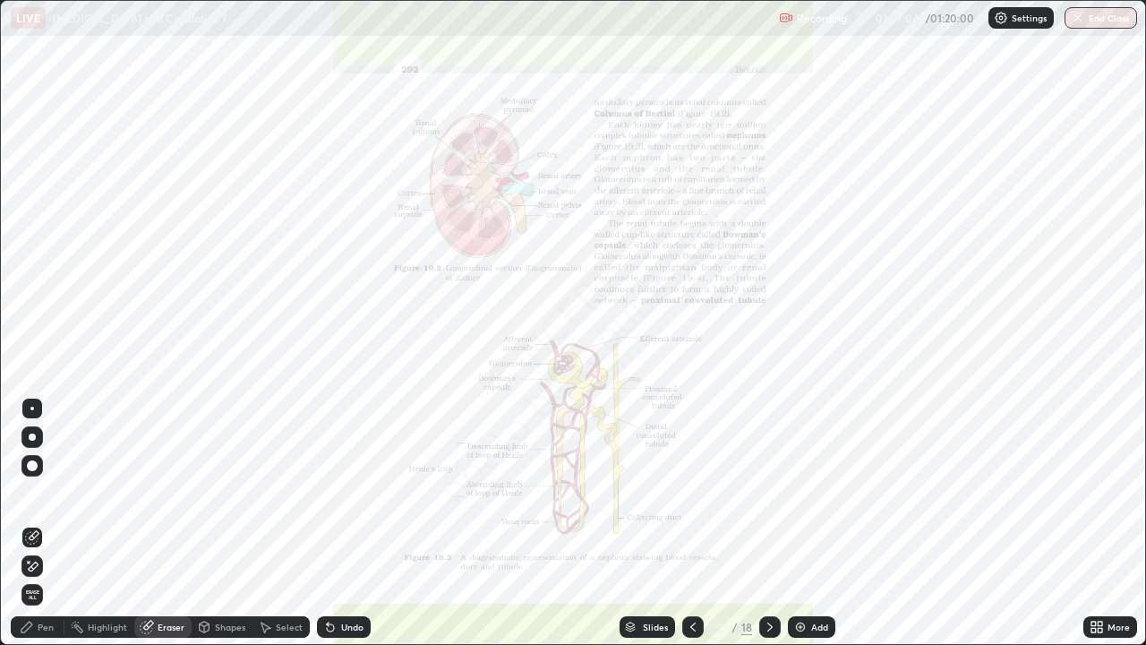
click at [34, 523] on span "Erase all" at bounding box center [32, 594] width 20 height 11
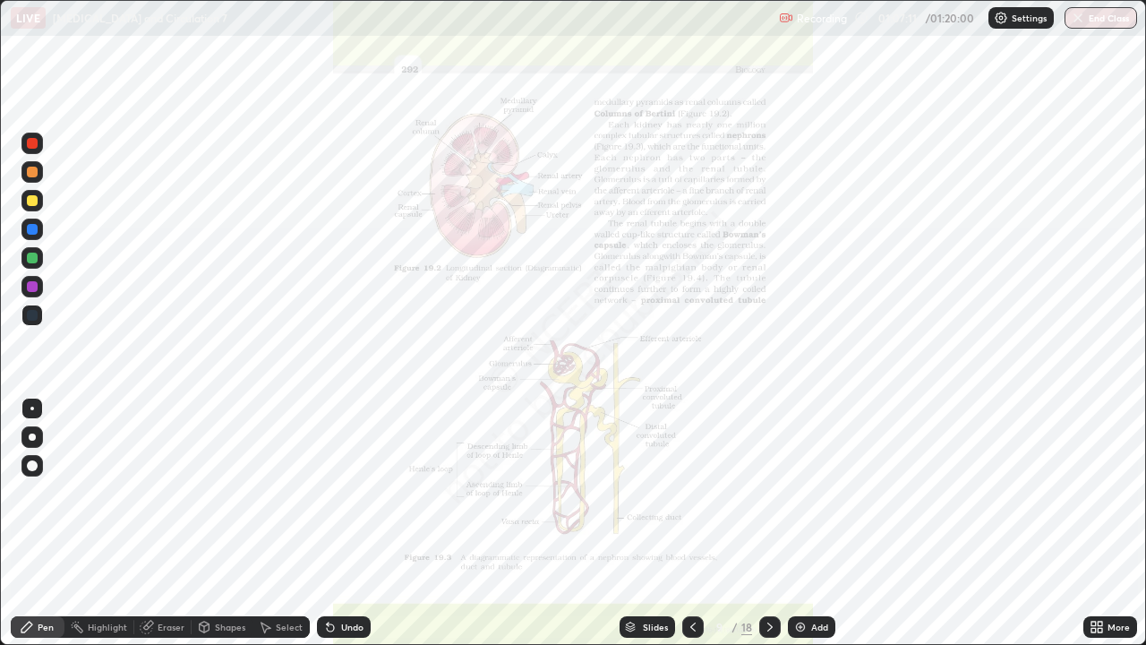
click at [166, 523] on div "Eraser" at bounding box center [171, 626] width 27 height 9
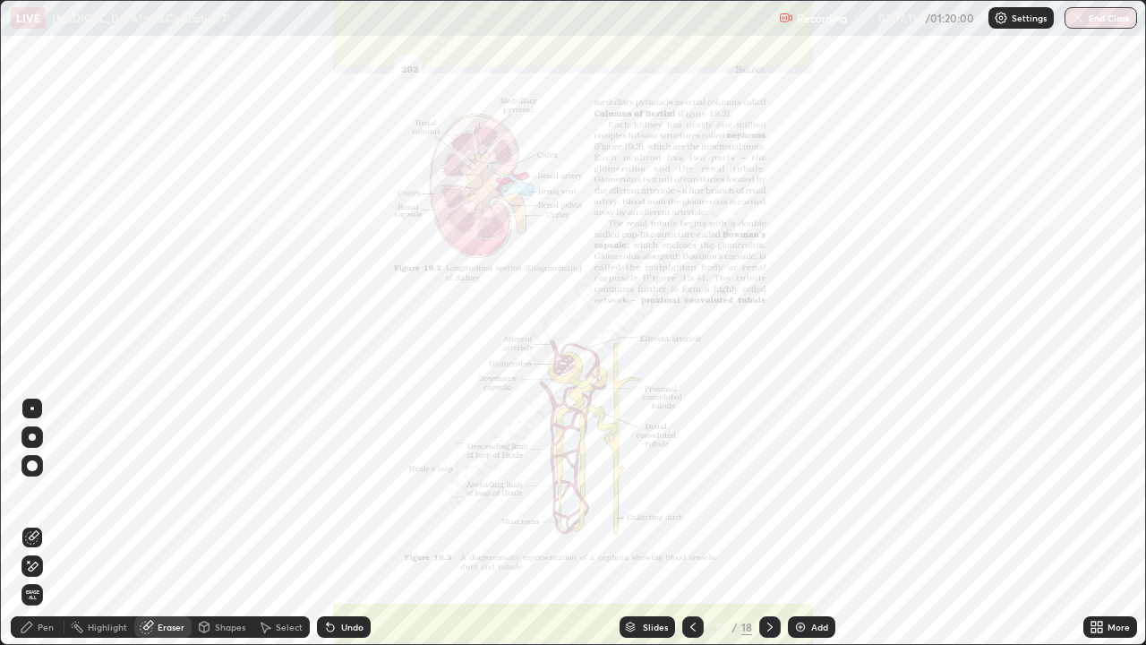
click at [30, 523] on span "Erase all" at bounding box center [32, 594] width 20 height 11
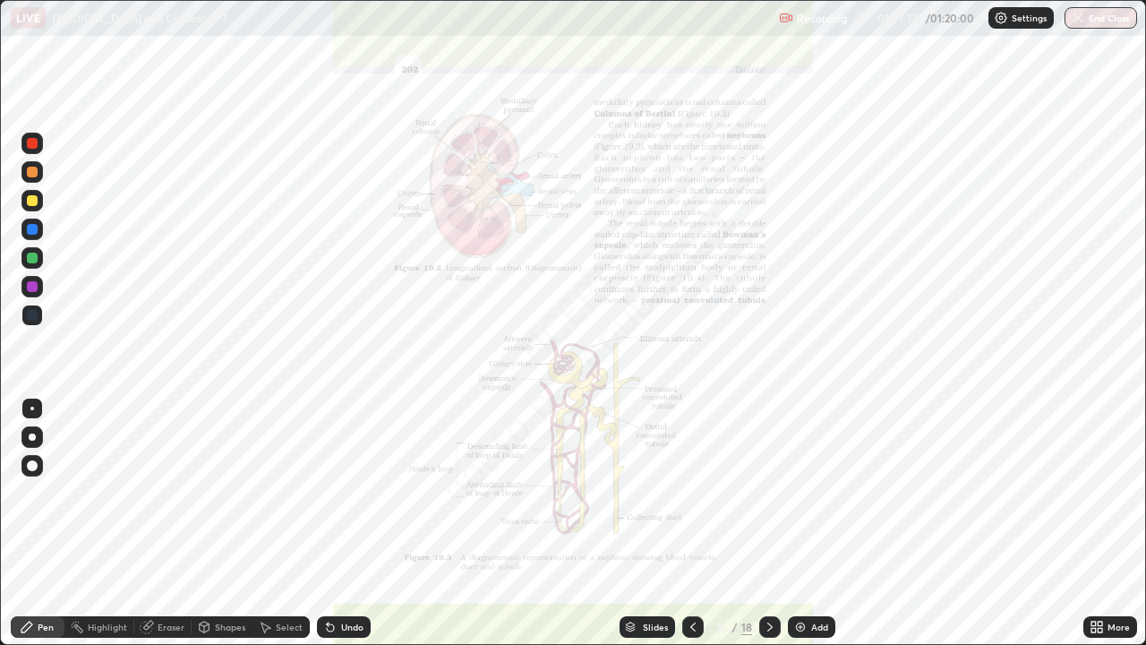
click at [692, 523] on icon at bounding box center [692, 626] width 5 height 9
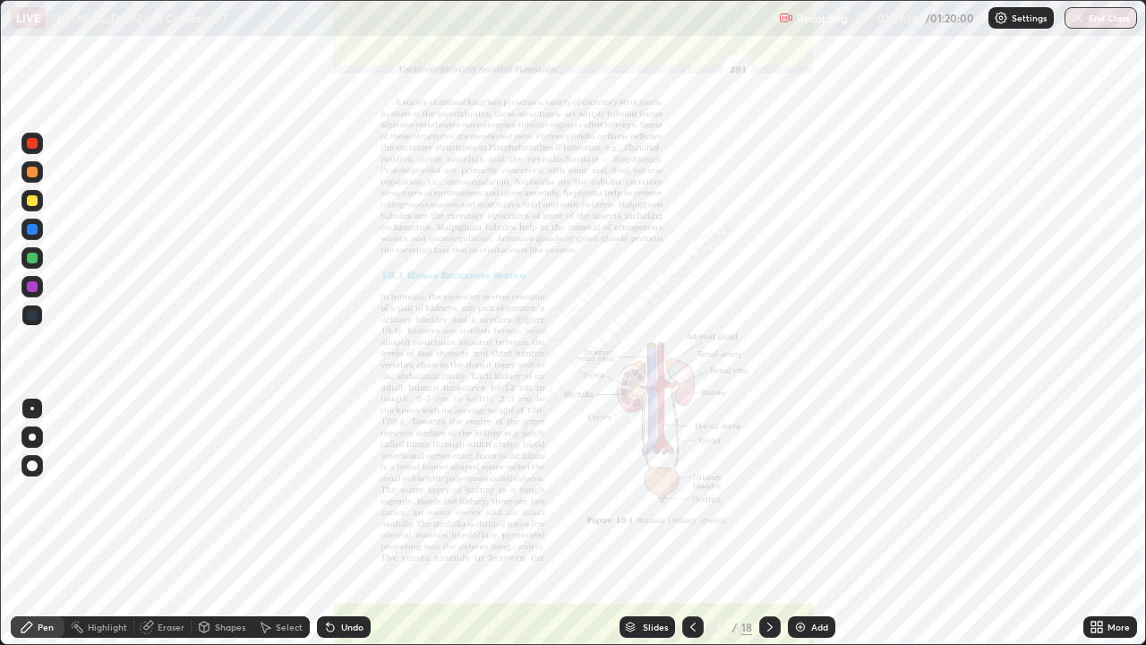
click at [821, 523] on div "Add" at bounding box center [819, 626] width 17 height 9
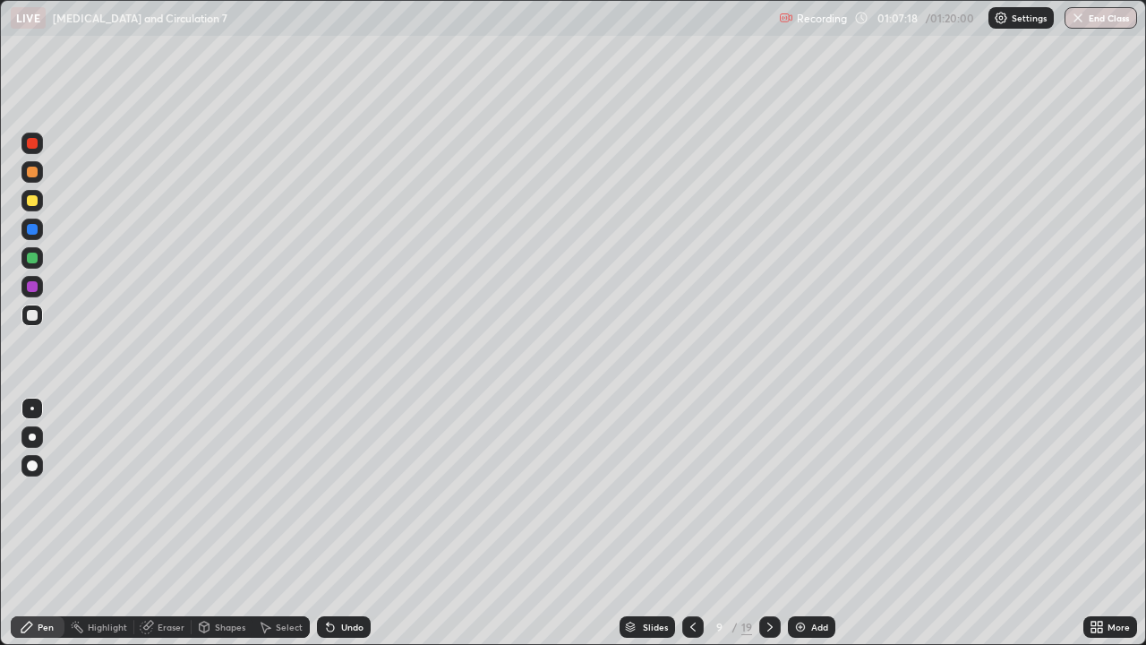
click at [54, 523] on div "Pen" at bounding box center [38, 626] width 54 height 21
click at [227, 523] on div "Shapes" at bounding box center [230, 626] width 30 height 9
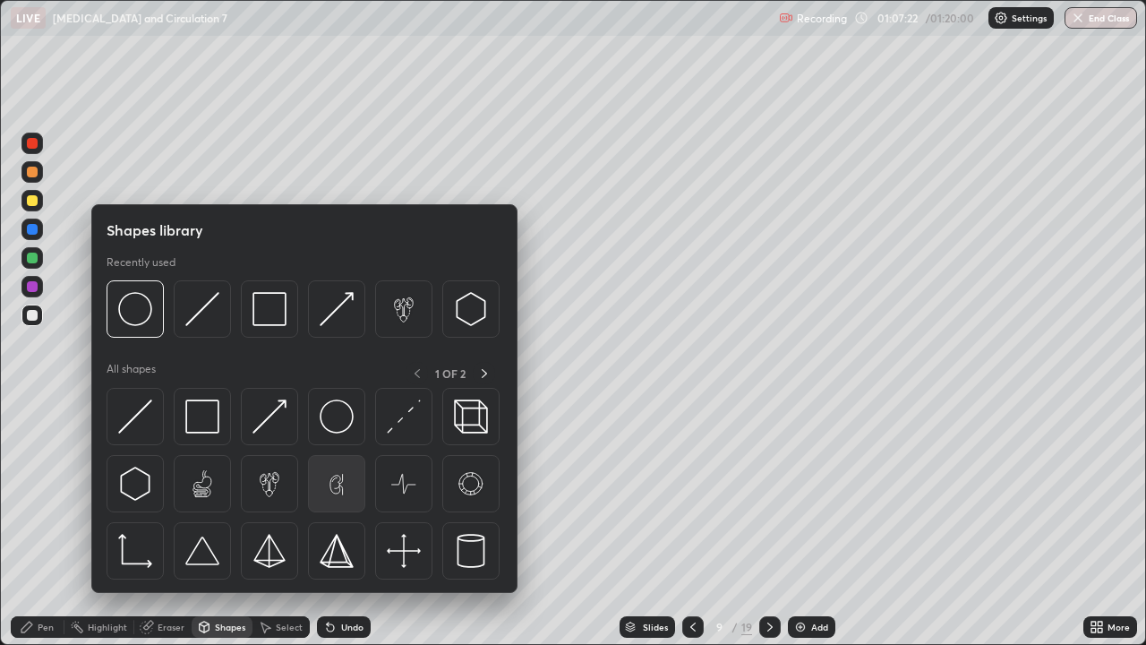
click at [338, 486] on img at bounding box center [337, 483] width 34 height 34
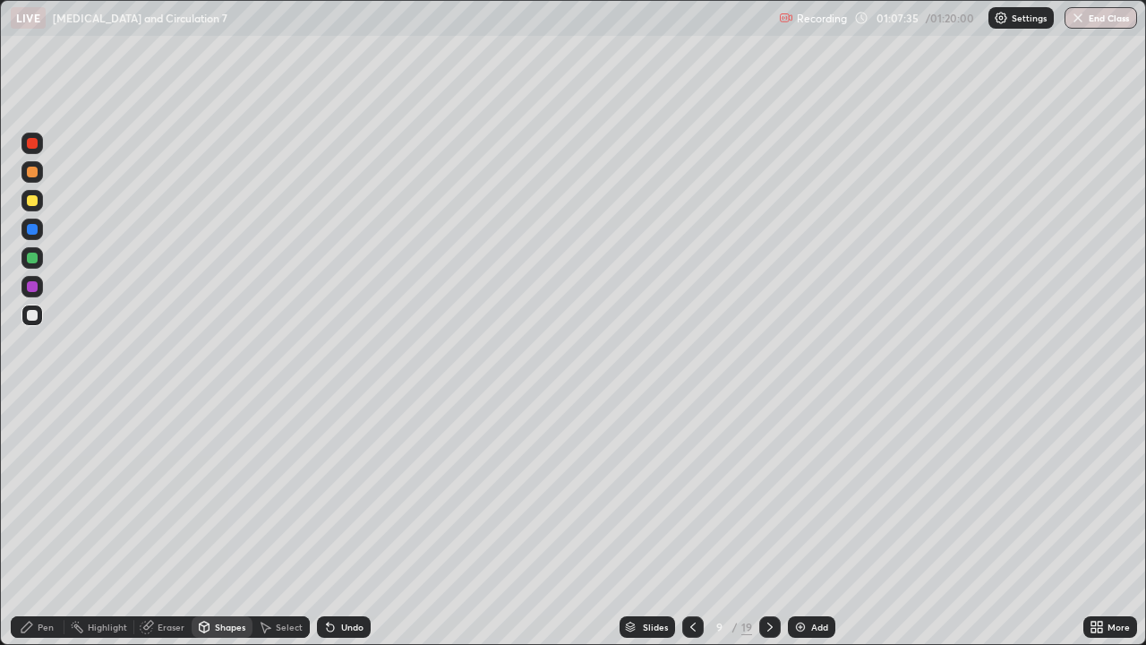
click at [165, 523] on div "Eraser" at bounding box center [171, 626] width 27 height 9
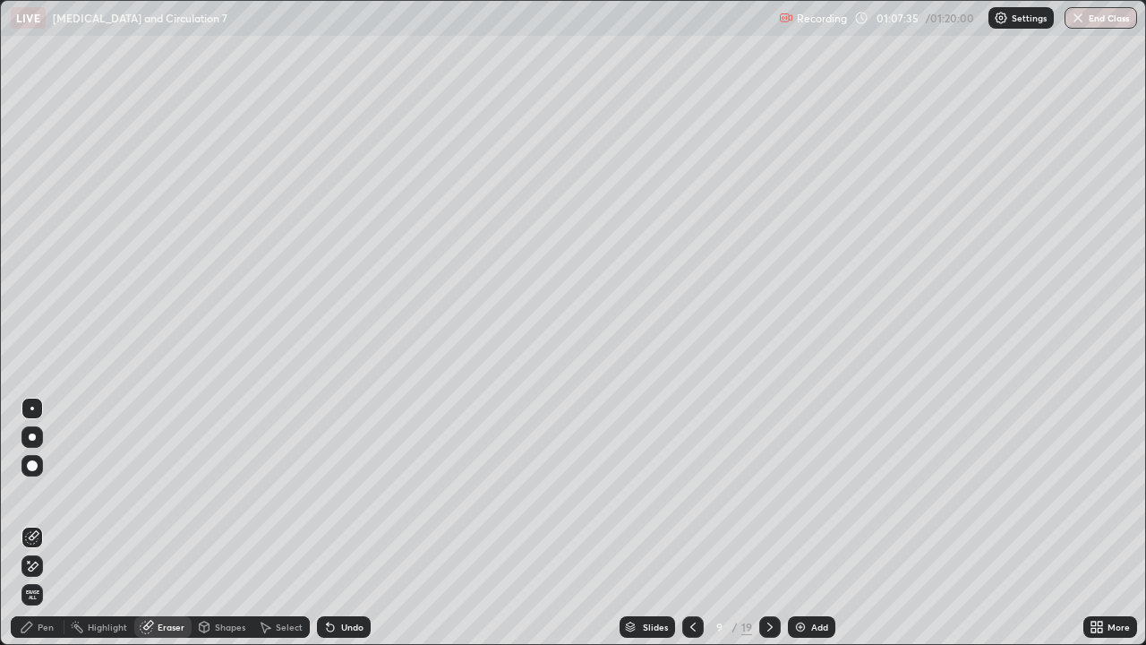
click at [32, 523] on span "Erase all" at bounding box center [32, 594] width 20 height 11
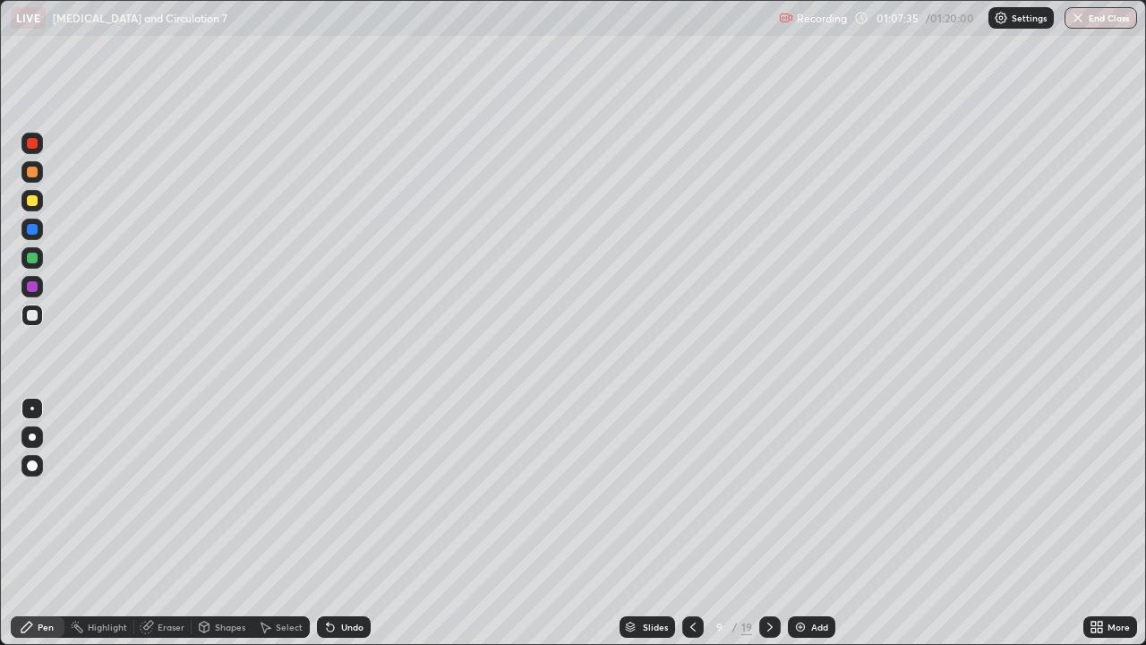
click at [46, 523] on div "Pen" at bounding box center [46, 626] width 16 height 9
click at [32, 202] on div at bounding box center [32, 200] width 11 height 11
click at [167, 523] on div "Eraser" at bounding box center [171, 626] width 27 height 9
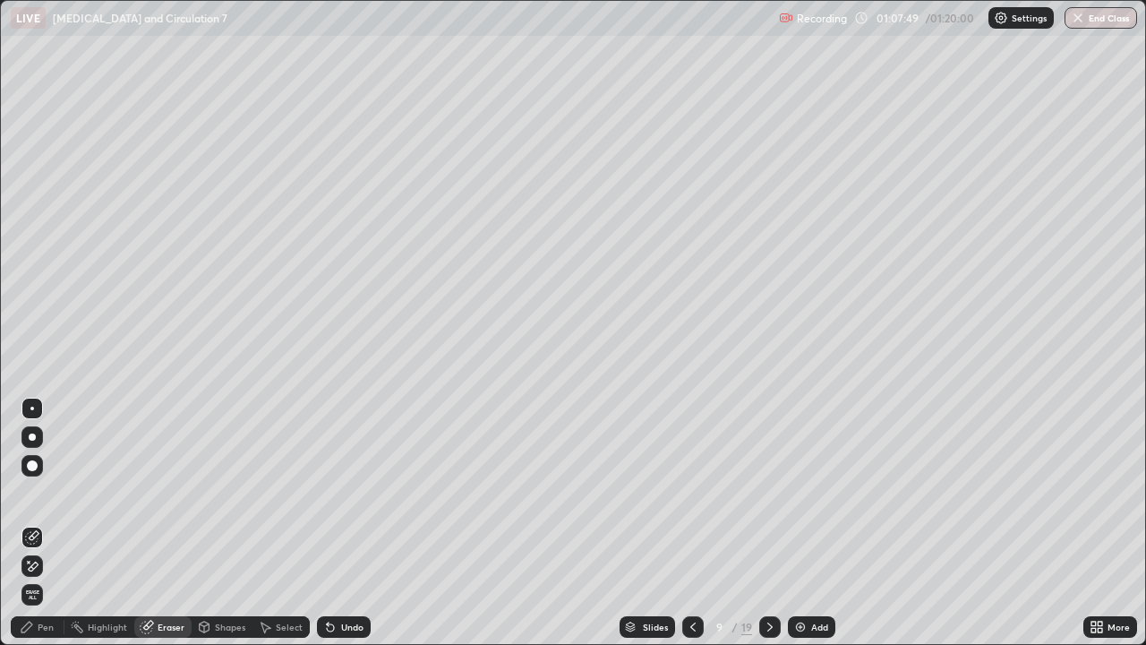
click at [55, 523] on div "Pen" at bounding box center [38, 626] width 54 height 21
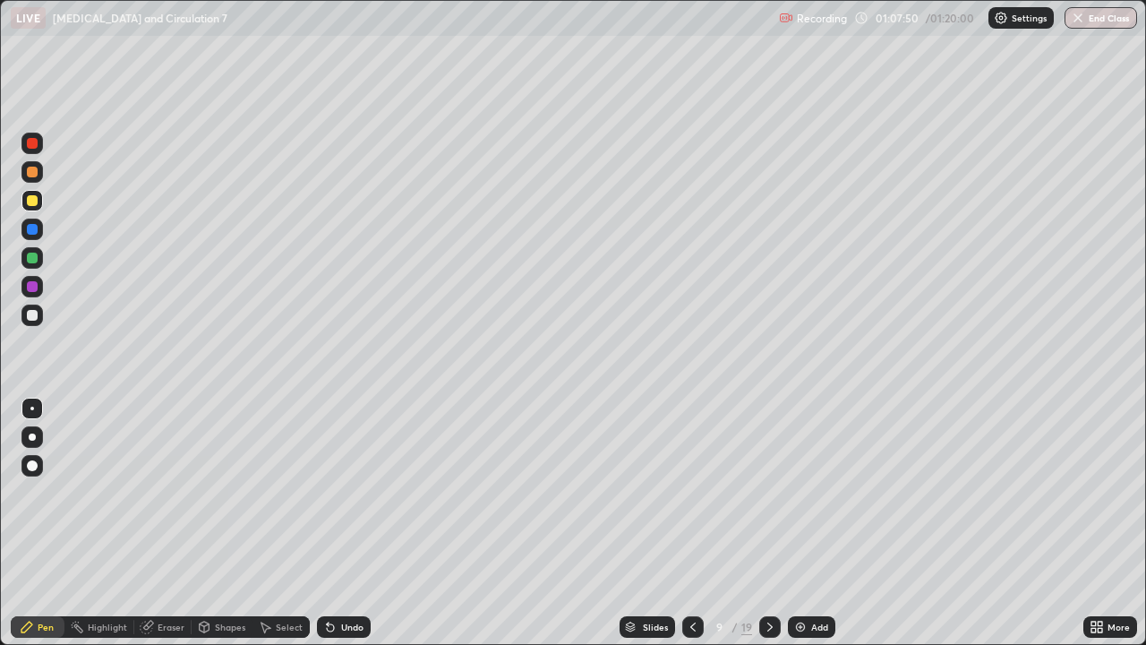
click at [173, 523] on div "Eraser" at bounding box center [171, 626] width 27 height 9
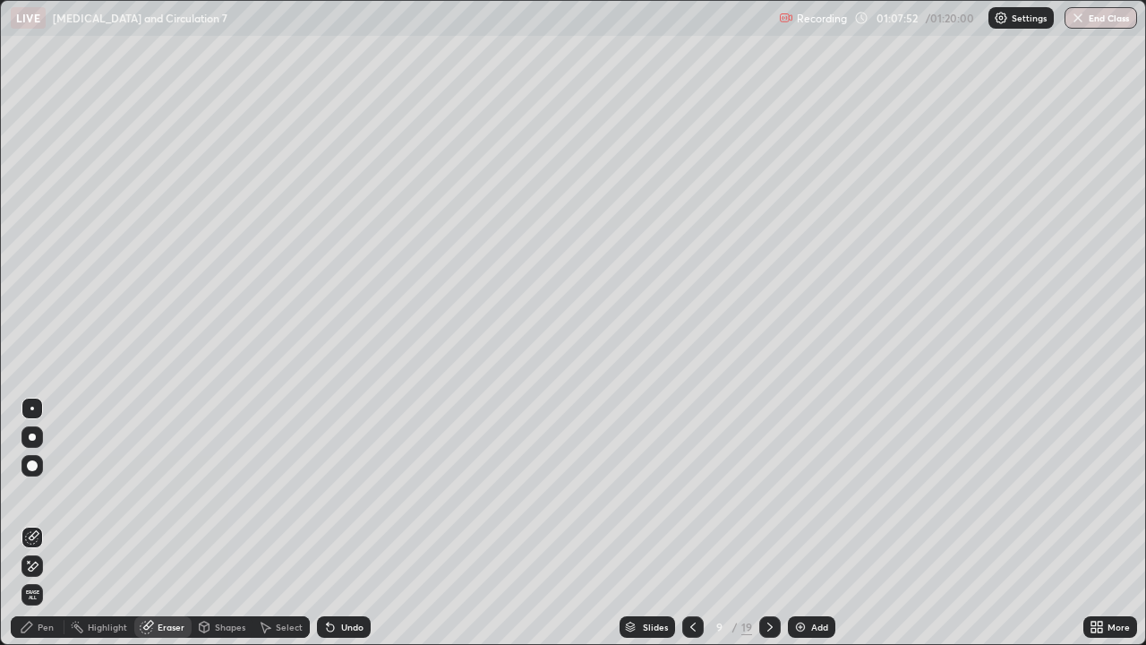
click at [44, 523] on div "Pen" at bounding box center [46, 626] width 16 height 9
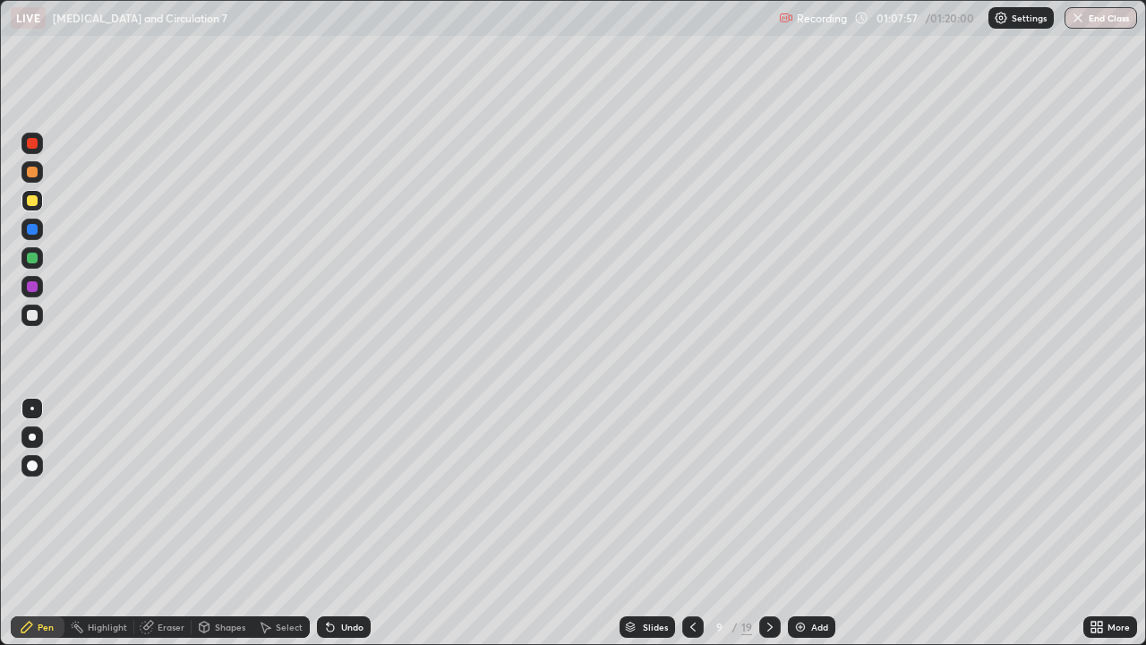
click at [54, 523] on div "Pen" at bounding box center [38, 626] width 54 height 21
click at [29, 313] on div at bounding box center [32, 315] width 11 height 11
click at [33, 286] on div at bounding box center [32, 286] width 11 height 11
click at [30, 314] on div at bounding box center [32, 315] width 11 height 11
click at [31, 287] on div at bounding box center [32, 286] width 11 height 11
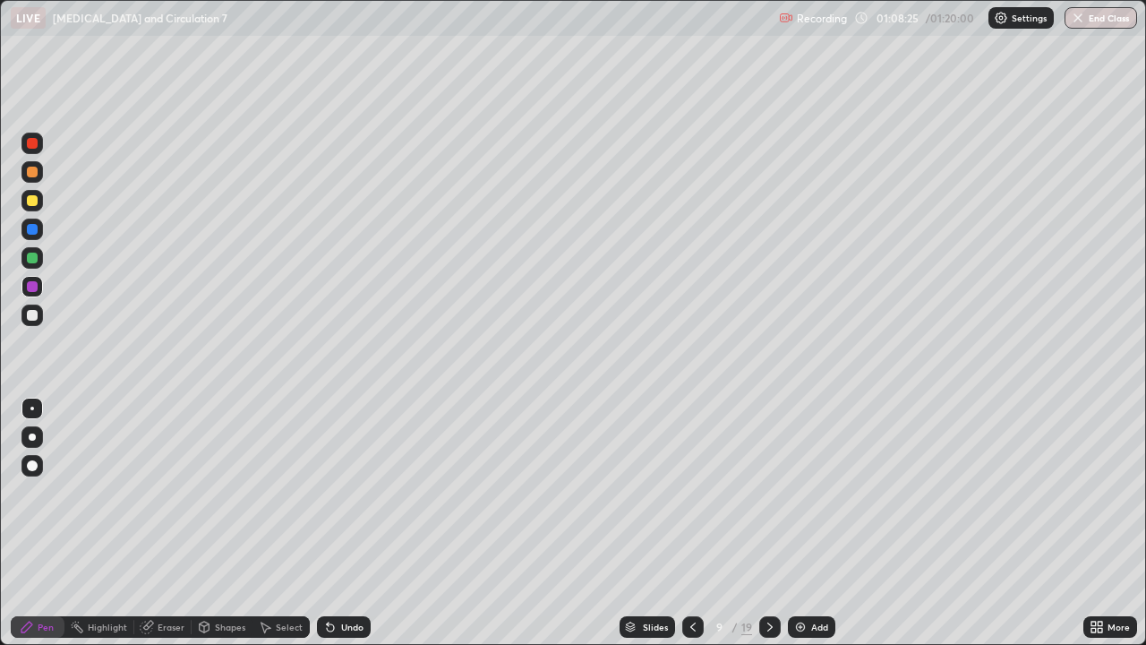
click at [38, 258] on div at bounding box center [31, 257] width 21 height 21
click at [32, 313] on div at bounding box center [32, 315] width 11 height 11
click at [32, 259] on div at bounding box center [32, 257] width 11 height 11
click at [34, 316] on div at bounding box center [32, 315] width 11 height 11
click at [33, 319] on div at bounding box center [32, 315] width 11 height 11
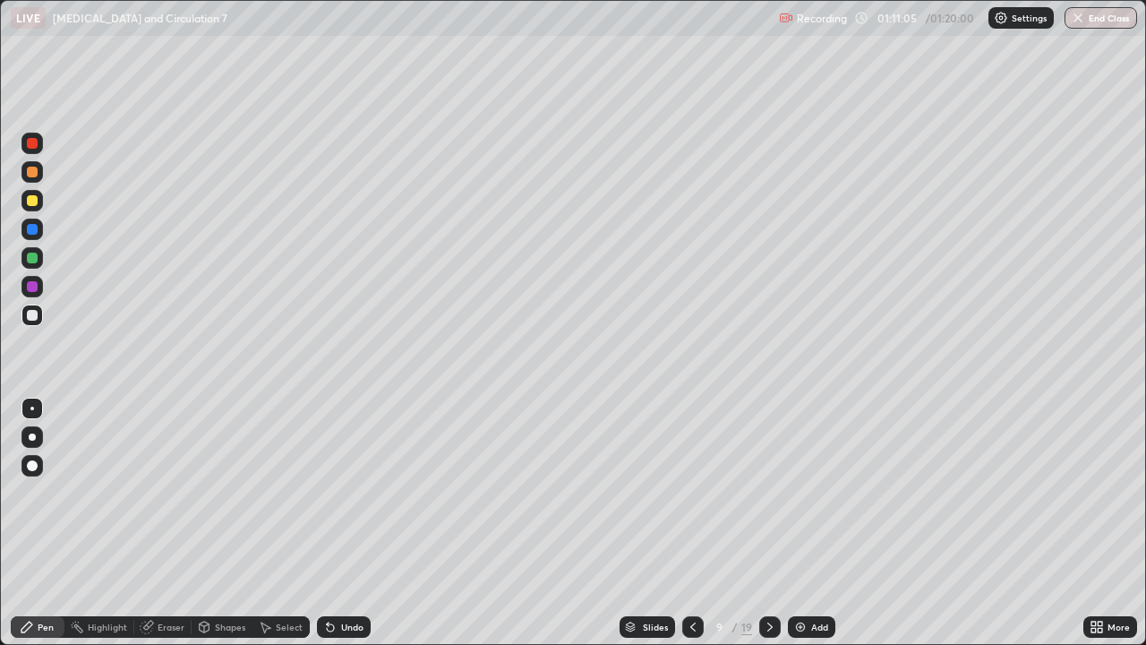
click at [34, 315] on div at bounding box center [32, 315] width 11 height 11
click at [32, 324] on div at bounding box center [31, 314] width 21 height 21
click at [37, 316] on div at bounding box center [32, 315] width 11 height 11
click at [33, 261] on div at bounding box center [32, 257] width 11 height 11
click at [38, 317] on div at bounding box center [31, 314] width 21 height 21
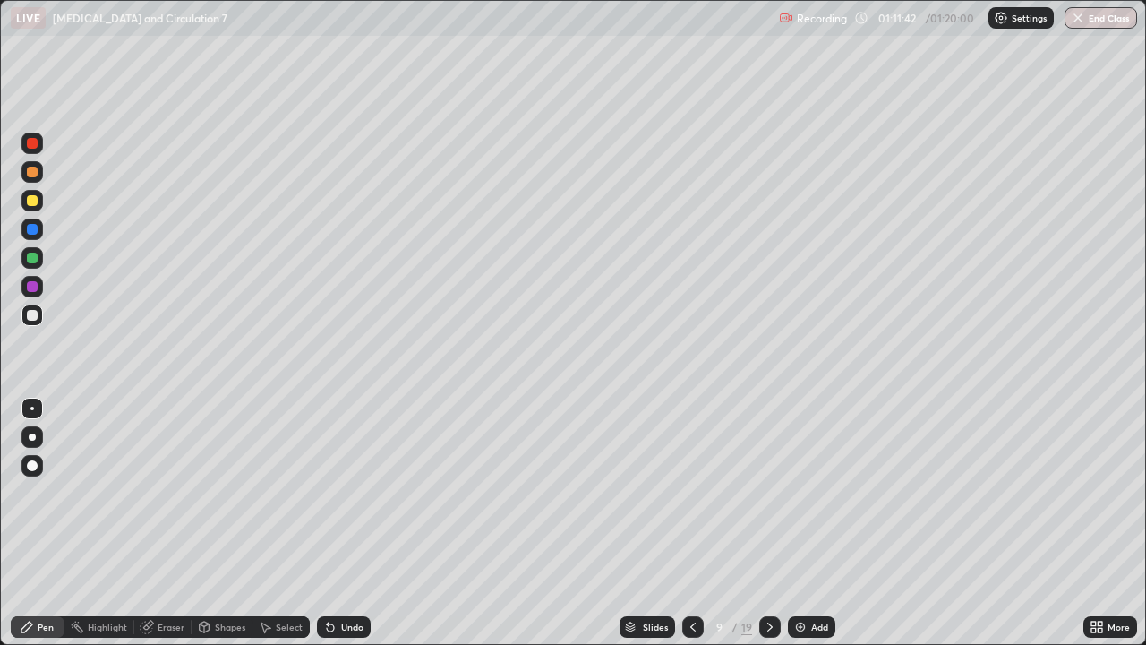
click at [48, 523] on div "Pen" at bounding box center [46, 626] width 16 height 9
click at [34, 201] on div at bounding box center [32, 200] width 11 height 11
click at [36, 319] on div at bounding box center [32, 315] width 11 height 11
click at [35, 315] on div at bounding box center [32, 315] width 11 height 11
click at [35, 312] on div at bounding box center [32, 315] width 11 height 11
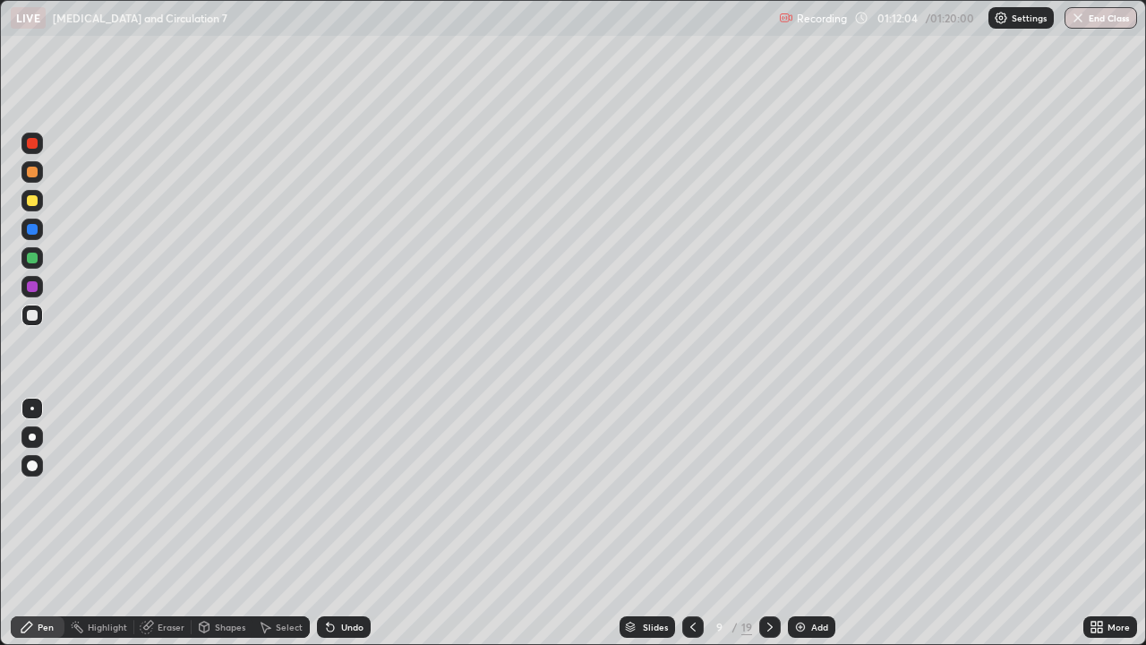
click at [32, 260] on div at bounding box center [32, 257] width 11 height 11
click at [33, 313] on div at bounding box center [32, 315] width 11 height 11
click at [35, 287] on div at bounding box center [32, 286] width 11 height 11
click at [32, 144] on div at bounding box center [32, 143] width 11 height 11
click at [35, 202] on div at bounding box center [32, 200] width 11 height 11
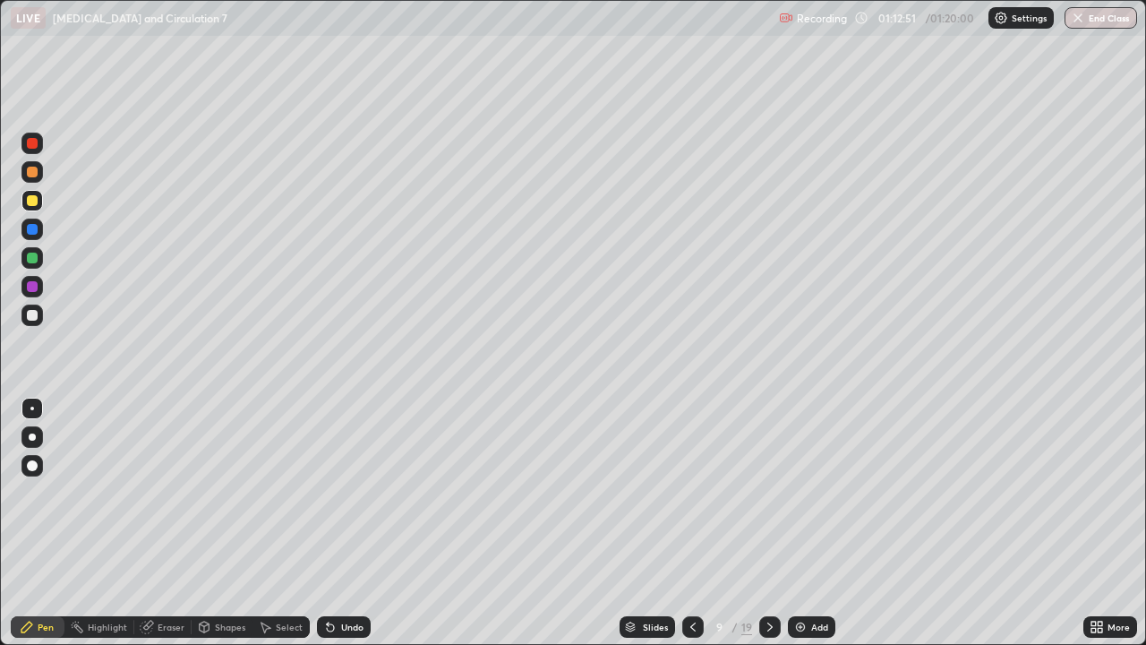
click at [33, 229] on div at bounding box center [32, 229] width 11 height 11
click at [173, 523] on div "Eraser" at bounding box center [171, 626] width 27 height 9
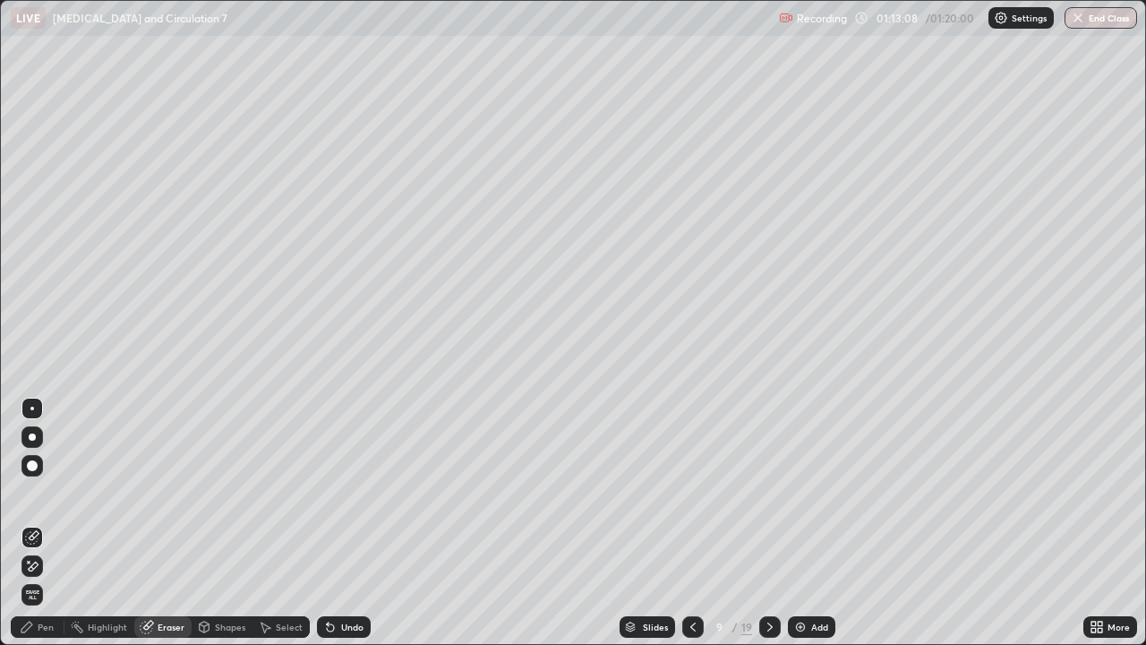
click at [54, 523] on div "Pen" at bounding box center [38, 626] width 54 height 21
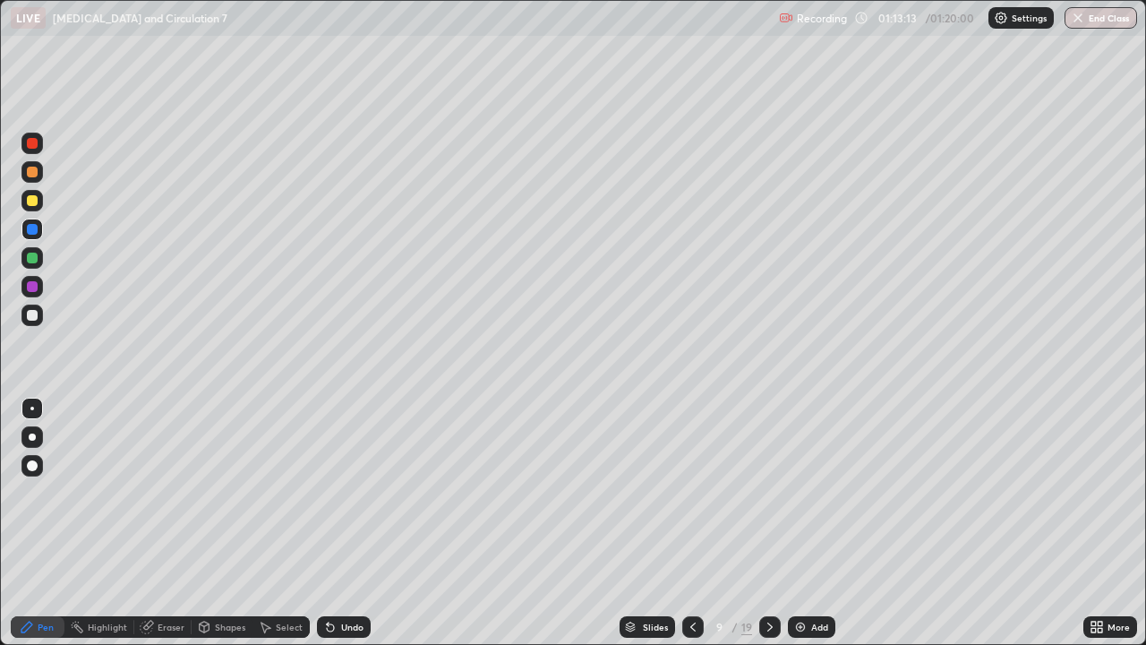
click at [164, 523] on div "Eraser" at bounding box center [171, 626] width 27 height 9
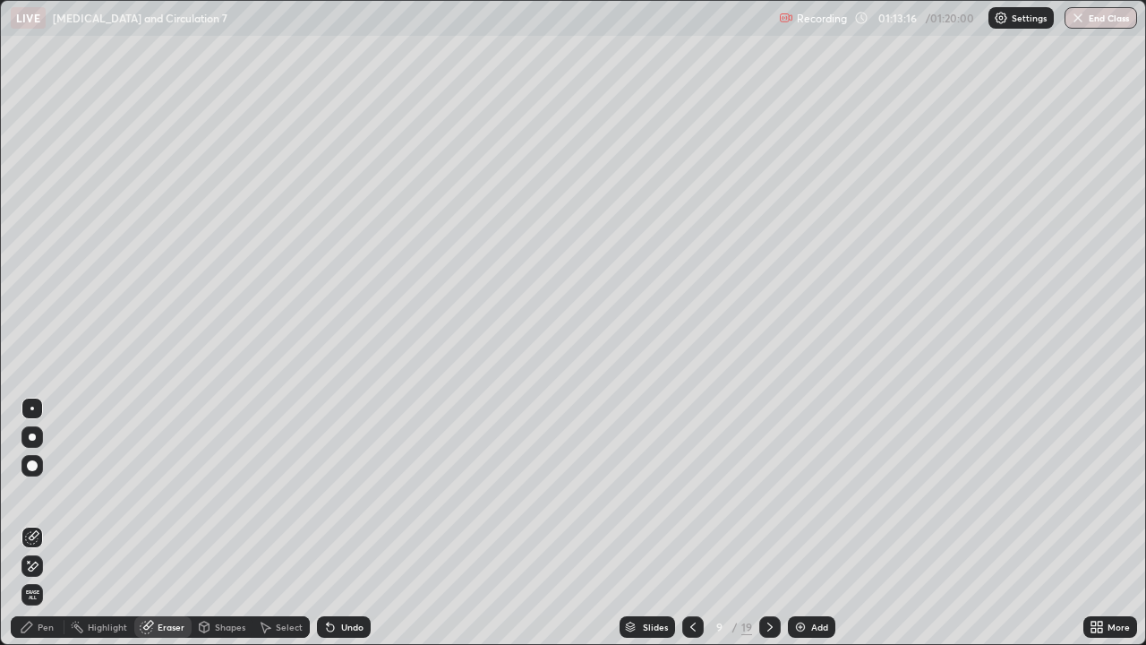
click at [56, 523] on div "Pen" at bounding box center [38, 626] width 54 height 21
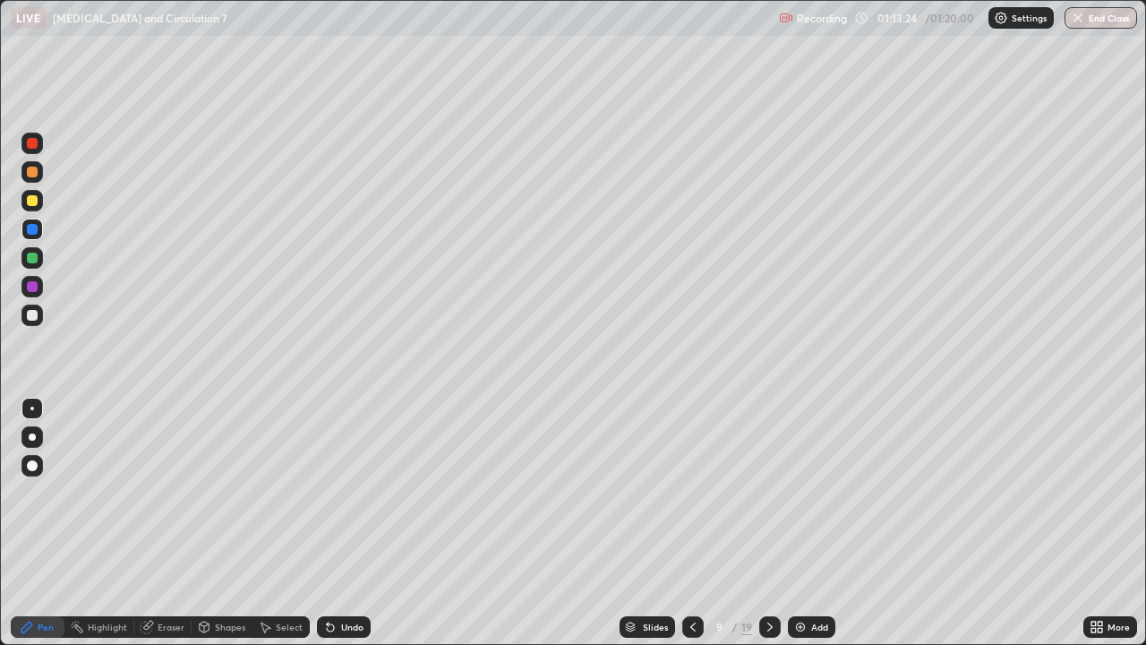
click at [176, 523] on div "Eraser" at bounding box center [171, 626] width 27 height 9
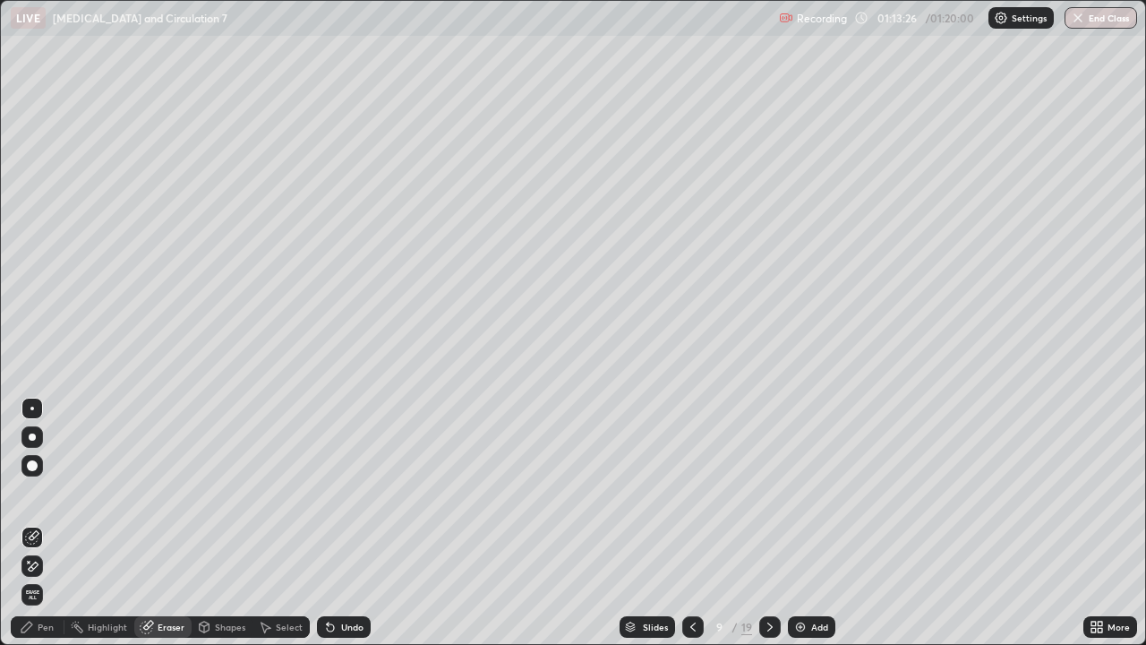
click at [61, 523] on div "Pen" at bounding box center [38, 626] width 54 height 21
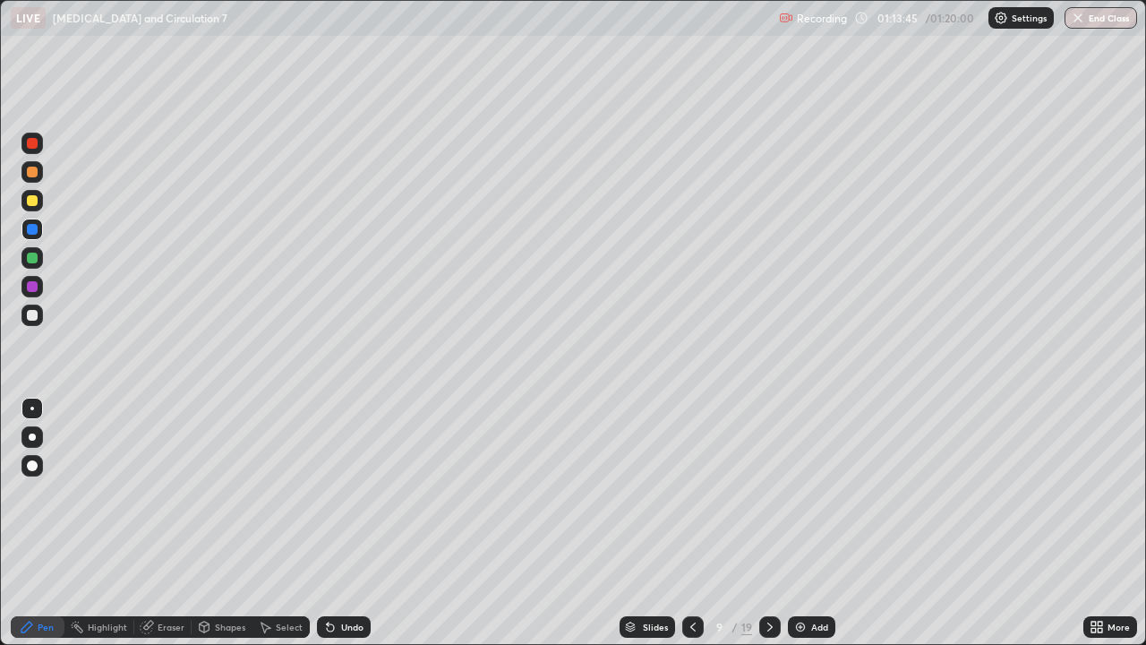
click at [28, 314] on div at bounding box center [32, 315] width 11 height 11
click at [32, 316] on div at bounding box center [32, 315] width 11 height 11
click at [33, 176] on div at bounding box center [32, 172] width 11 height 11
click at [37, 286] on div at bounding box center [32, 286] width 11 height 11
click at [37, 314] on div at bounding box center [32, 315] width 11 height 11
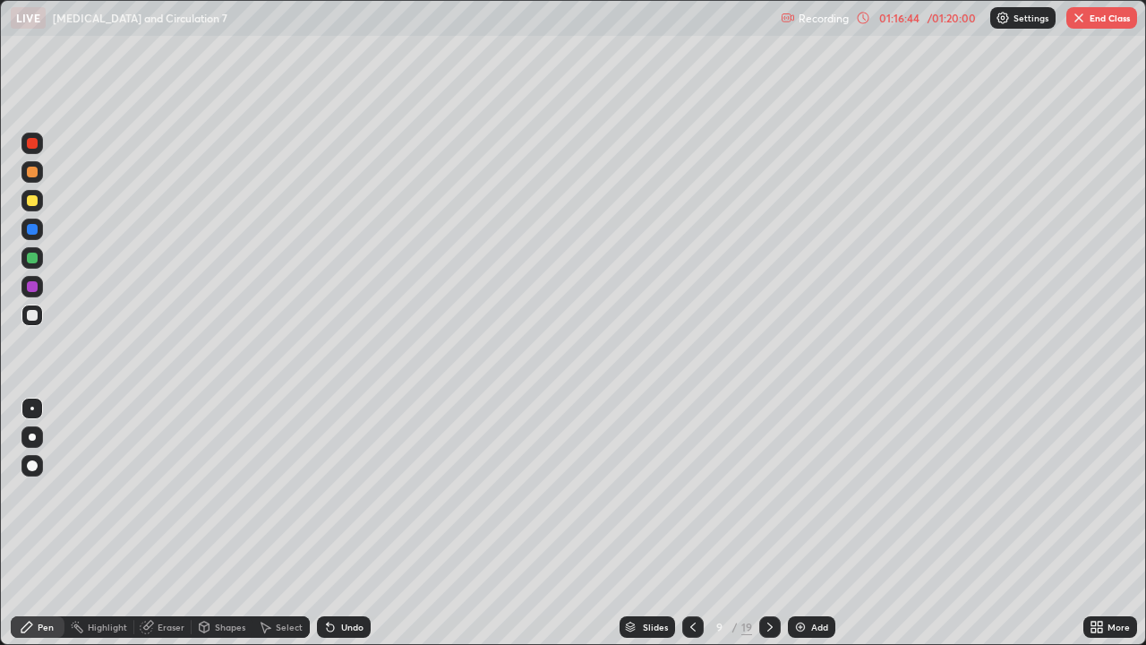
click at [32, 317] on div at bounding box center [32, 315] width 11 height 11
click at [32, 175] on div at bounding box center [32, 172] width 11 height 11
click at [33, 261] on div at bounding box center [32, 257] width 11 height 11
click at [32, 210] on div at bounding box center [31, 200] width 21 height 21
click at [34, 207] on div at bounding box center [31, 200] width 21 height 21
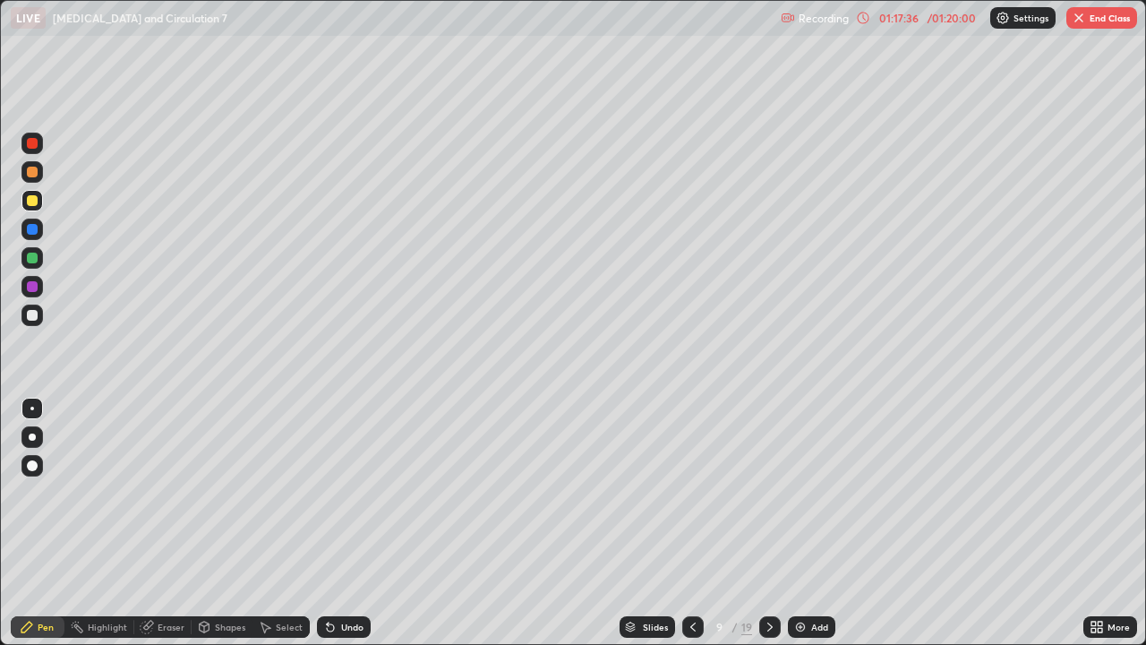
click at [36, 314] on div at bounding box center [32, 315] width 11 height 11
click at [30, 287] on div at bounding box center [32, 286] width 11 height 11
click at [33, 289] on div at bounding box center [32, 286] width 11 height 11
click at [40, 314] on div at bounding box center [31, 314] width 21 height 21
click at [38, 305] on div at bounding box center [31, 314] width 21 height 21
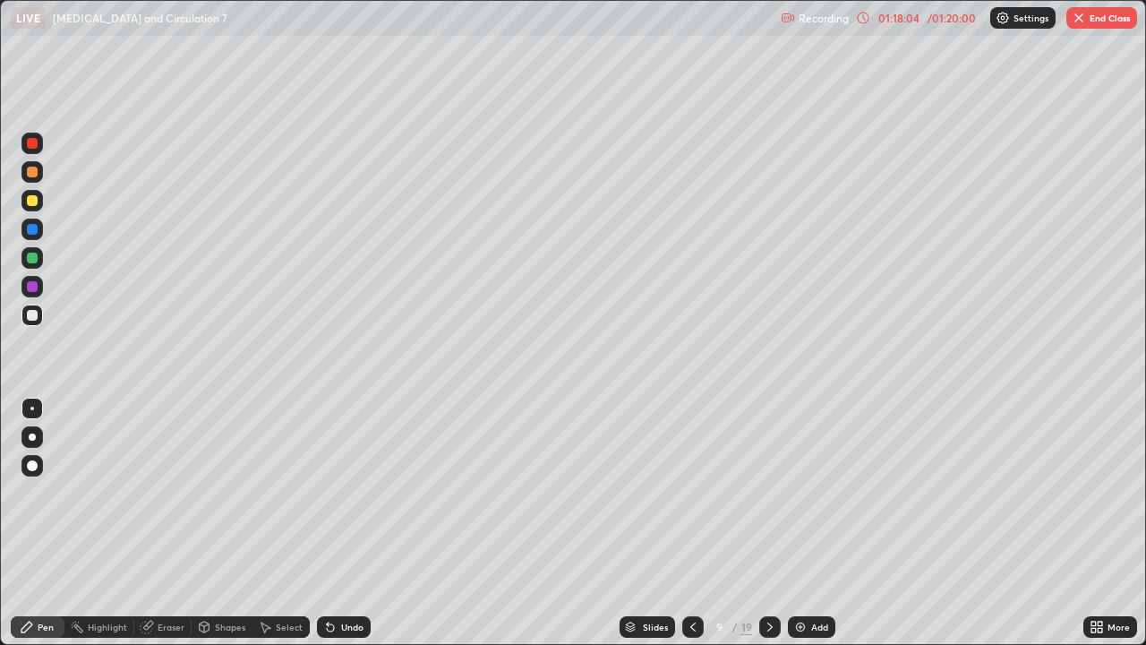
click at [36, 266] on div at bounding box center [31, 257] width 21 height 21
click at [36, 228] on div at bounding box center [32, 229] width 11 height 11
click at [35, 314] on div at bounding box center [32, 315] width 11 height 11
click at [1116, 19] on button "End Class" at bounding box center [1101, 17] width 71 height 21
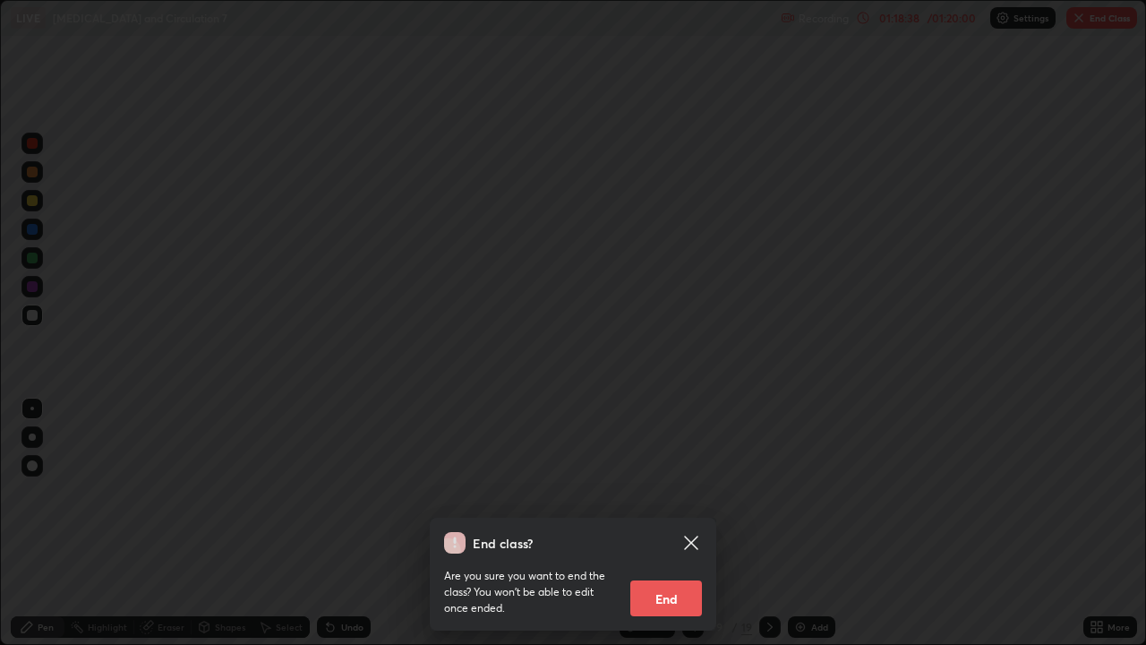
click at [684, 523] on button "End" at bounding box center [666, 598] width 72 height 36
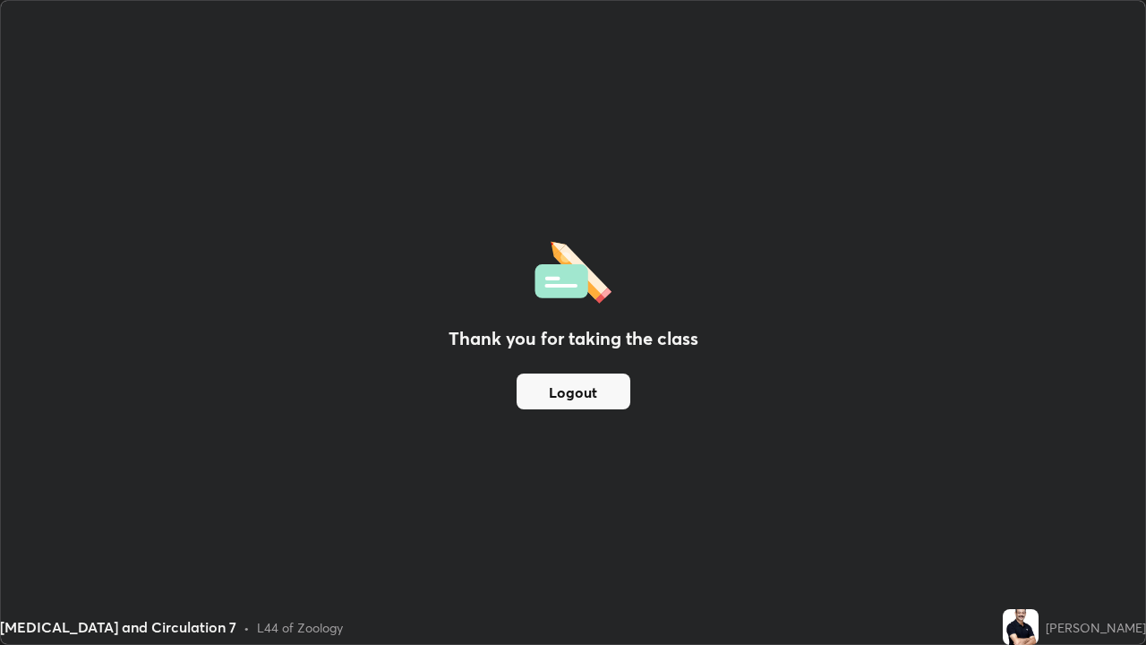
click at [580, 386] on button "Logout" at bounding box center [574, 391] width 114 height 36
